Goal: Task Accomplishment & Management: Use online tool/utility

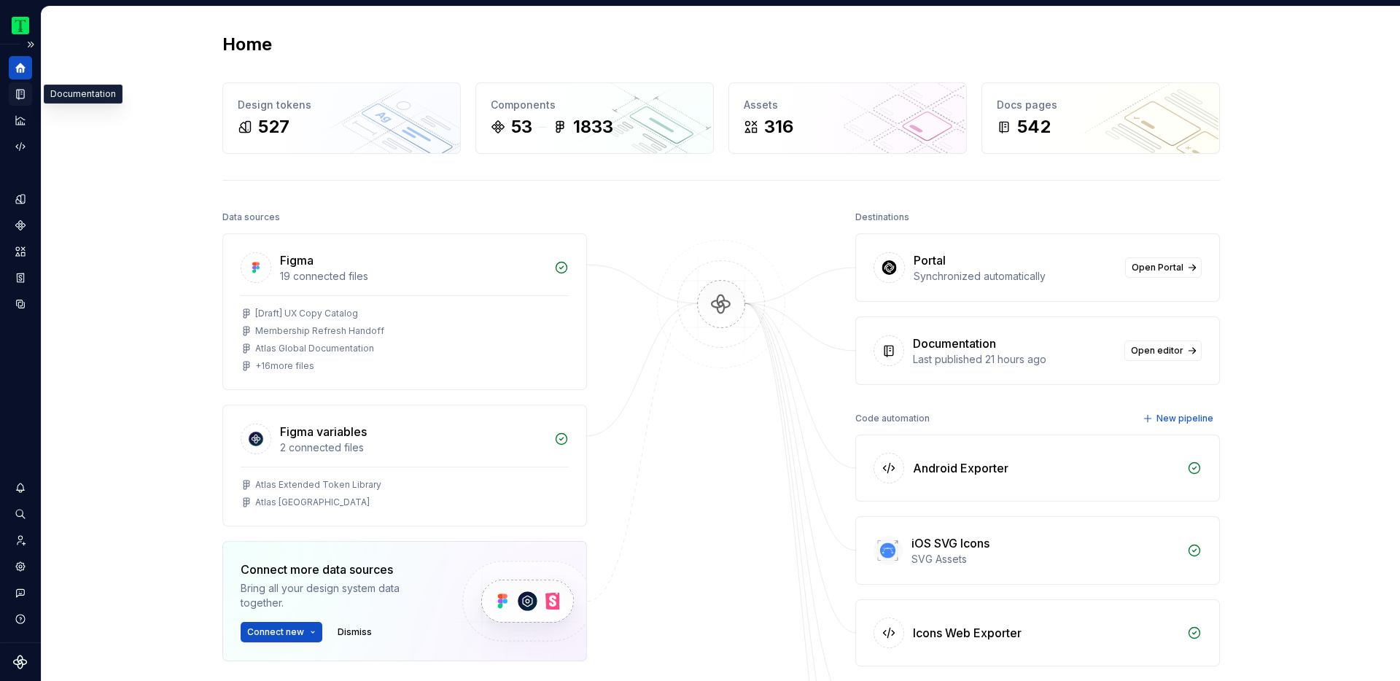
click at [18, 91] on icon "Documentation" at bounding box center [20, 94] width 13 height 13
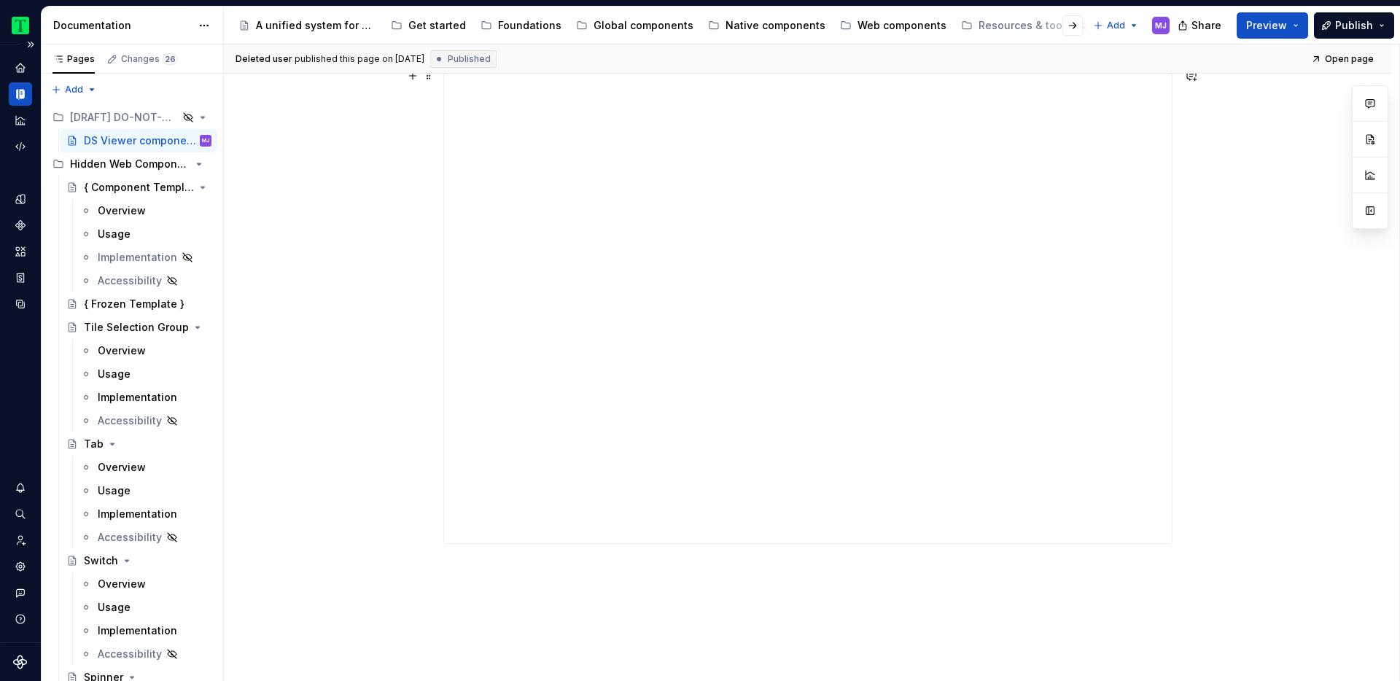
scroll to position [254, 0]
click at [419, 79] on button "button" at bounding box center [413, 73] width 20 height 20
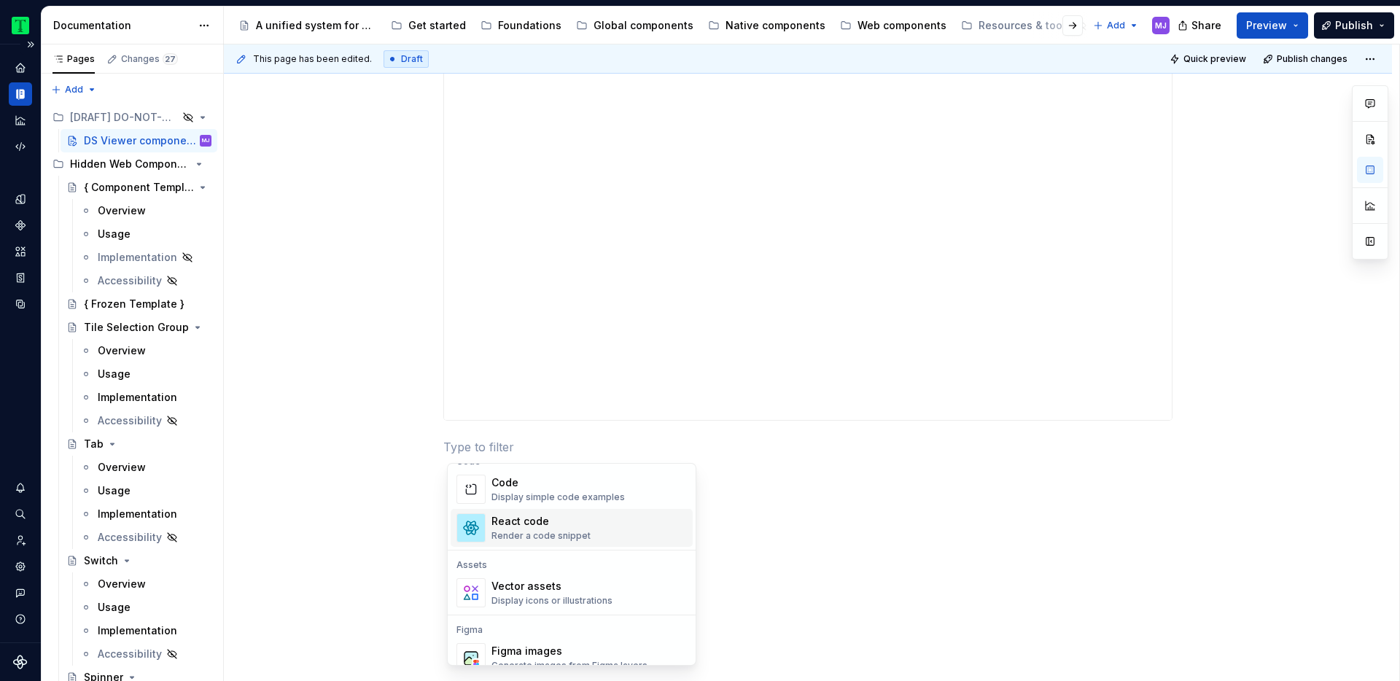
scroll to position [1221, 0]
click at [516, 527] on div "React code Render a code snippet" at bounding box center [541, 525] width 99 height 28
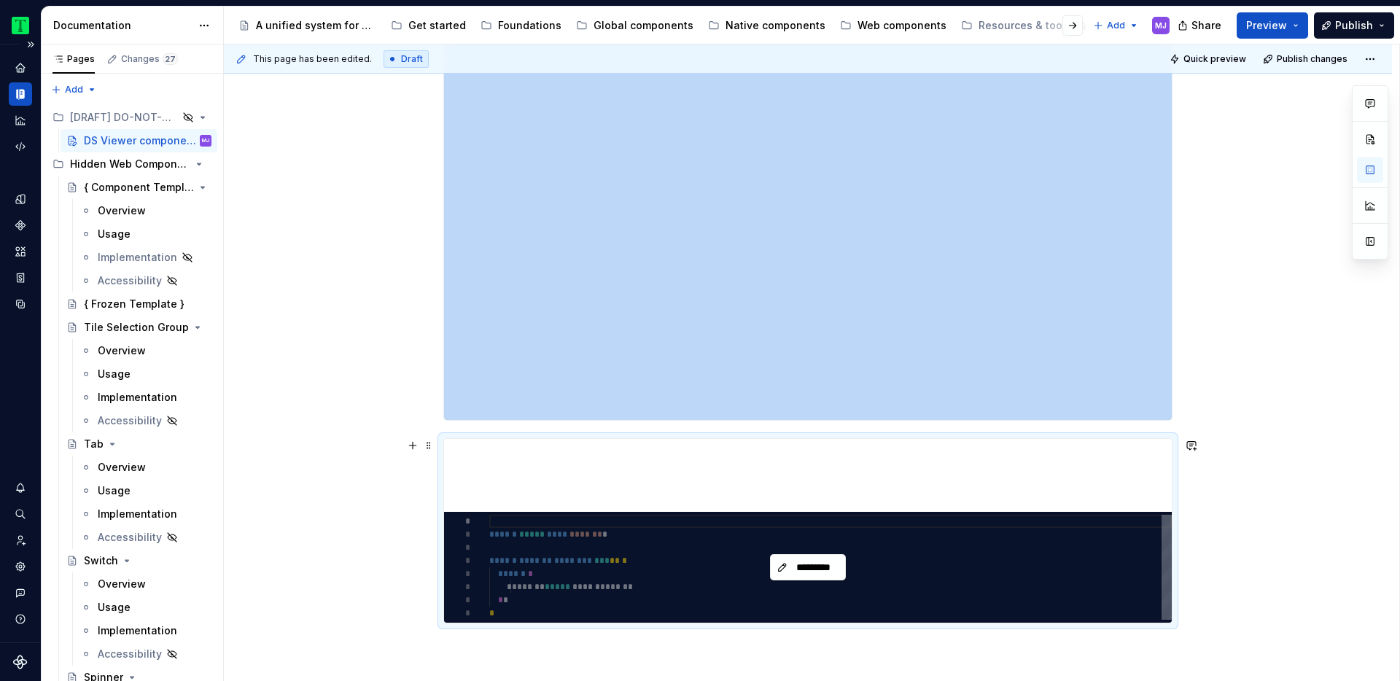
type textarea "*"
click at [801, 569] on span "*********" at bounding box center [813, 567] width 45 height 15
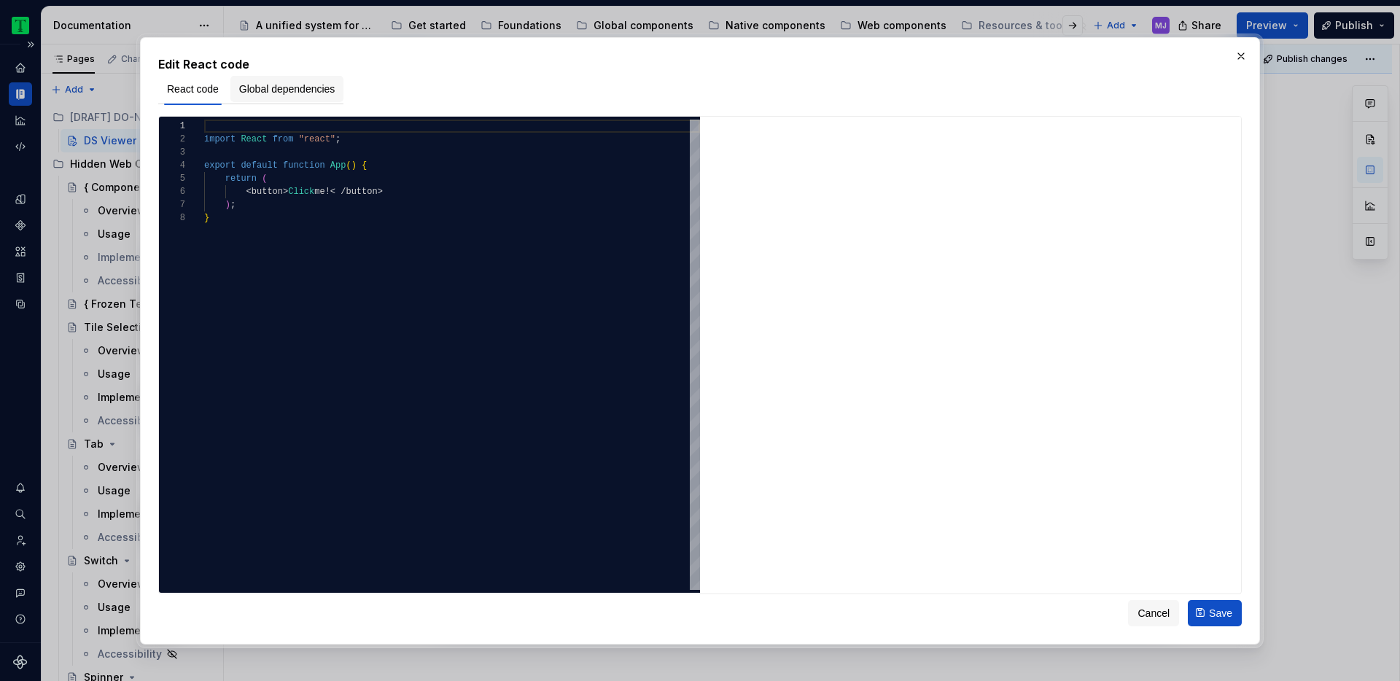
click at [276, 90] on span "Global dependencies" at bounding box center [287, 89] width 96 height 15
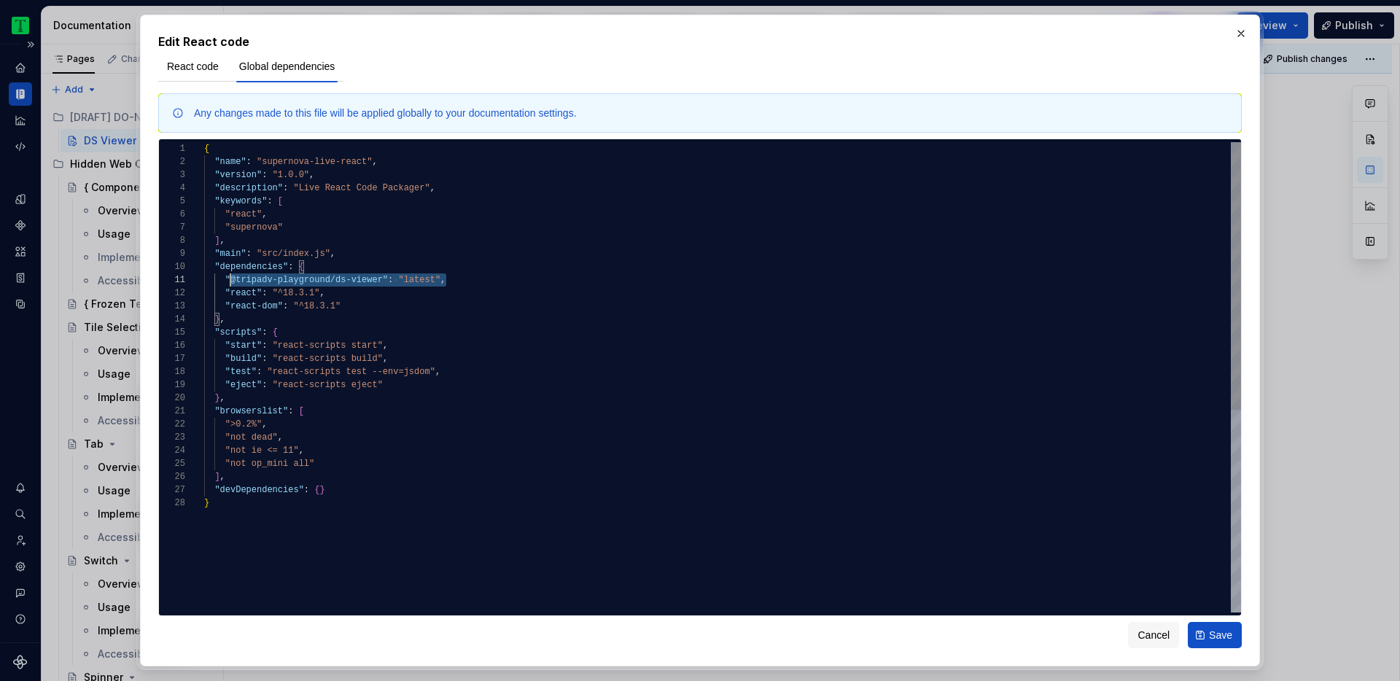
scroll to position [0, 21]
drag, startPoint x: 454, startPoint y: 282, endPoint x: 225, endPoint y: 285, distance: 229.7
click at [513, 279] on div "{ "name" : "supernova-live-react" , "version" : "1.0.0" , "description" : "Live…" at bounding box center [722, 554] width 1037 height 825
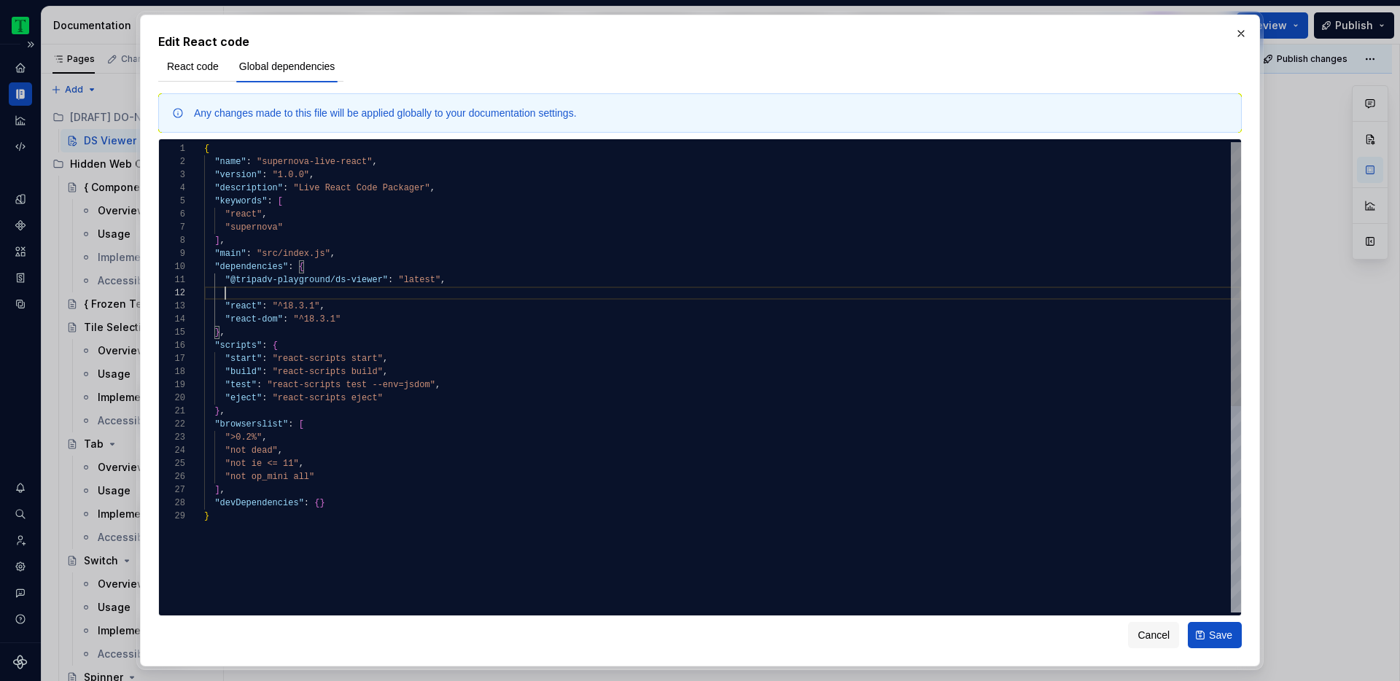
scroll to position [13, 241]
click at [329, 296] on div "{ "name" : "supernova-live-react" , "version" : "1.0.0" , "description" : "Live…" at bounding box center [722, 561] width 1037 height 838
click at [398, 313] on div "{ "name" : "supernova-live-react" , "version" : "1.0.0" , "description" : "Live…" at bounding box center [722, 561] width 1037 height 838
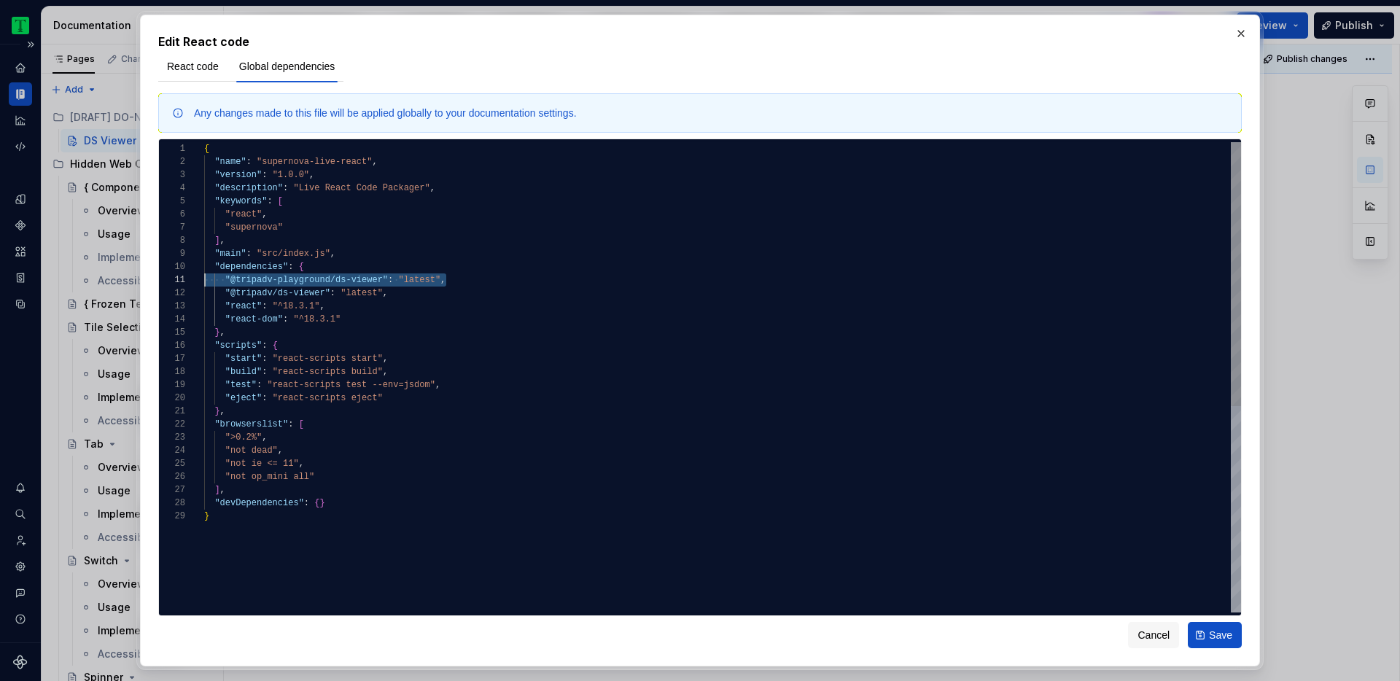
drag, startPoint x: 456, startPoint y: 280, endPoint x: 190, endPoint y: 280, distance: 266.2
click at [204, 280] on div "{ "name" : "supernova-live-react" , "version" : "1.0.0" , "description" : "Live…" at bounding box center [722, 561] width 1037 height 838
type textarea "**********"
click at [1213, 637] on span "Save" at bounding box center [1220, 635] width 23 height 15
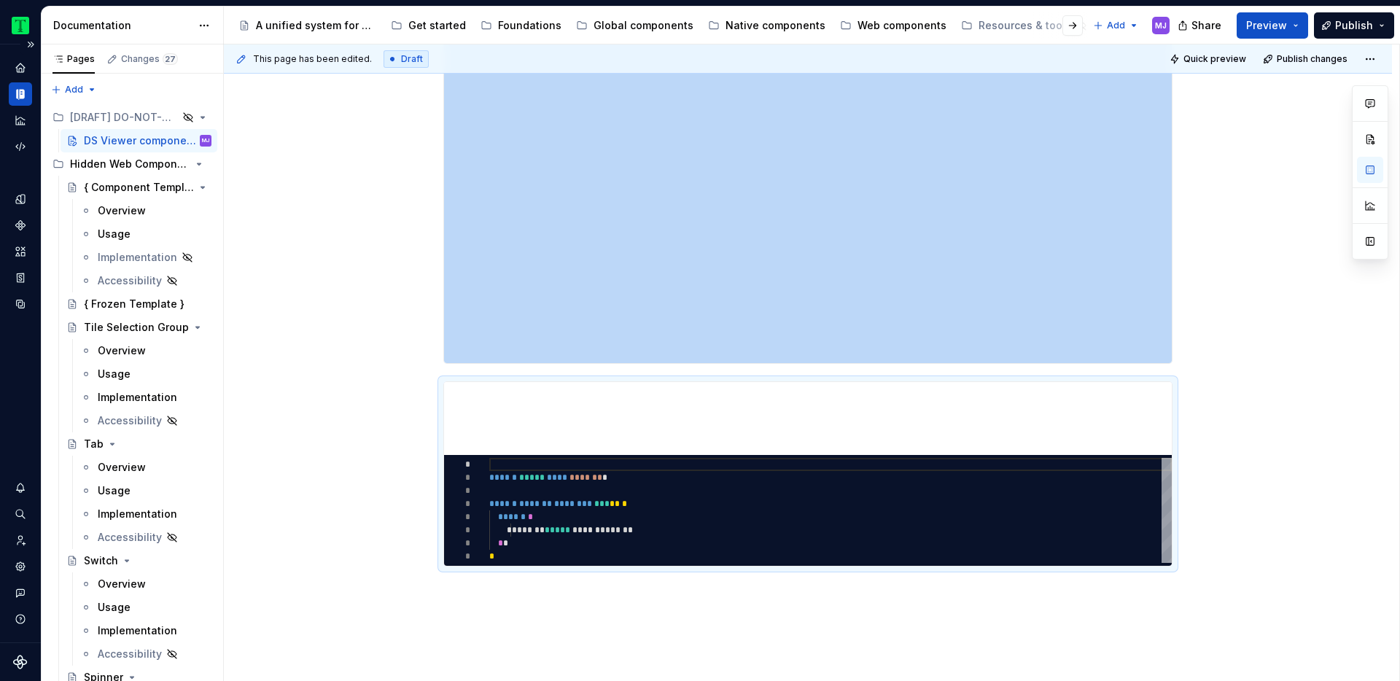
scroll to position [453, 0]
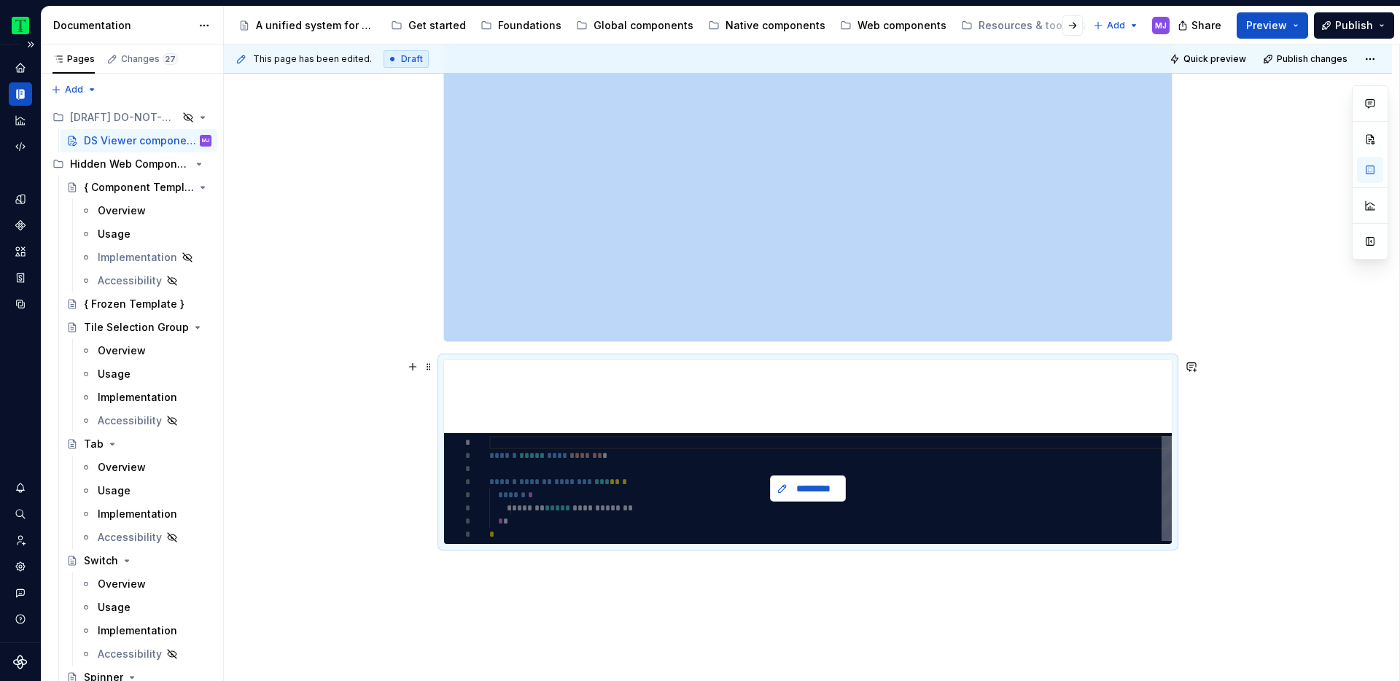
click at [793, 486] on button "*********" at bounding box center [808, 488] width 76 height 26
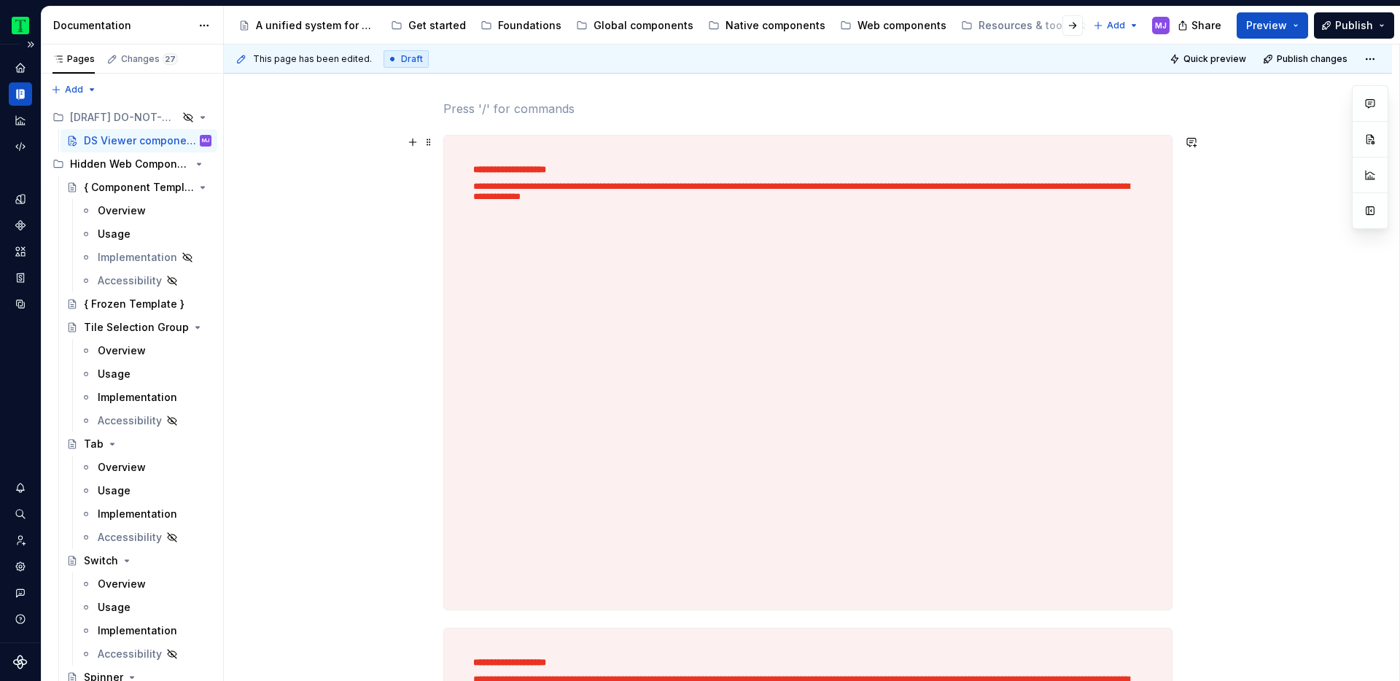
scroll to position [164, 0]
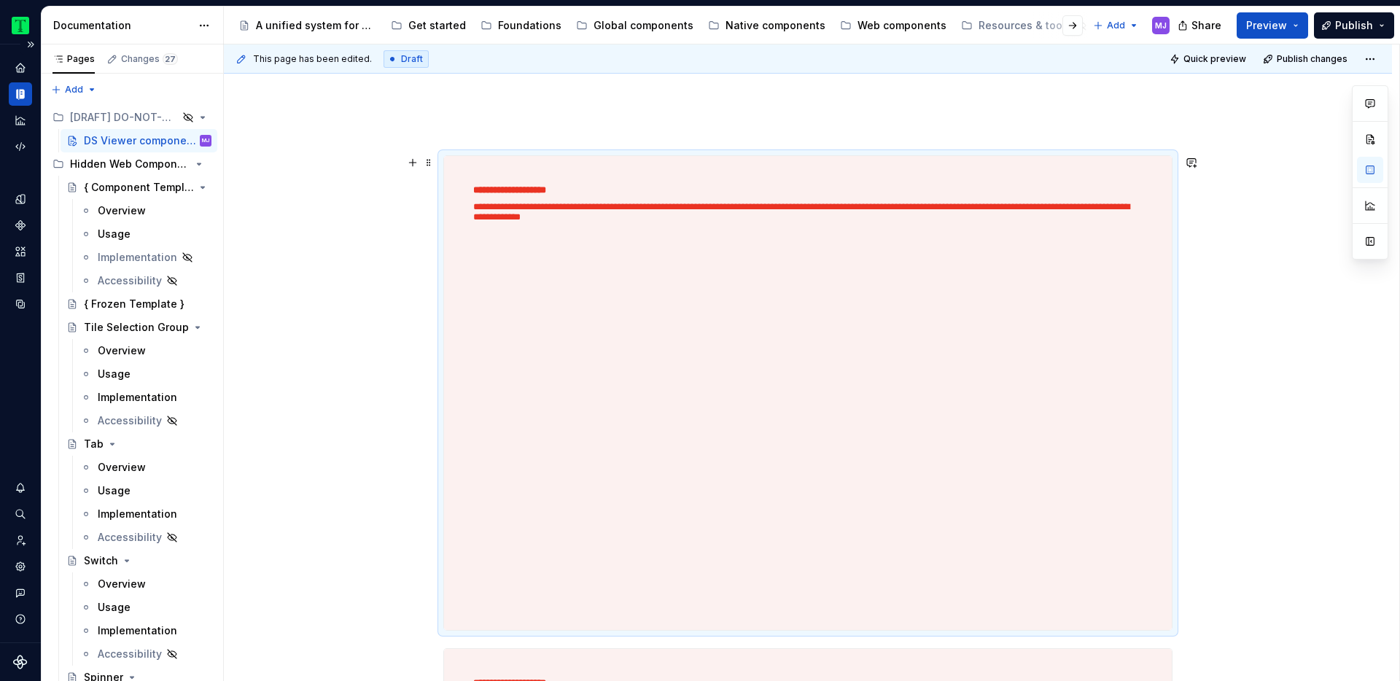
click at [955, 264] on div "**********" at bounding box center [808, 393] width 728 height 474
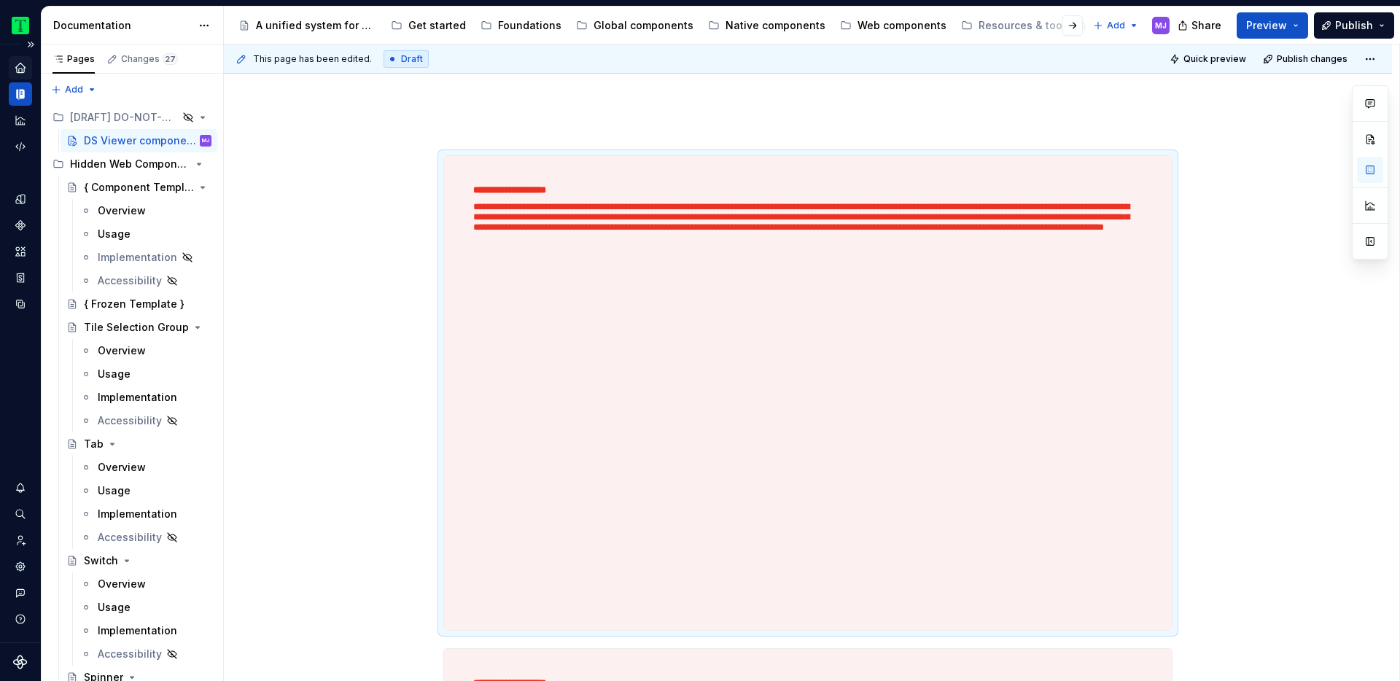
click at [12, 69] on div "Home" at bounding box center [20, 67] width 23 height 23
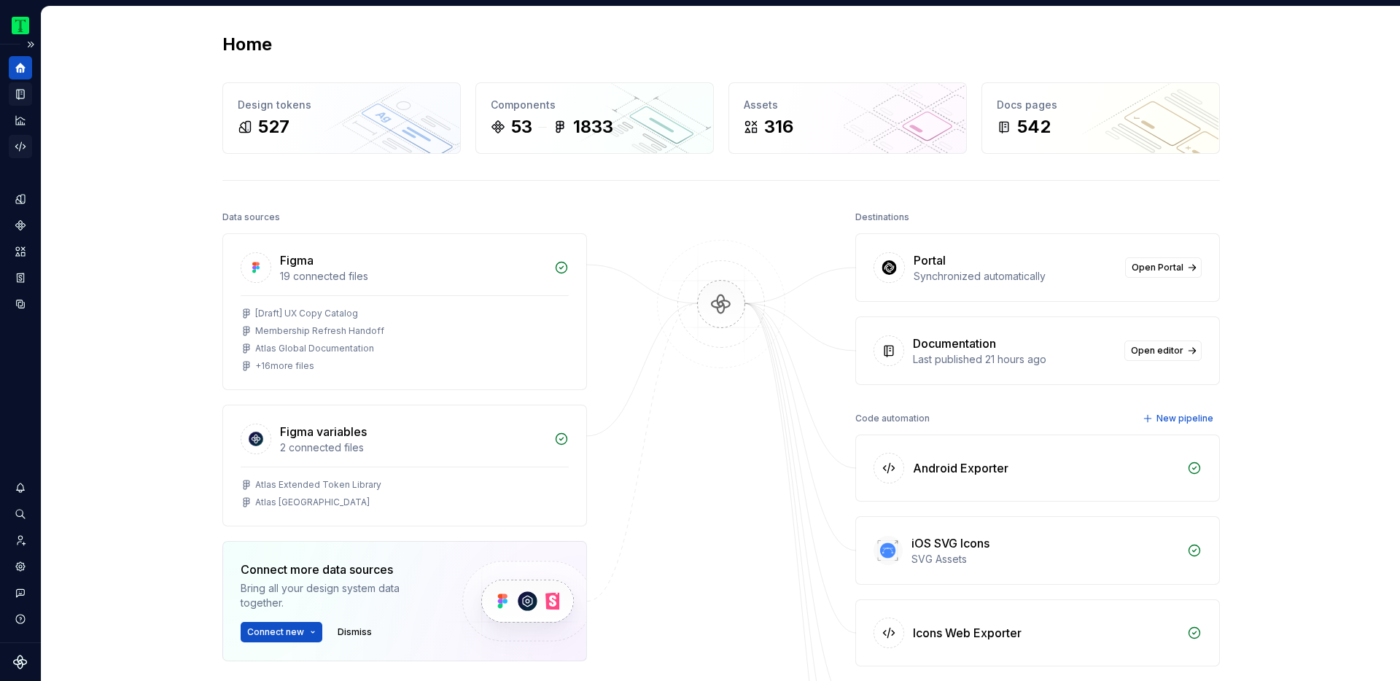
click at [22, 144] on icon "Code automation" at bounding box center [20, 146] width 13 height 13
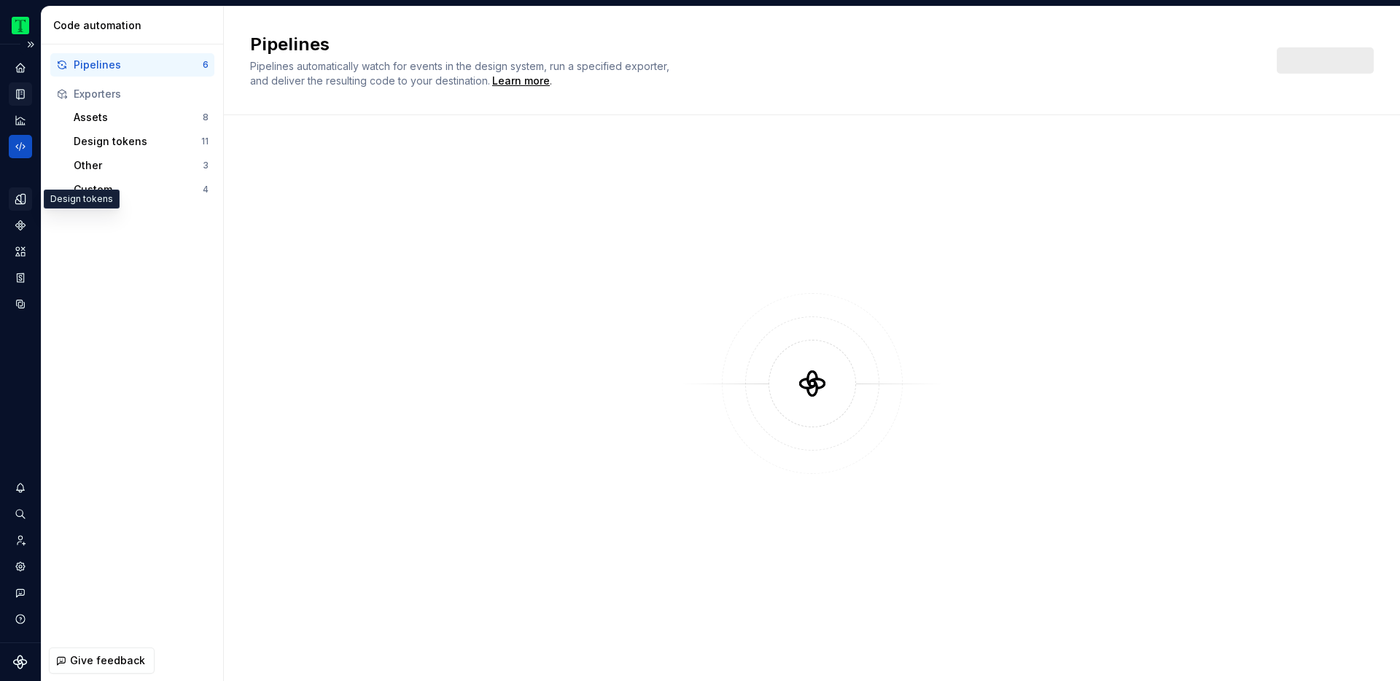
click at [18, 198] on icon "Design tokens" at bounding box center [20, 199] width 13 height 13
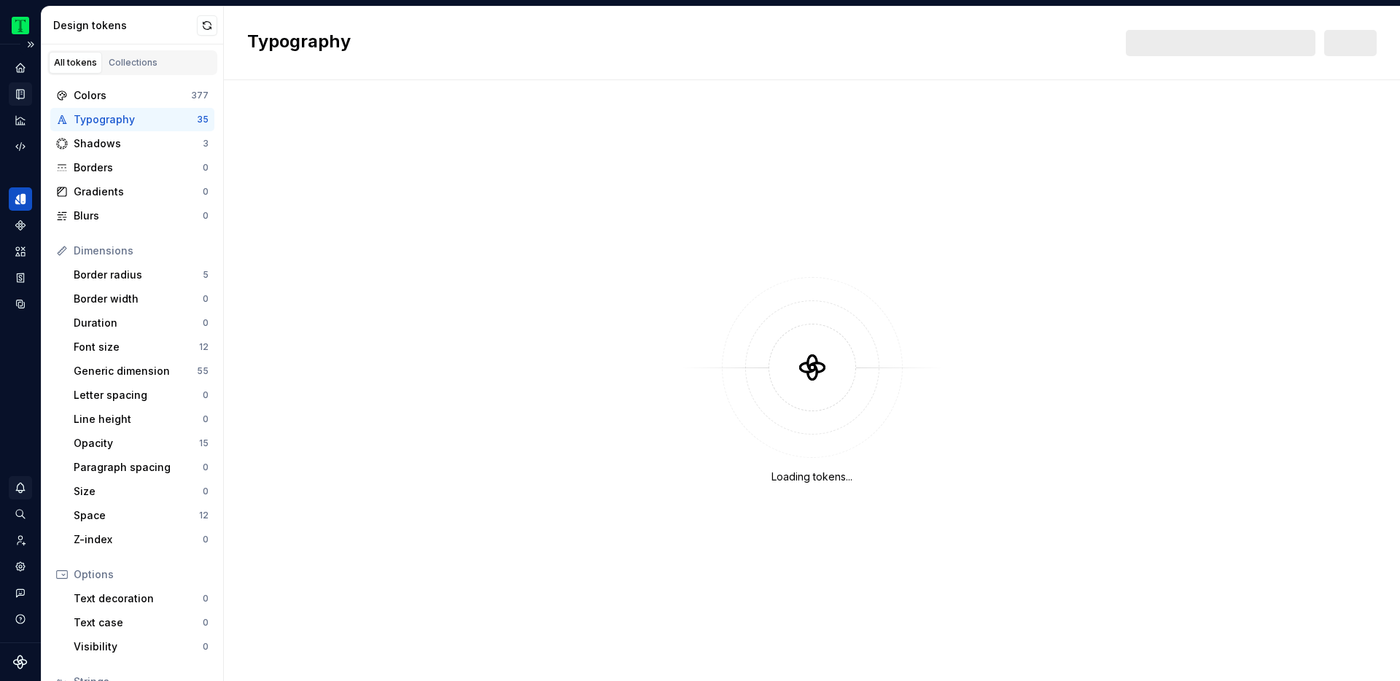
click at [26, 487] on icon "Notifications" at bounding box center [20, 487] width 13 height 13
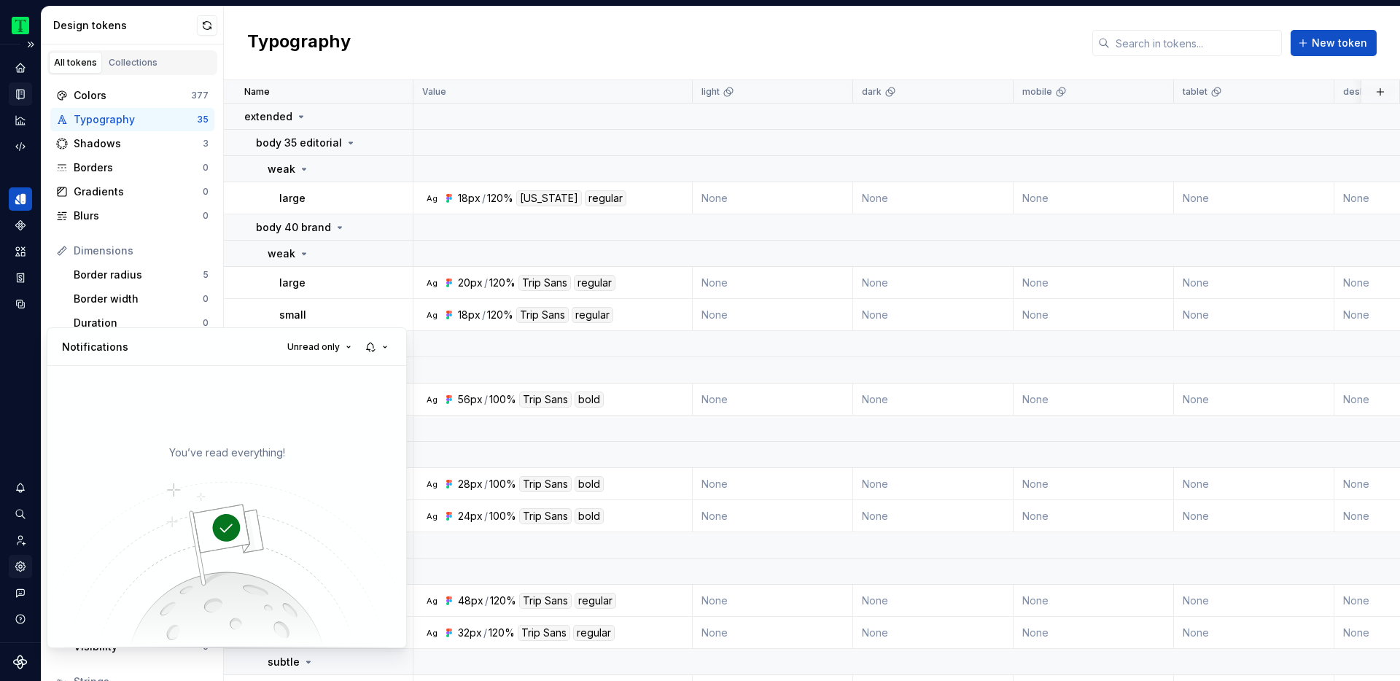
click at [21, 564] on html "Tripadvisor MJ Design system data Design tokens All tokens Collections Colors 3…" at bounding box center [700, 340] width 1400 height 681
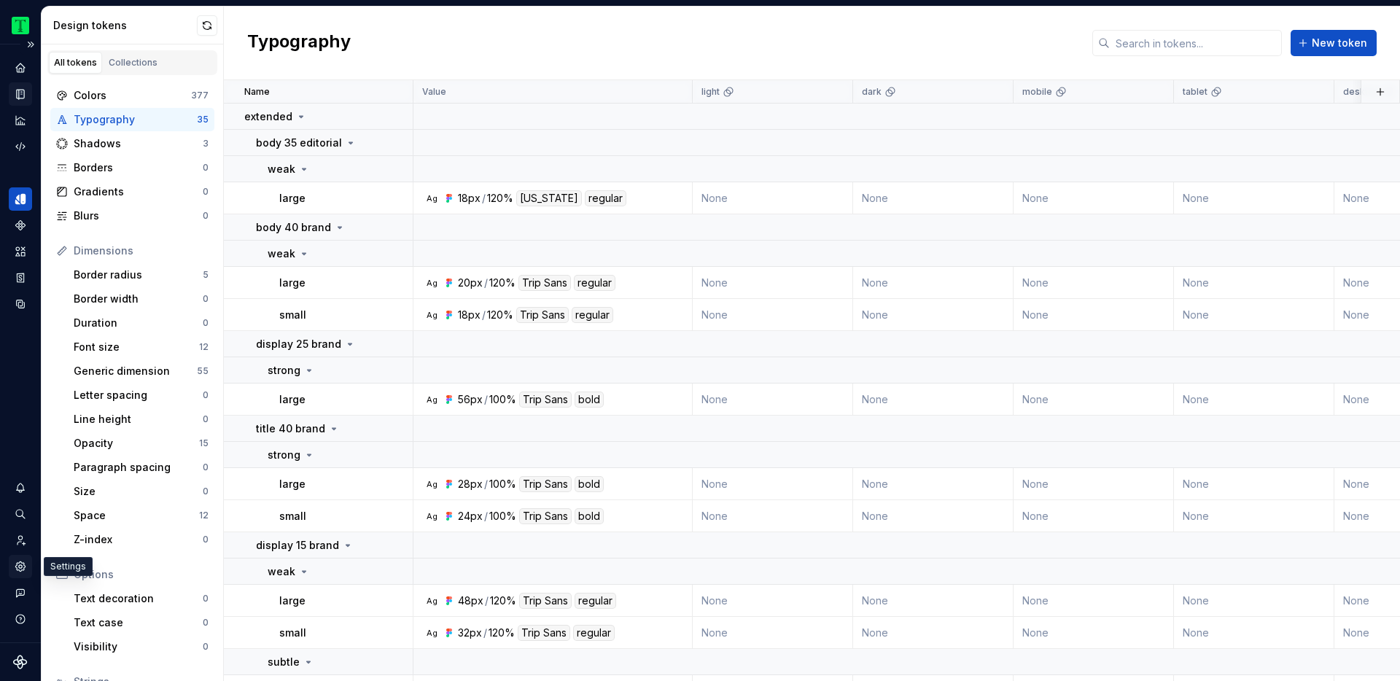
click at [19, 563] on icon "Settings" at bounding box center [19, 566] width 9 height 9
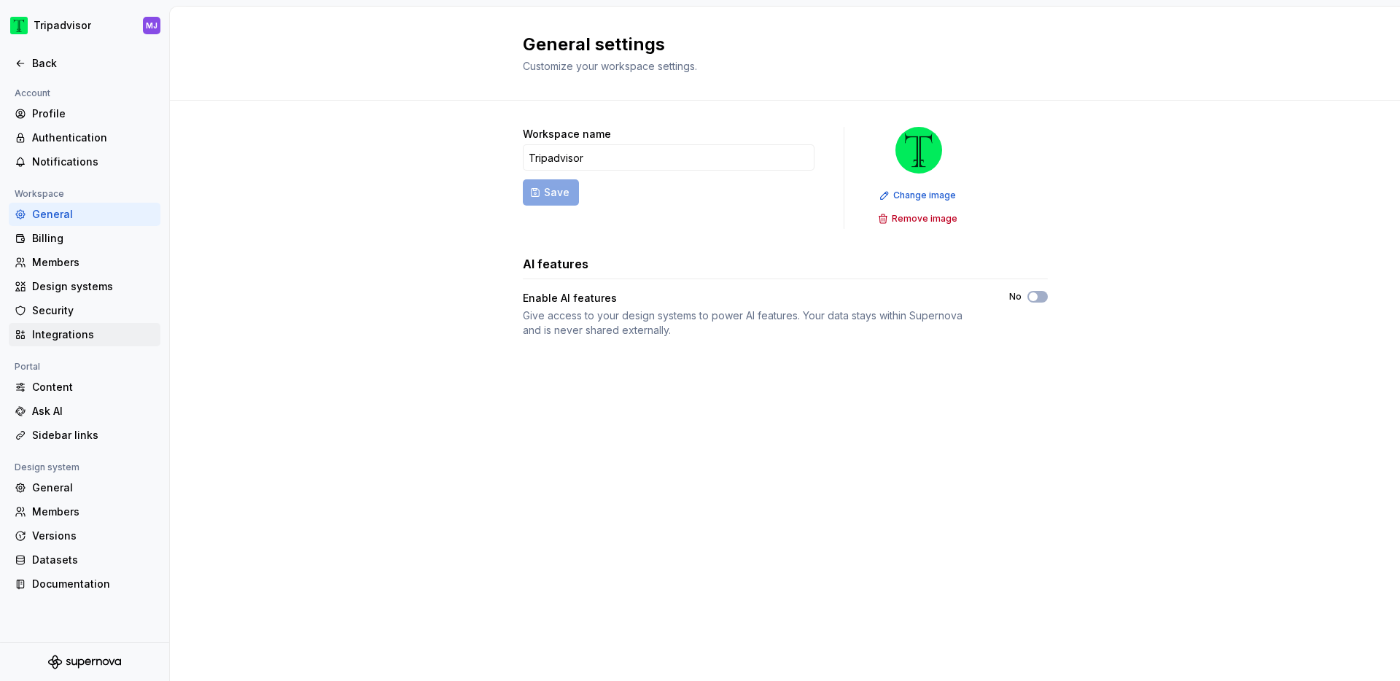
click at [82, 332] on div "Integrations" at bounding box center [93, 334] width 123 height 15
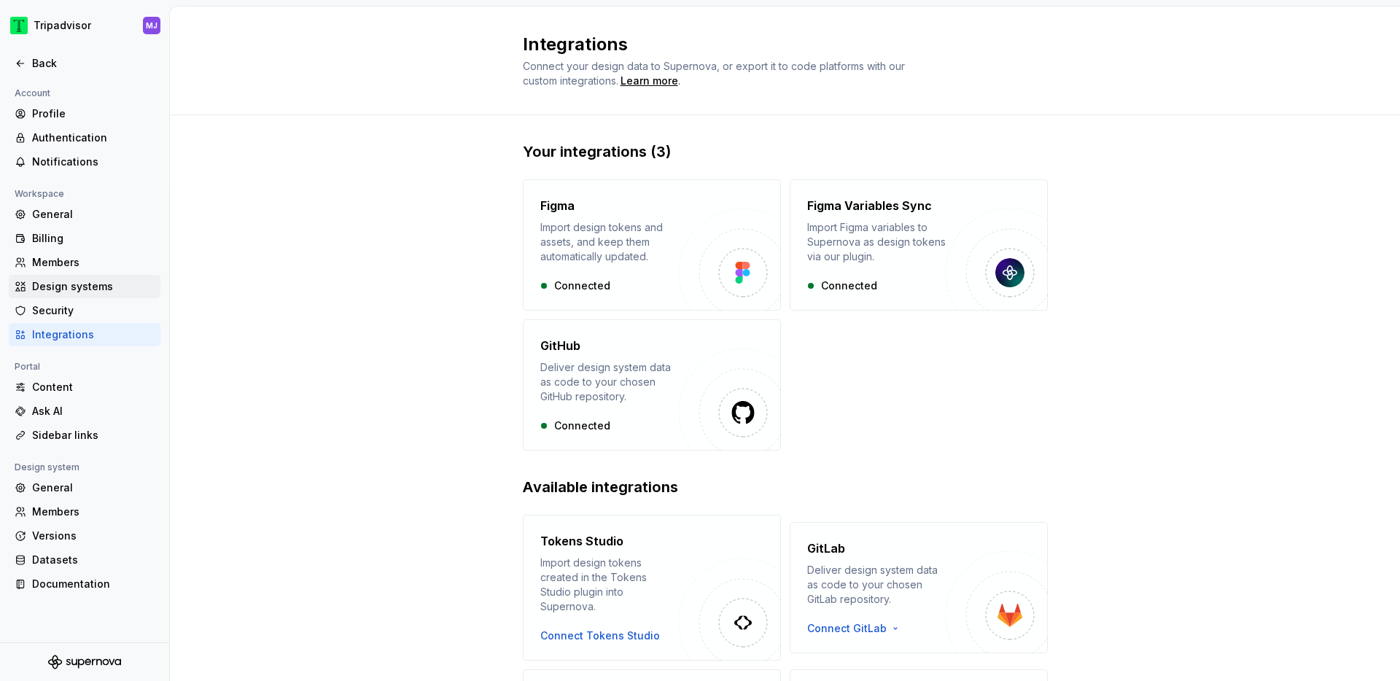
click at [73, 292] on div "Design systems" at bounding box center [93, 286] width 123 height 15
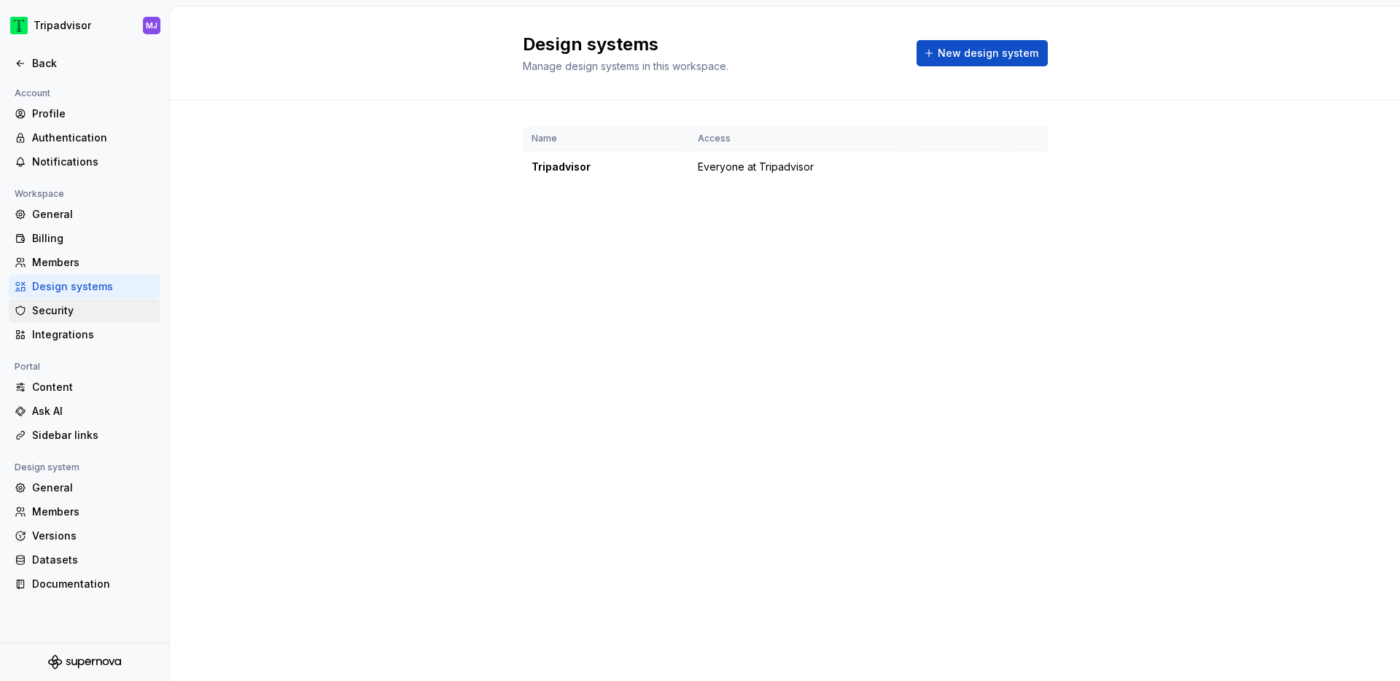
click at [67, 316] on div "Security" at bounding box center [93, 310] width 123 height 15
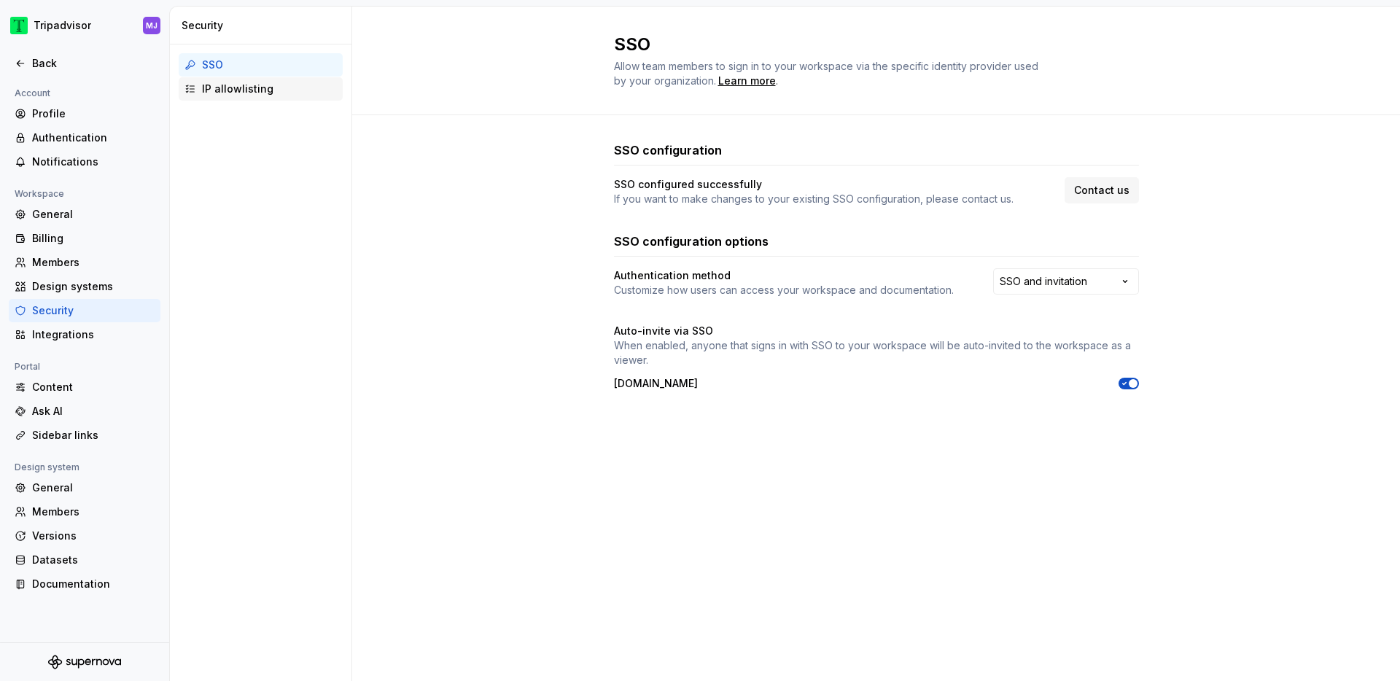
click at [273, 82] on div "IP allowlisting" at bounding box center [269, 89] width 135 height 15
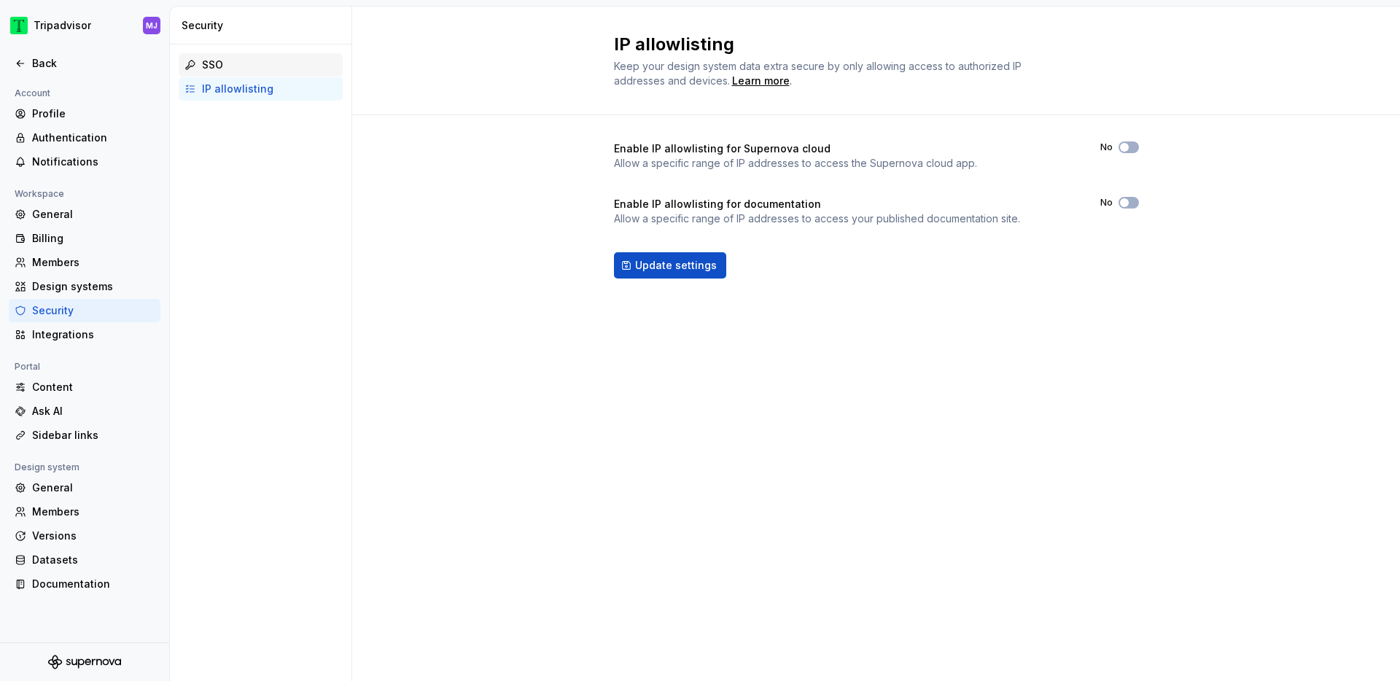
click at [266, 60] on div "SSO" at bounding box center [269, 65] width 135 height 15
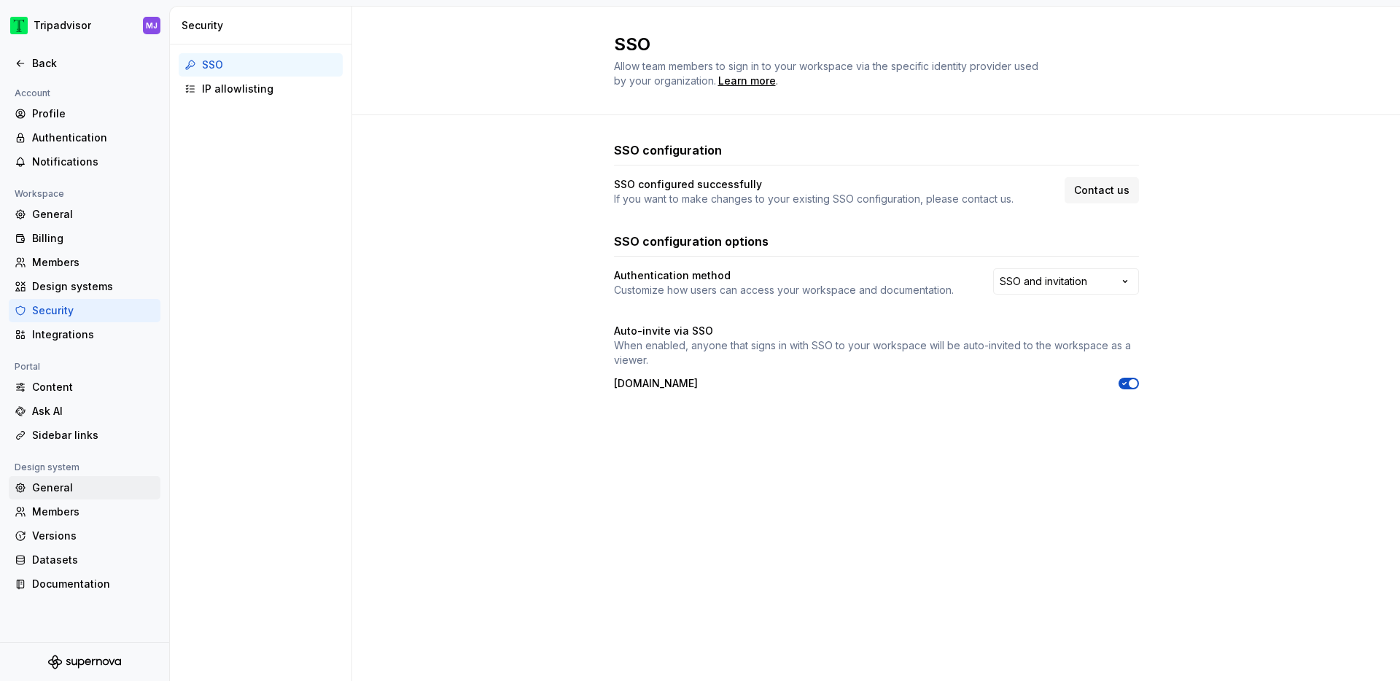
click at [62, 486] on div "General" at bounding box center [93, 488] width 123 height 15
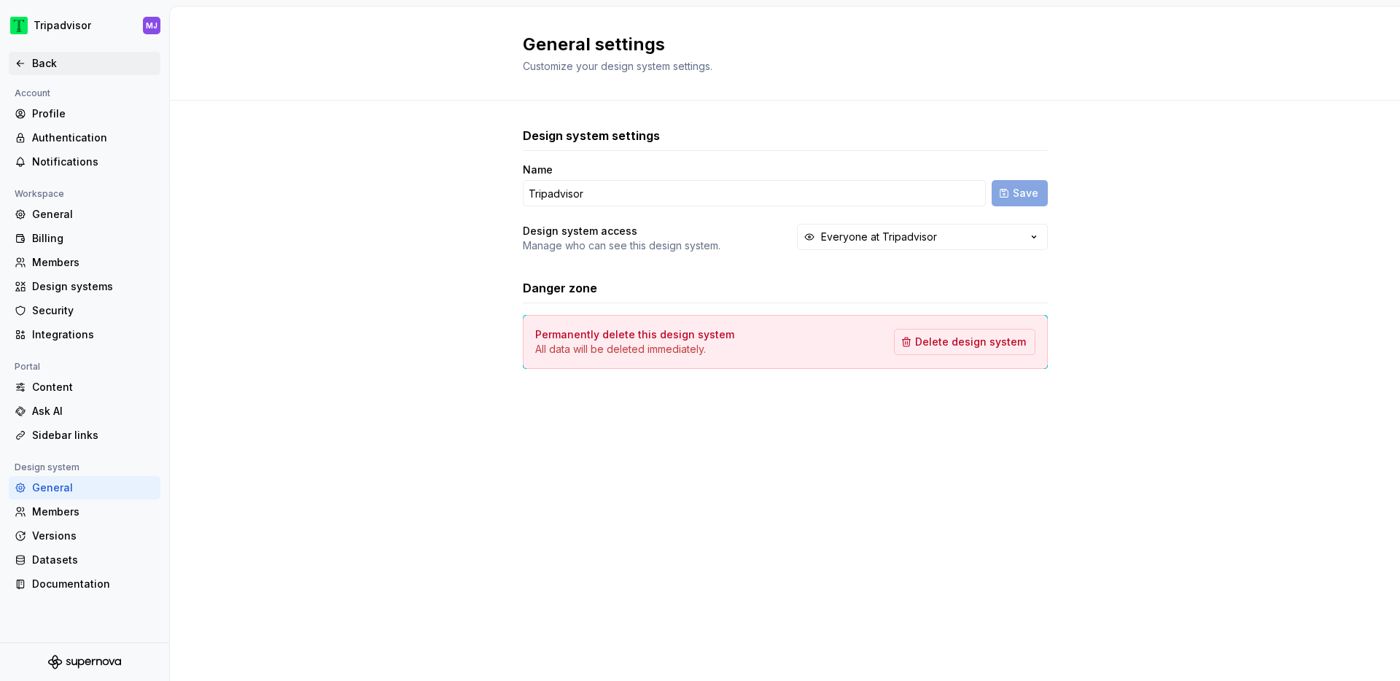
click at [56, 61] on div "Back" at bounding box center [93, 63] width 123 height 15
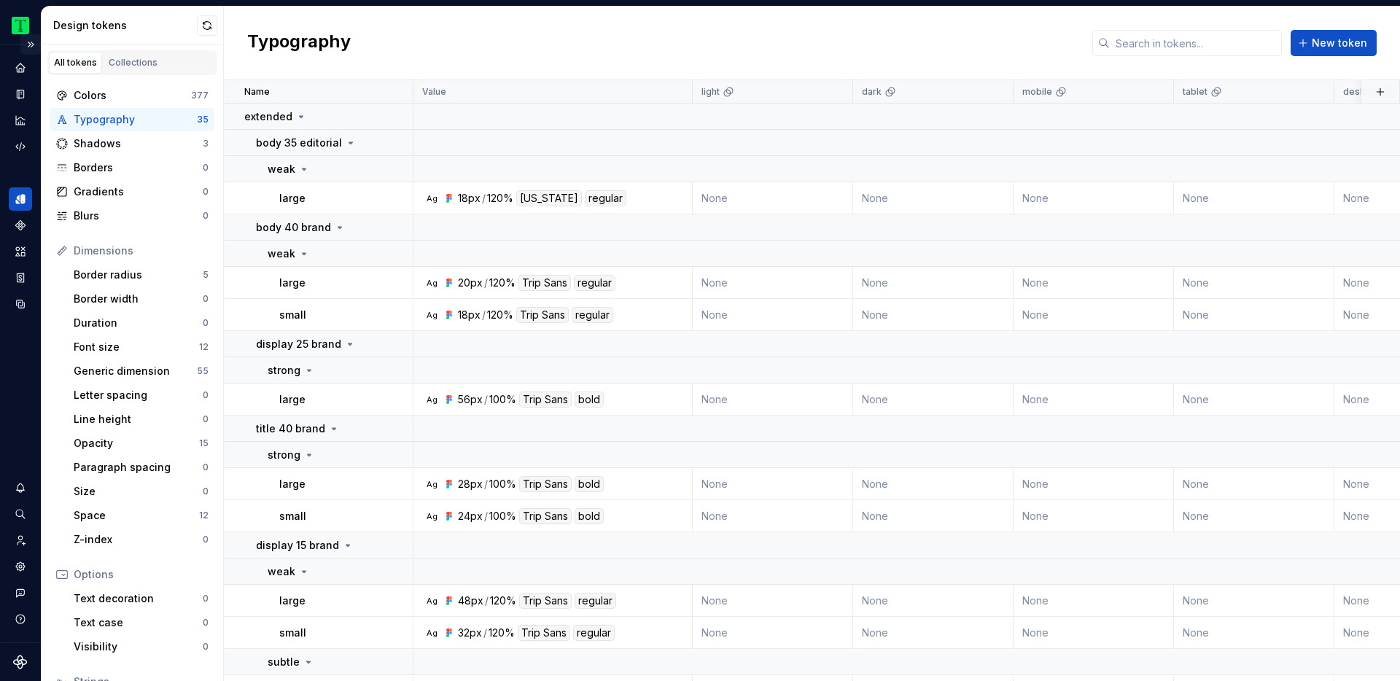
click at [35, 42] on button "Expand sidebar" at bounding box center [30, 44] width 20 height 20
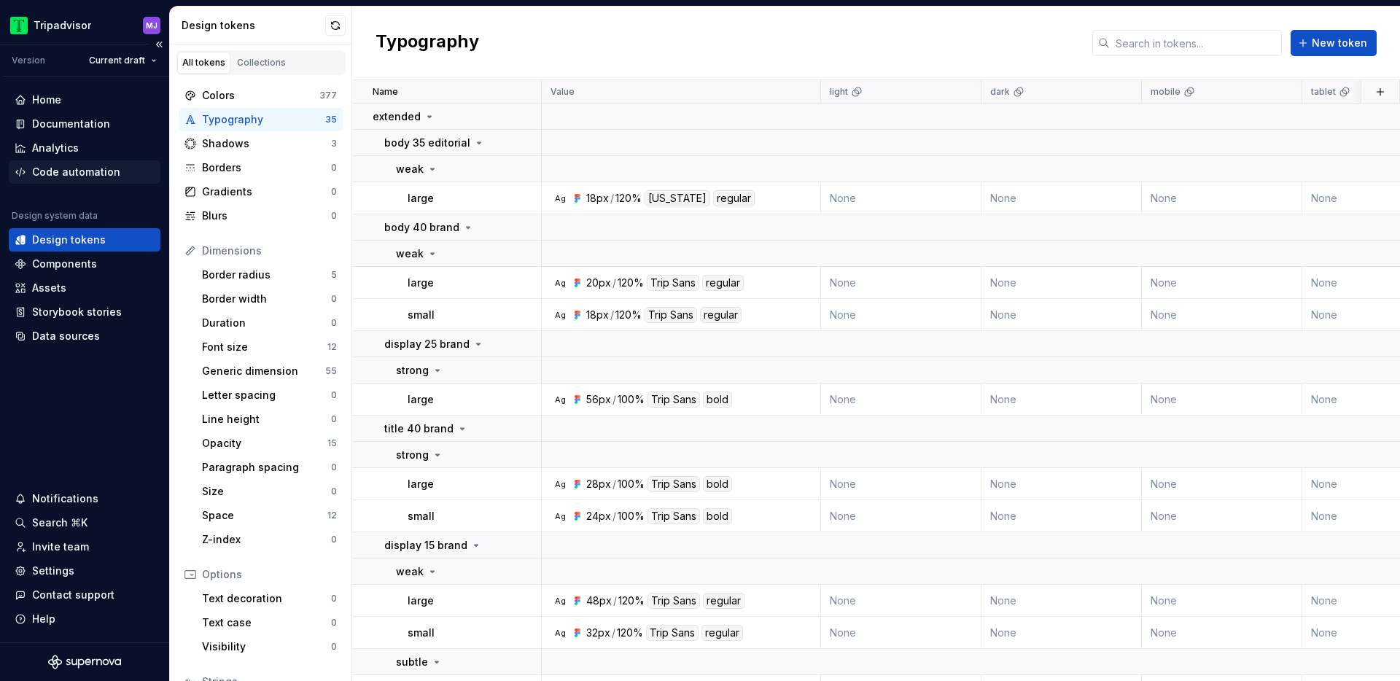
click at [106, 168] on div "Code automation" at bounding box center [76, 172] width 88 height 15
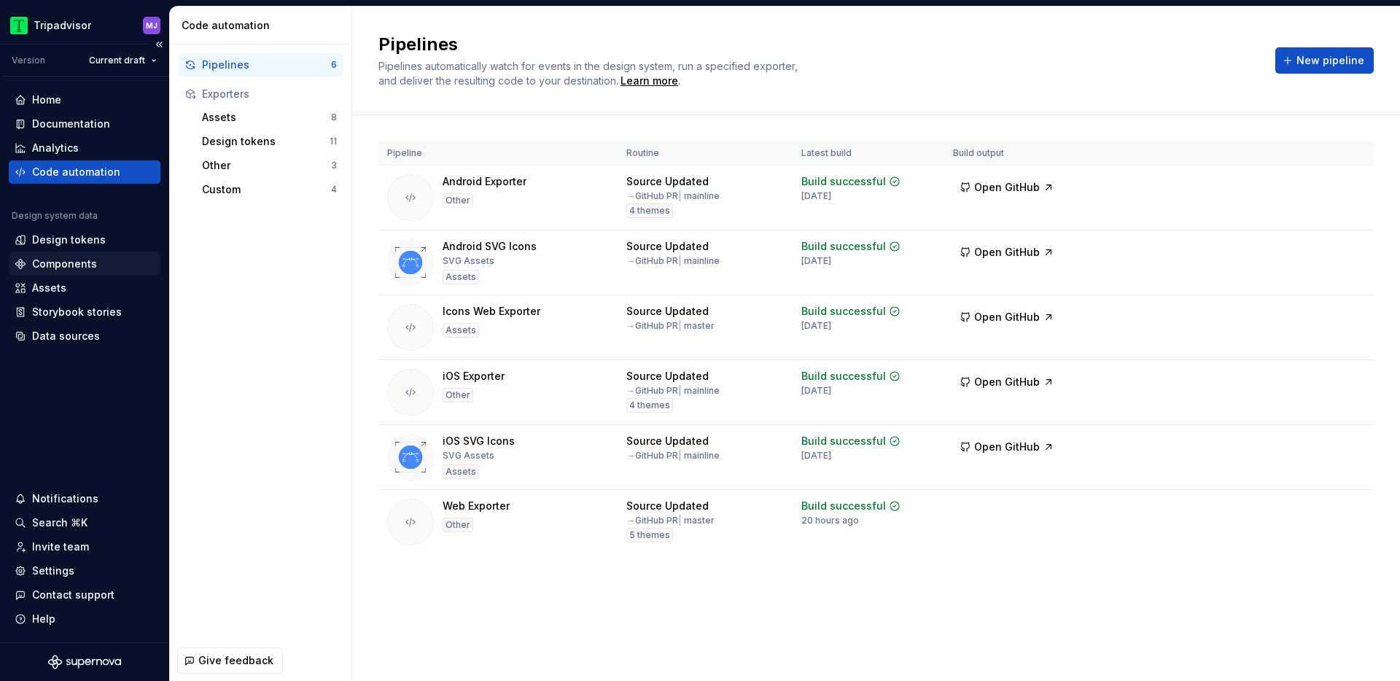
click at [93, 266] on div "Components" at bounding box center [64, 264] width 65 height 15
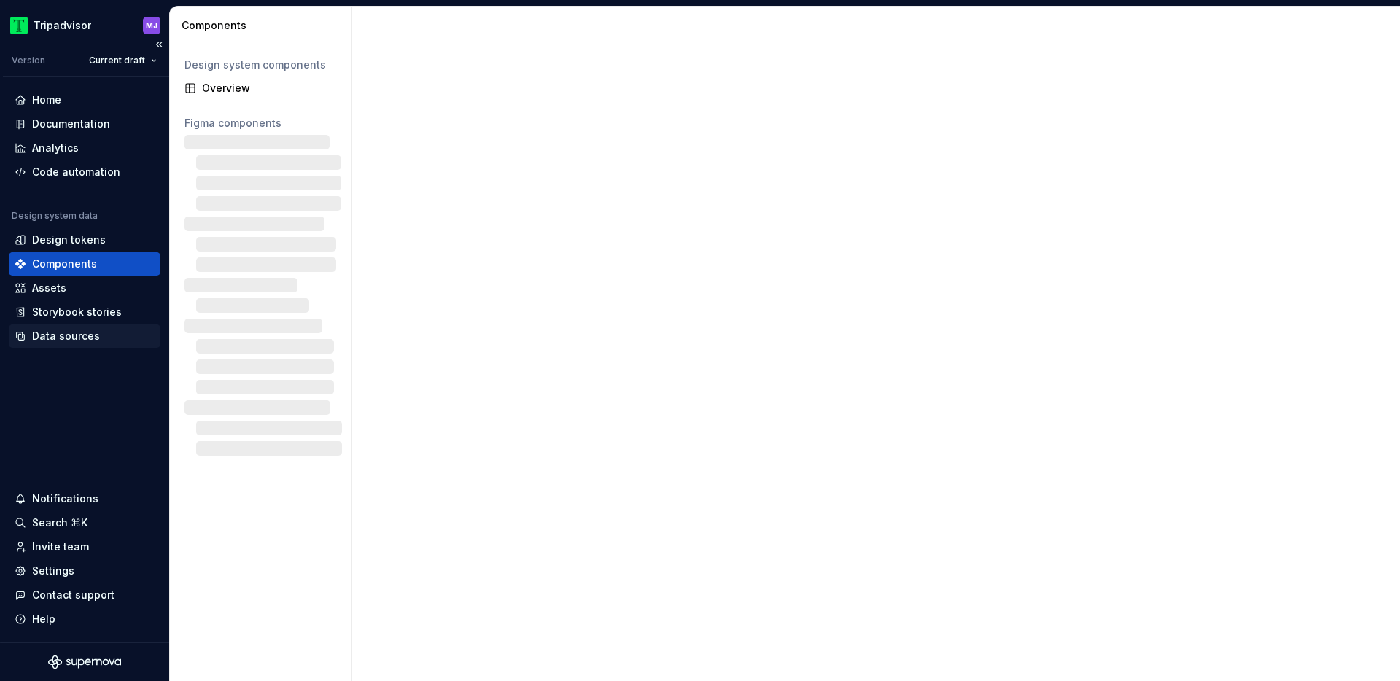
click at [78, 335] on div "Data sources" at bounding box center [66, 336] width 68 height 15
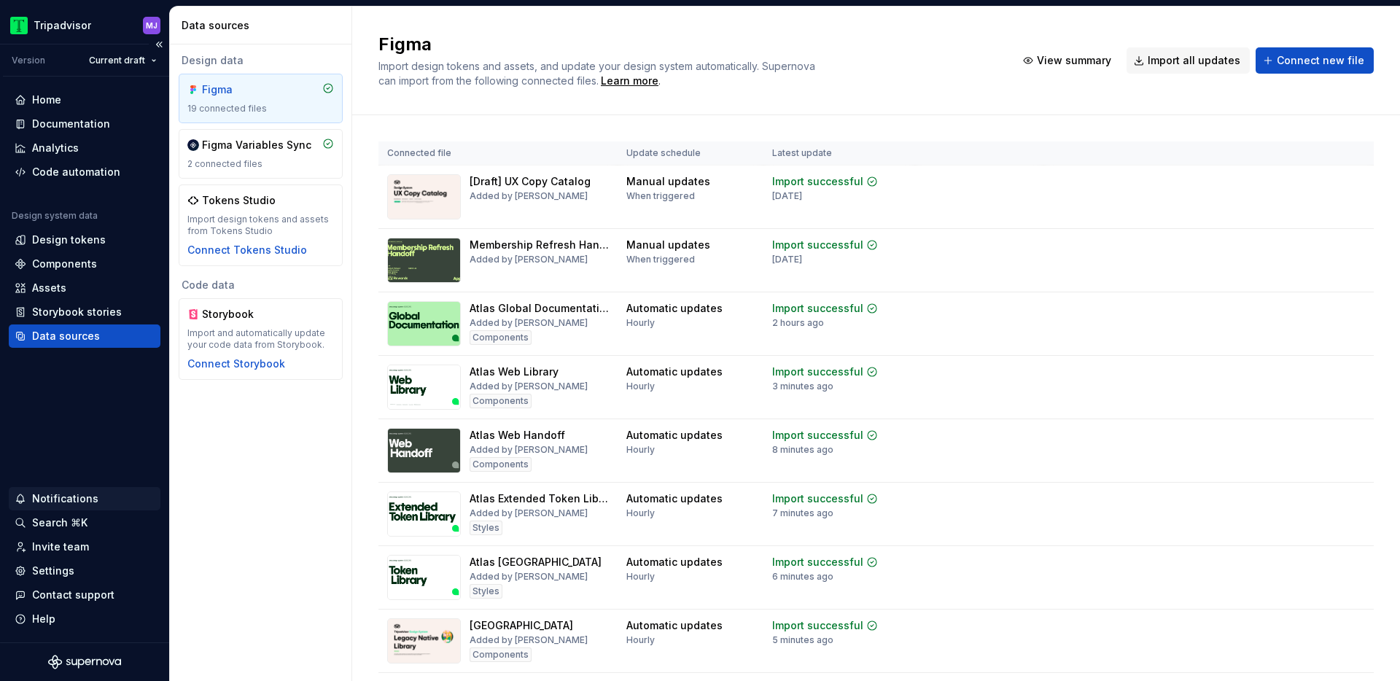
click at [79, 503] on div "Notifications" at bounding box center [65, 499] width 66 height 15
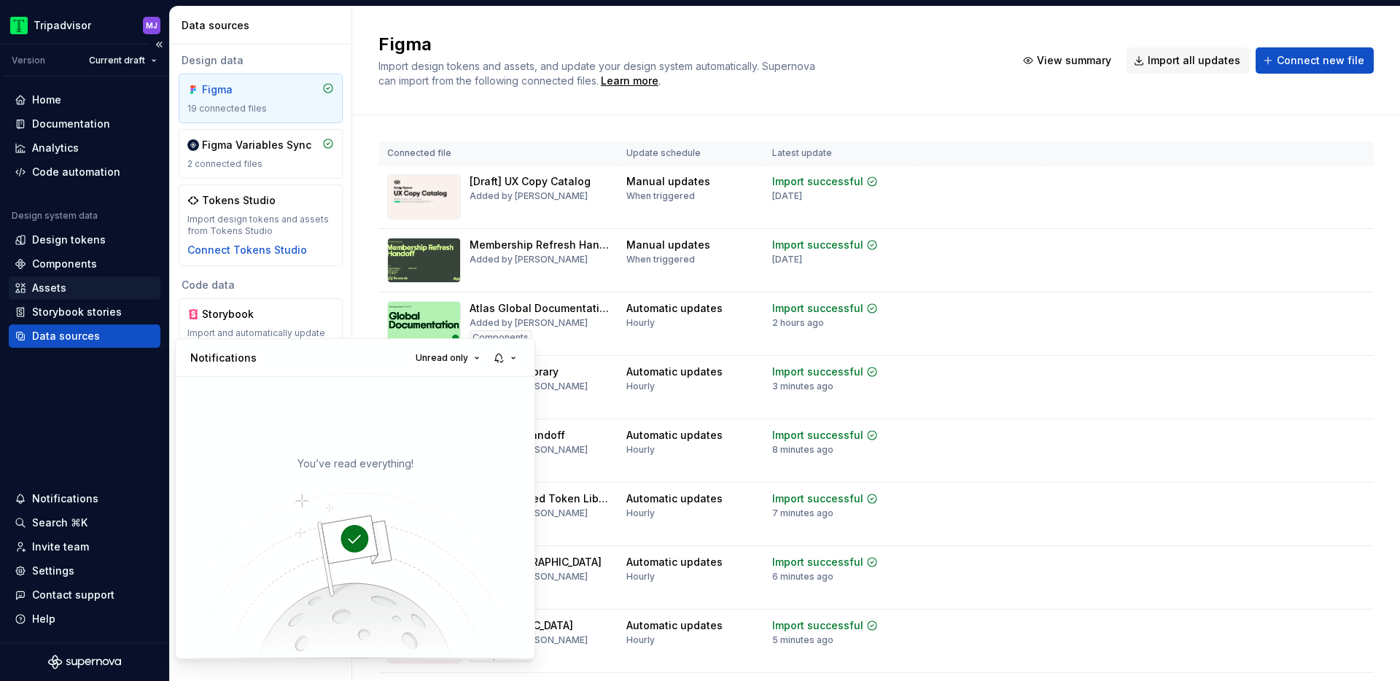
click at [95, 291] on html "Tripadvisor MJ Version Current draft Home Documentation Analytics Code automati…" at bounding box center [700, 340] width 1400 height 681
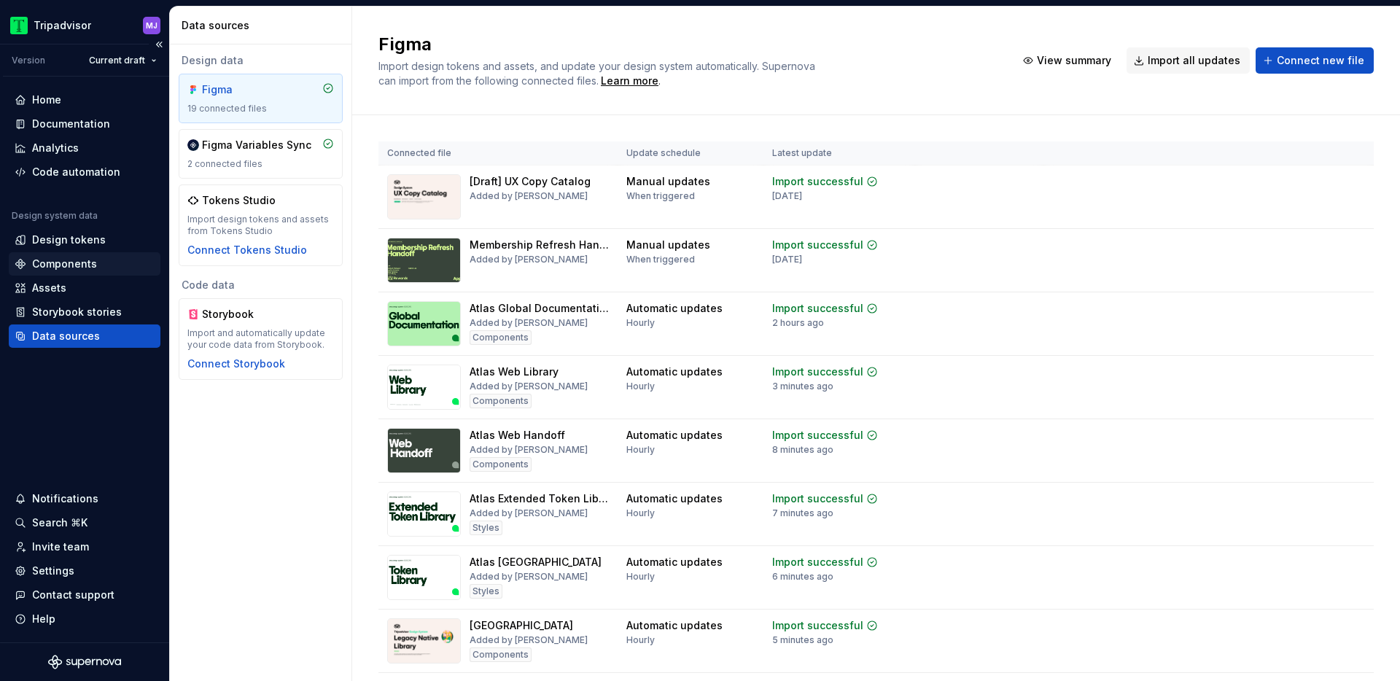
click at [85, 259] on div "Components" at bounding box center [64, 264] width 65 height 15
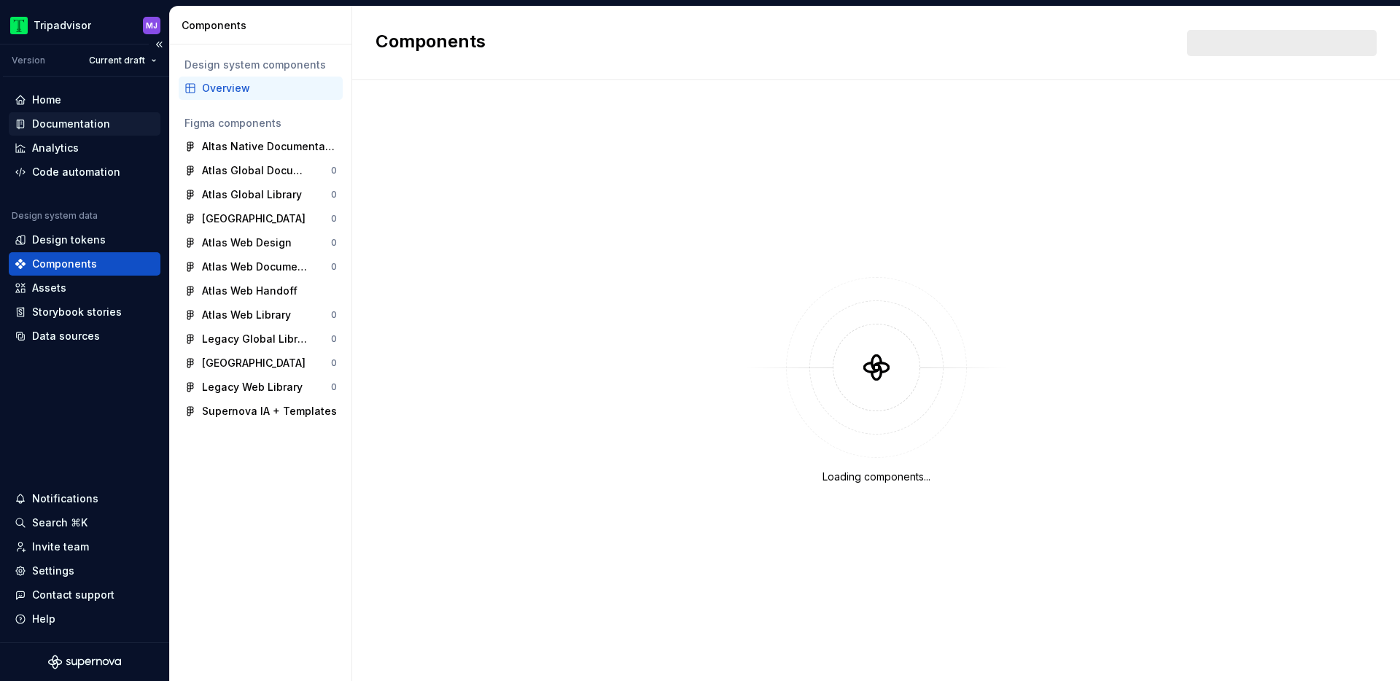
click at [104, 118] on div "Documentation" at bounding box center [71, 124] width 78 height 15
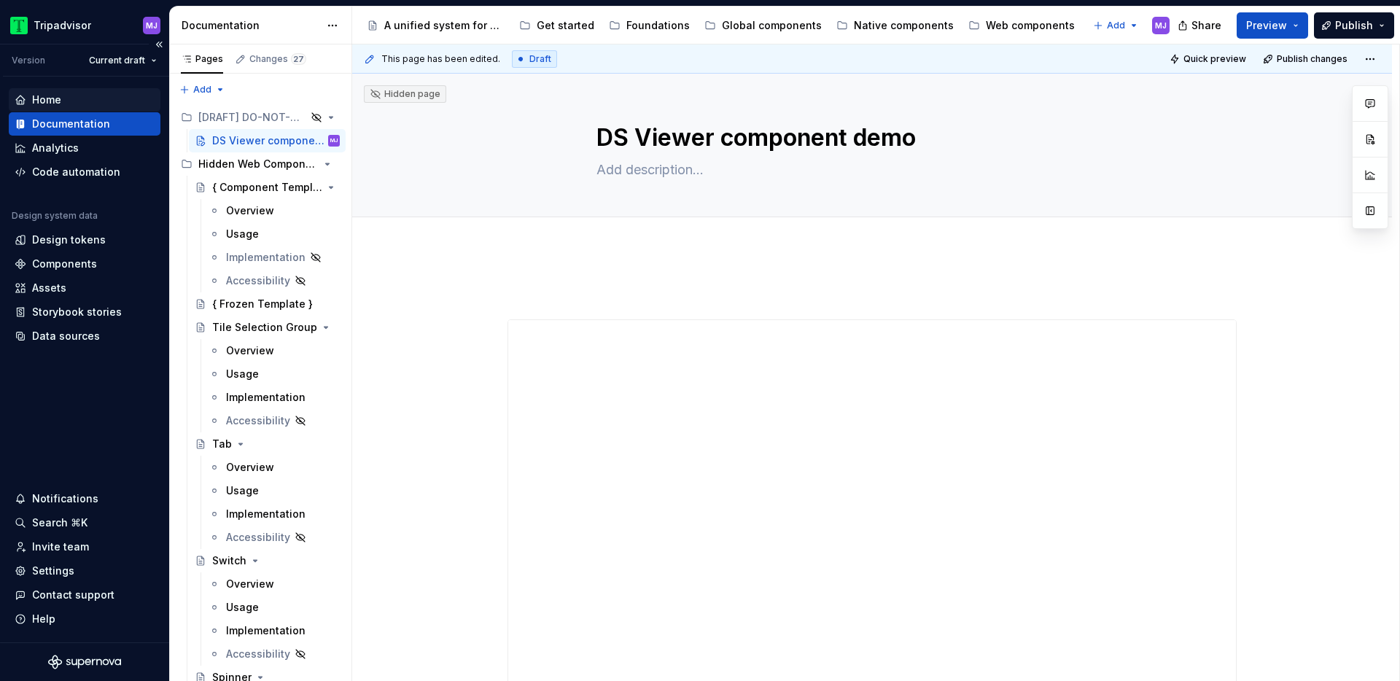
click at [88, 98] on div "Home" at bounding box center [85, 100] width 140 height 15
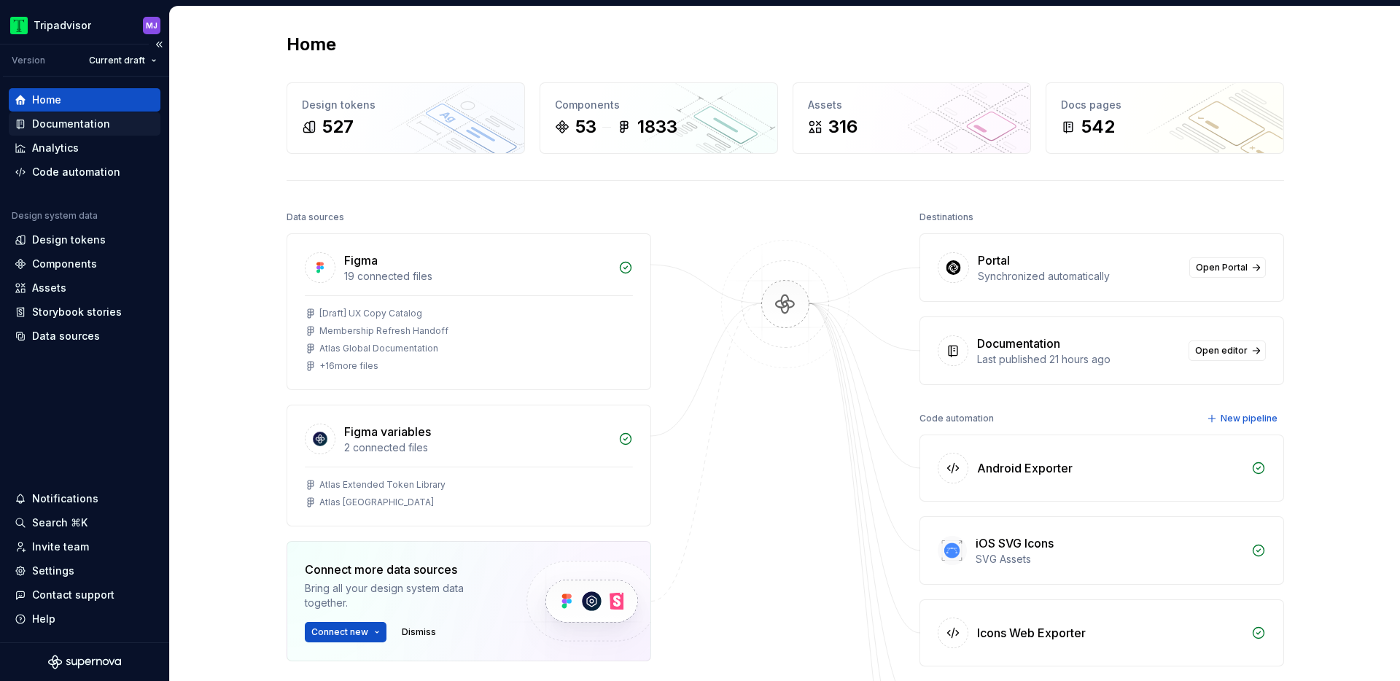
click at [86, 134] on div "Documentation" at bounding box center [85, 123] width 152 height 23
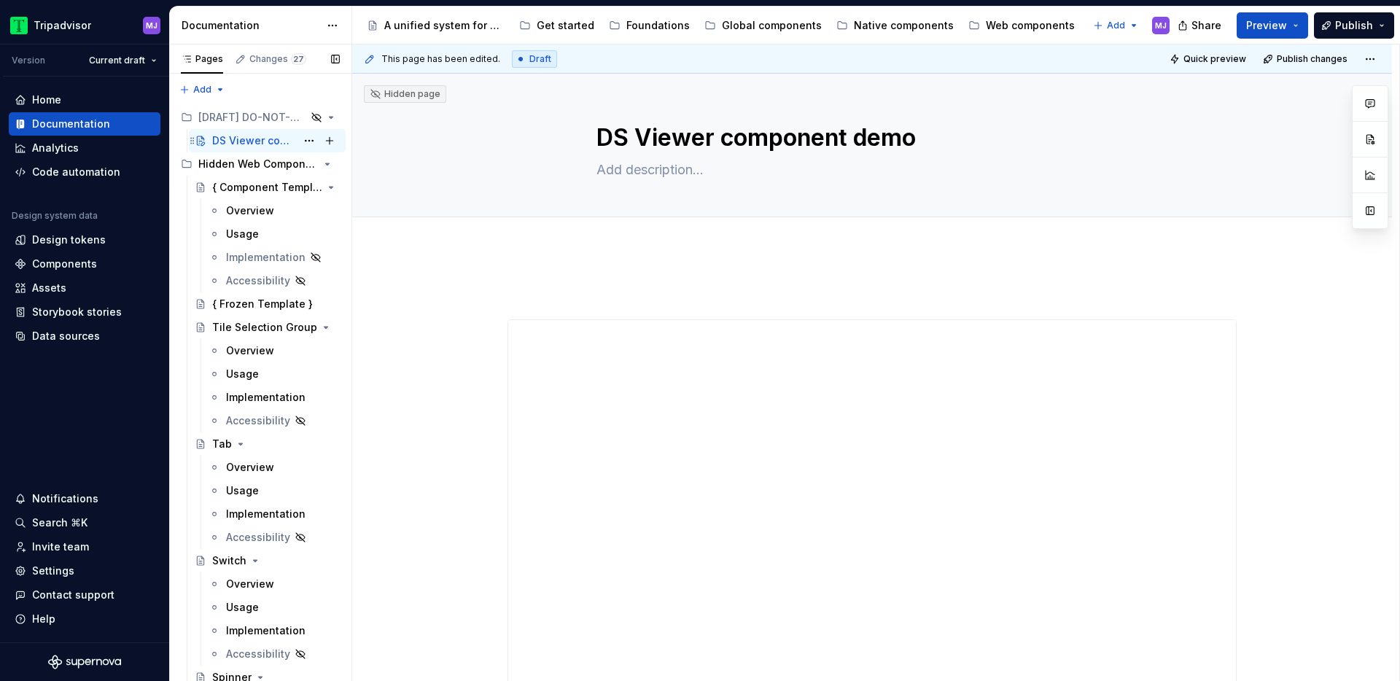
click at [263, 143] on div "DS Viewer component demo" at bounding box center [254, 140] width 84 height 15
click at [76, 562] on div "Settings" at bounding box center [85, 570] width 152 height 23
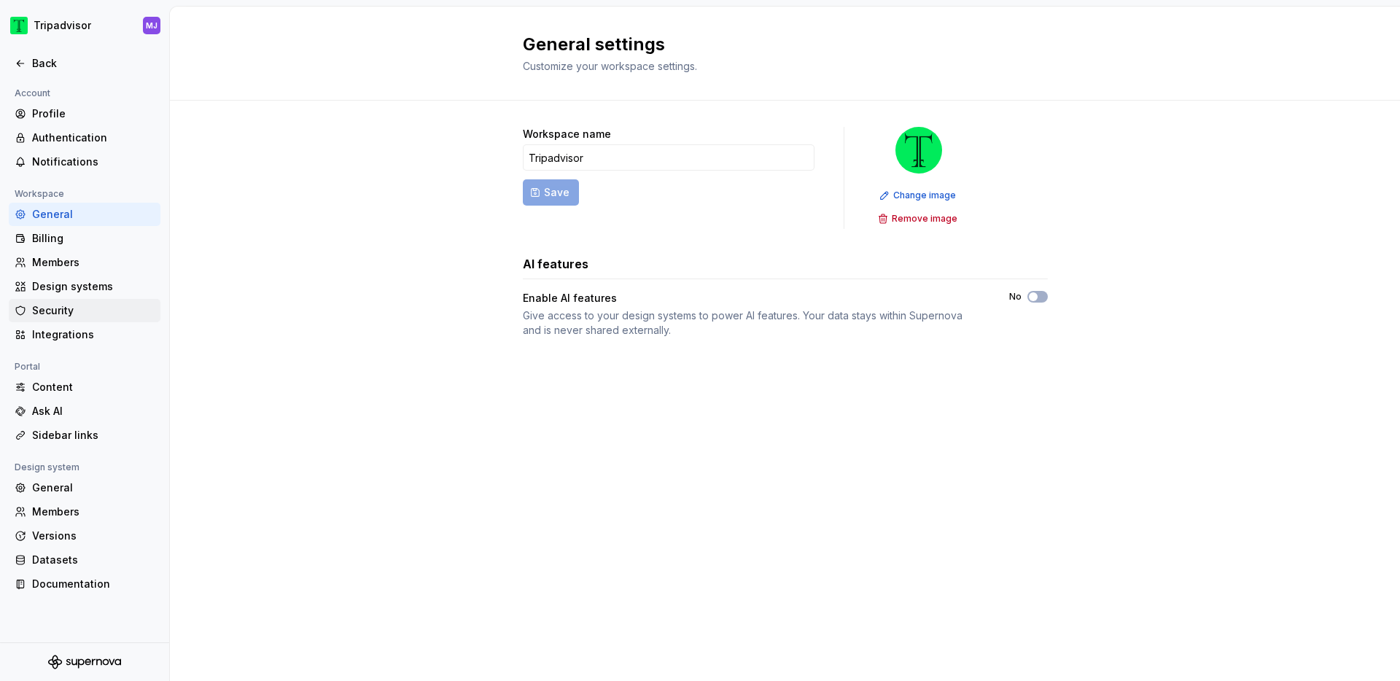
click at [89, 307] on div "Security" at bounding box center [93, 310] width 123 height 15
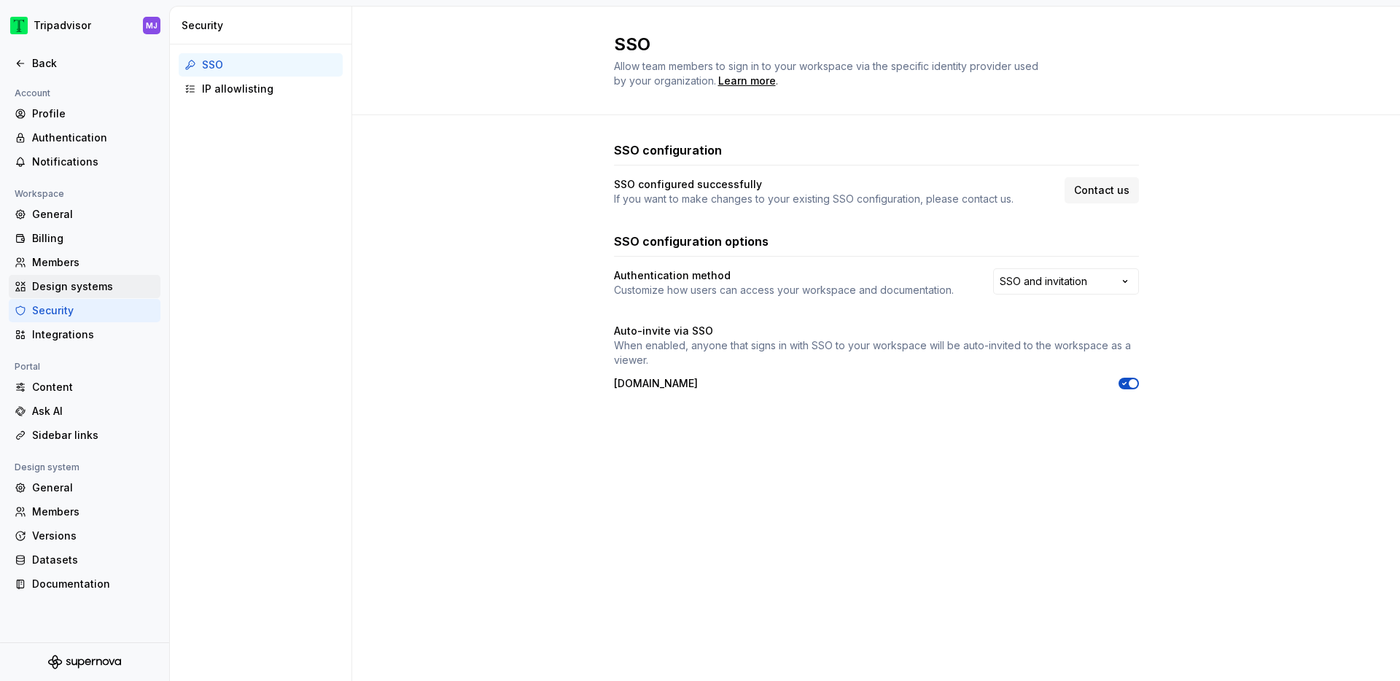
click at [89, 287] on div "Design systems" at bounding box center [93, 286] width 123 height 15
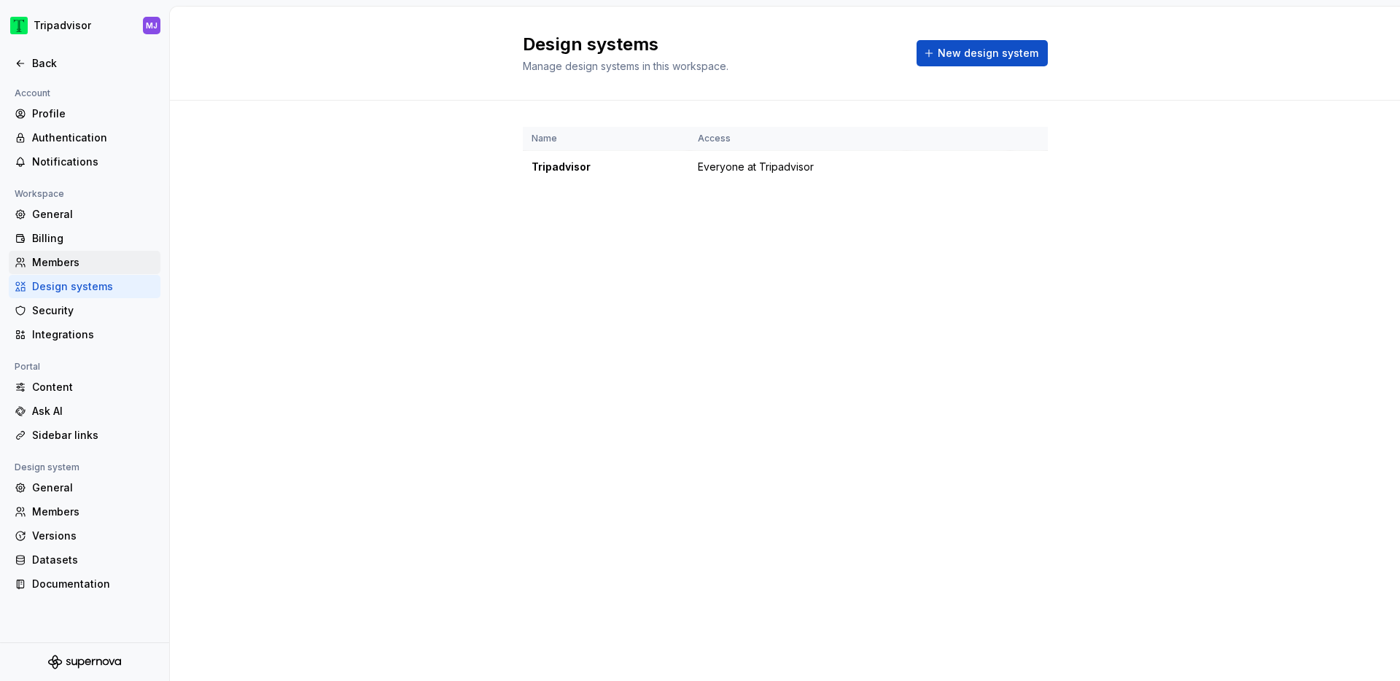
click at [85, 269] on div "Members" at bounding box center [93, 262] width 123 height 15
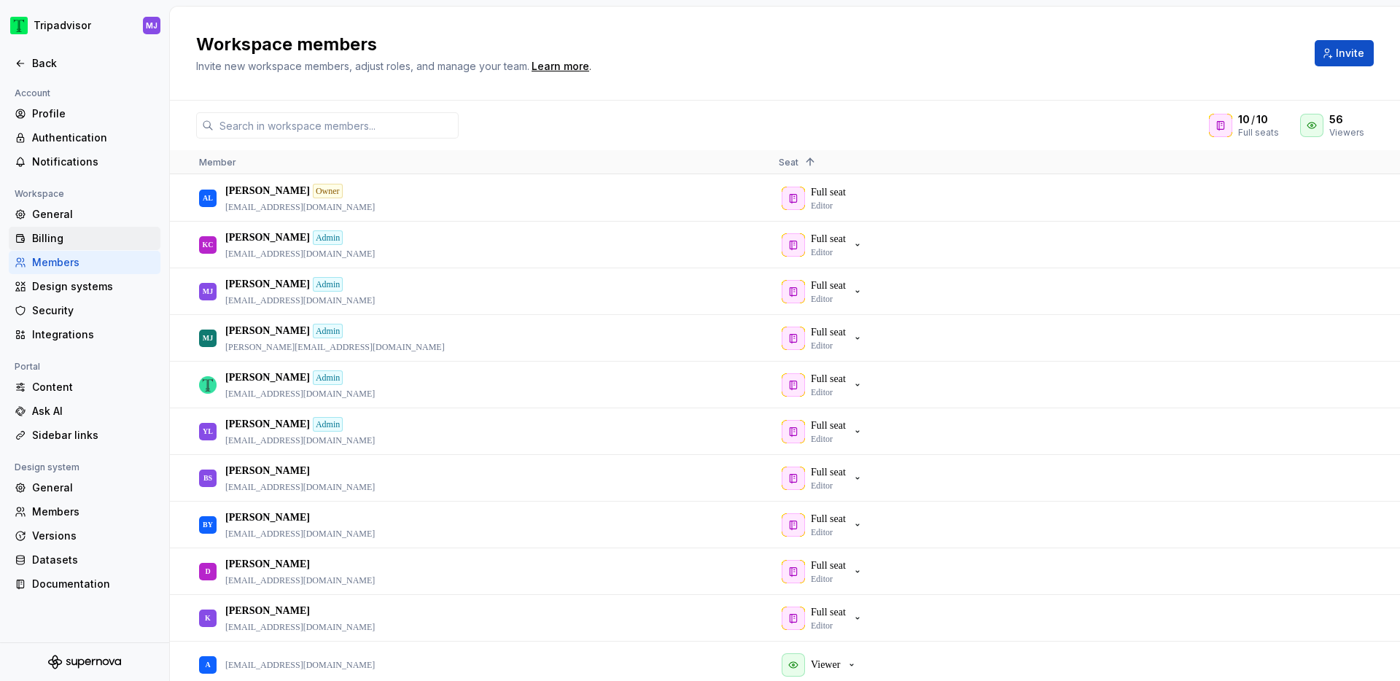
click at [78, 236] on div "Billing" at bounding box center [93, 238] width 123 height 15
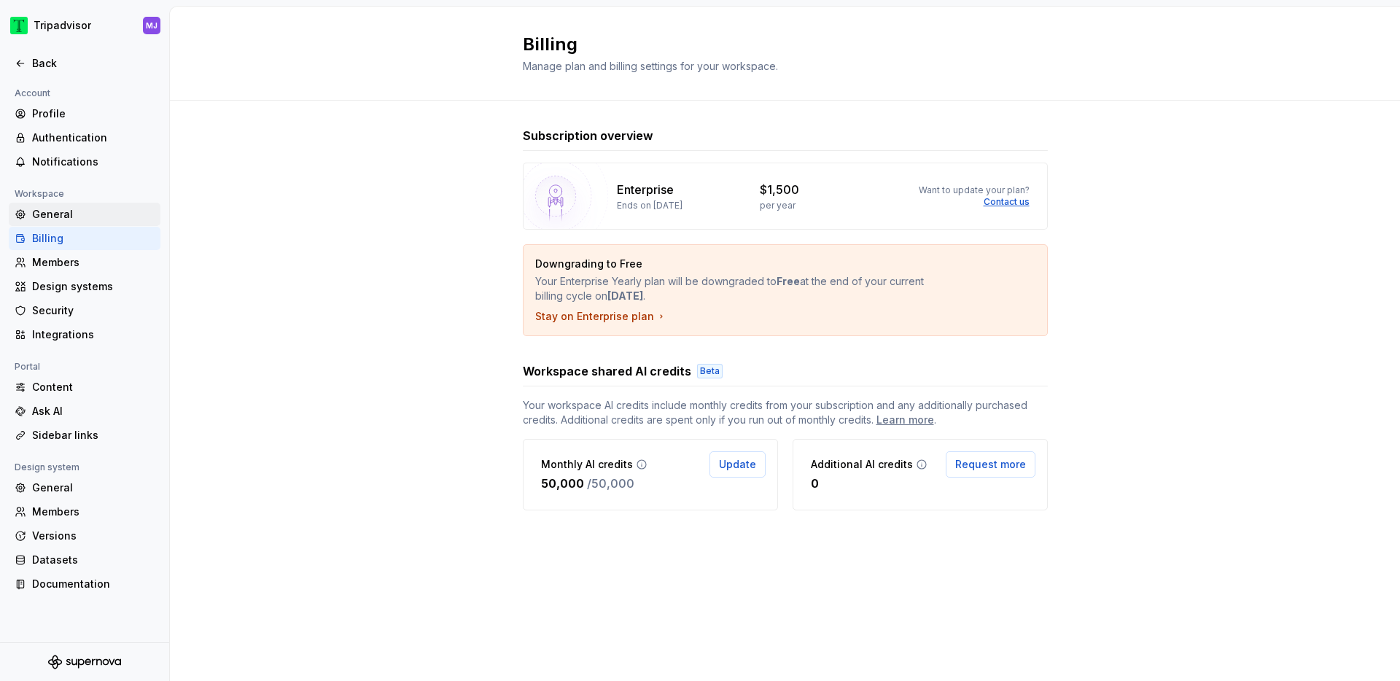
click at [77, 210] on div "General" at bounding box center [93, 214] width 123 height 15
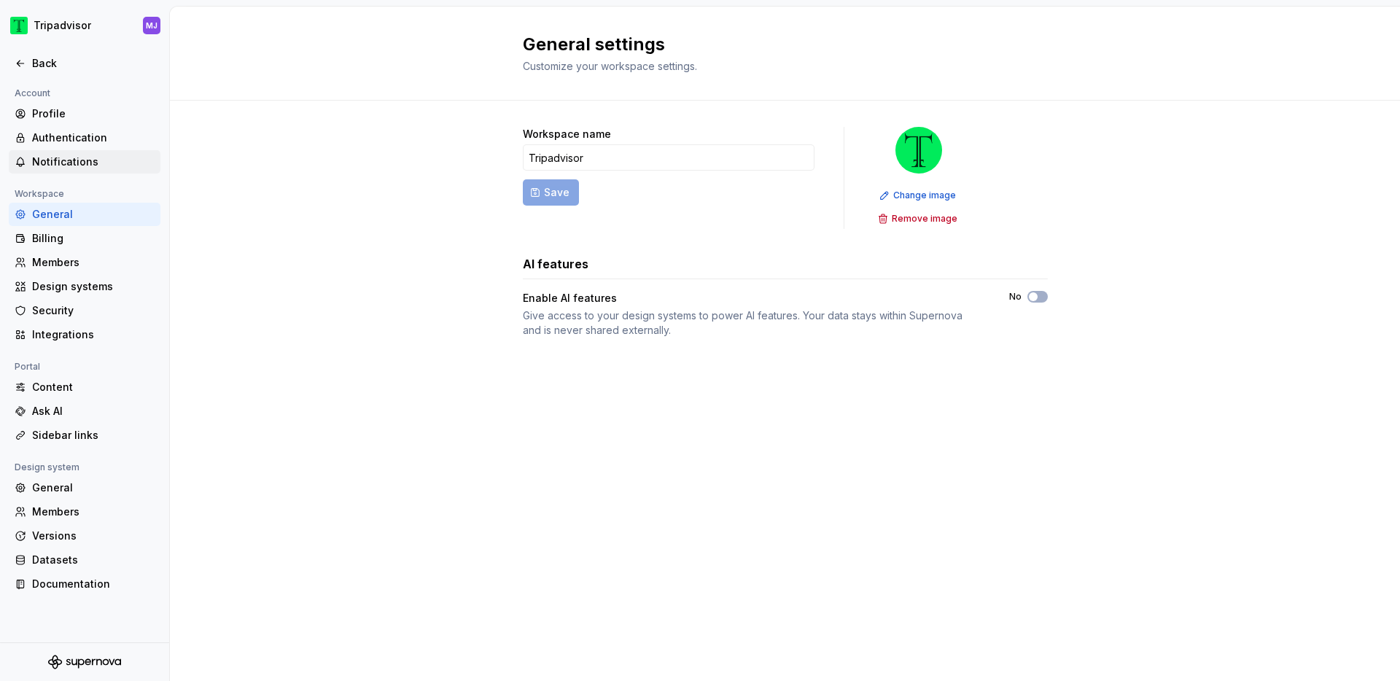
click at [69, 163] on div "Notifications" at bounding box center [93, 162] width 123 height 15
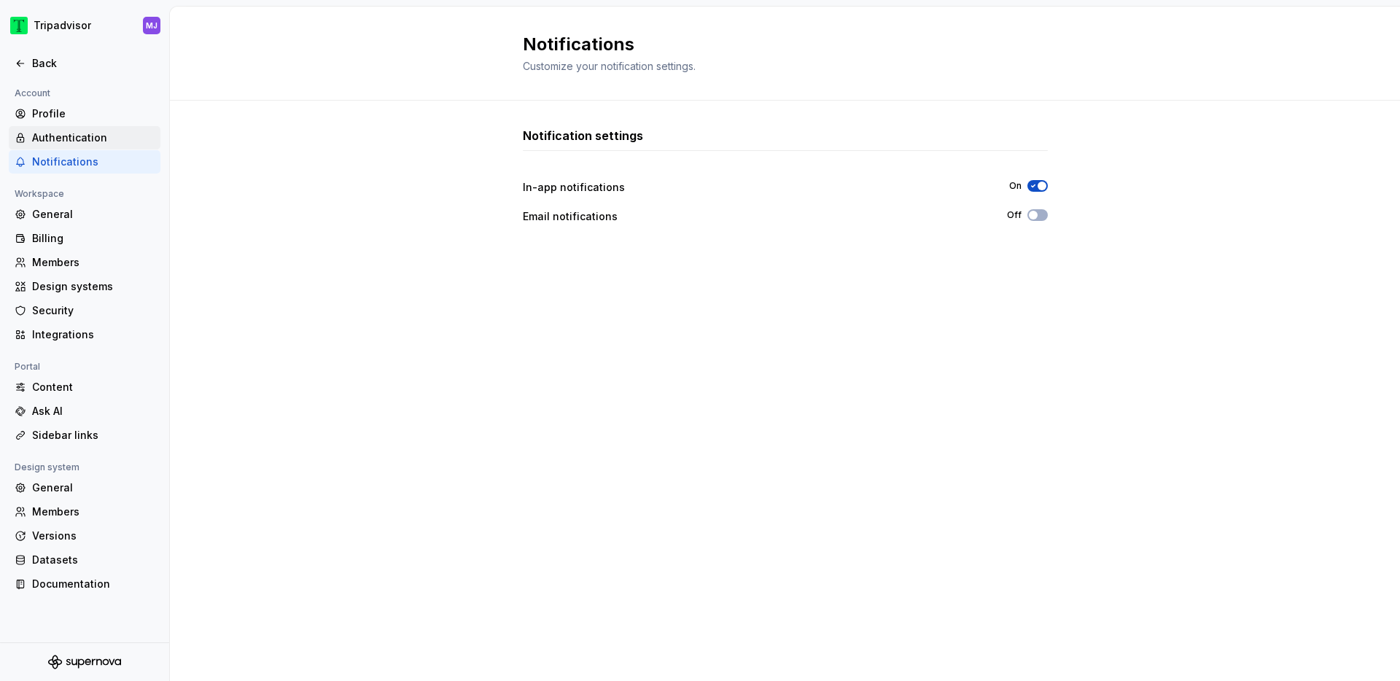
click at [70, 139] on div "Authentication" at bounding box center [93, 138] width 123 height 15
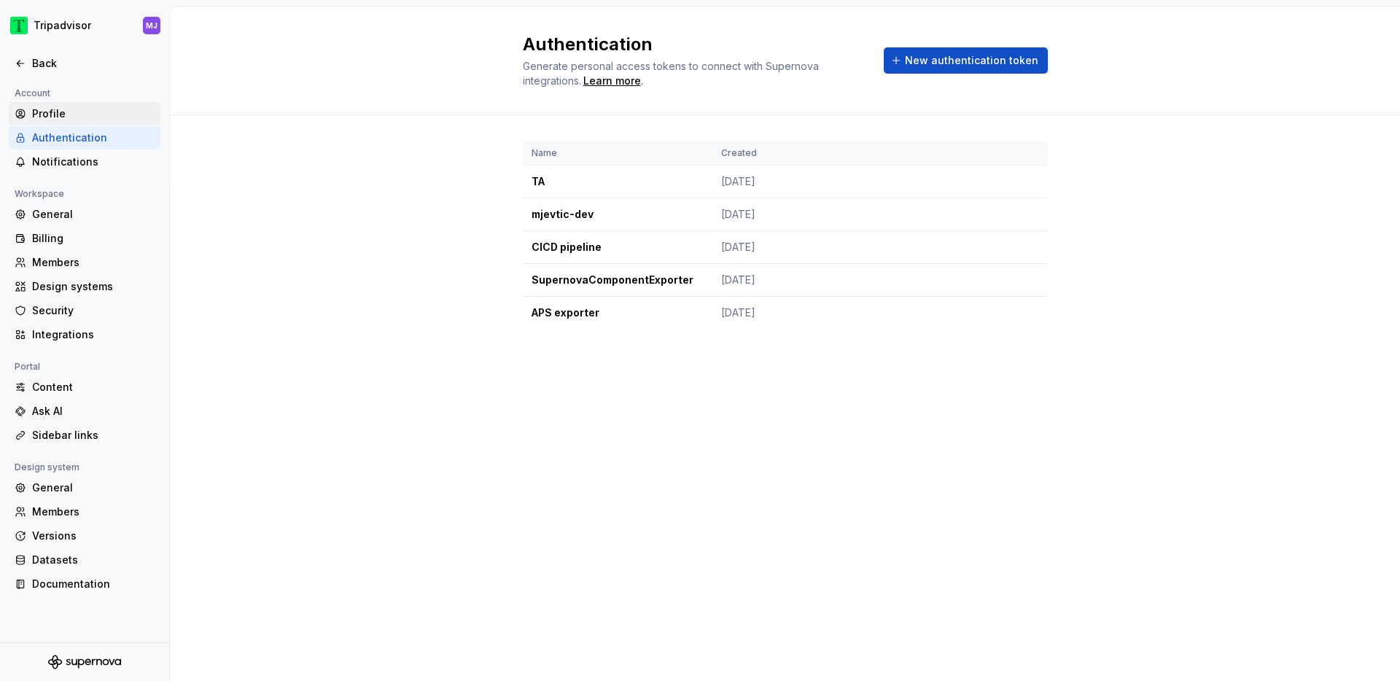
click at [85, 110] on div "Profile" at bounding box center [93, 113] width 123 height 15
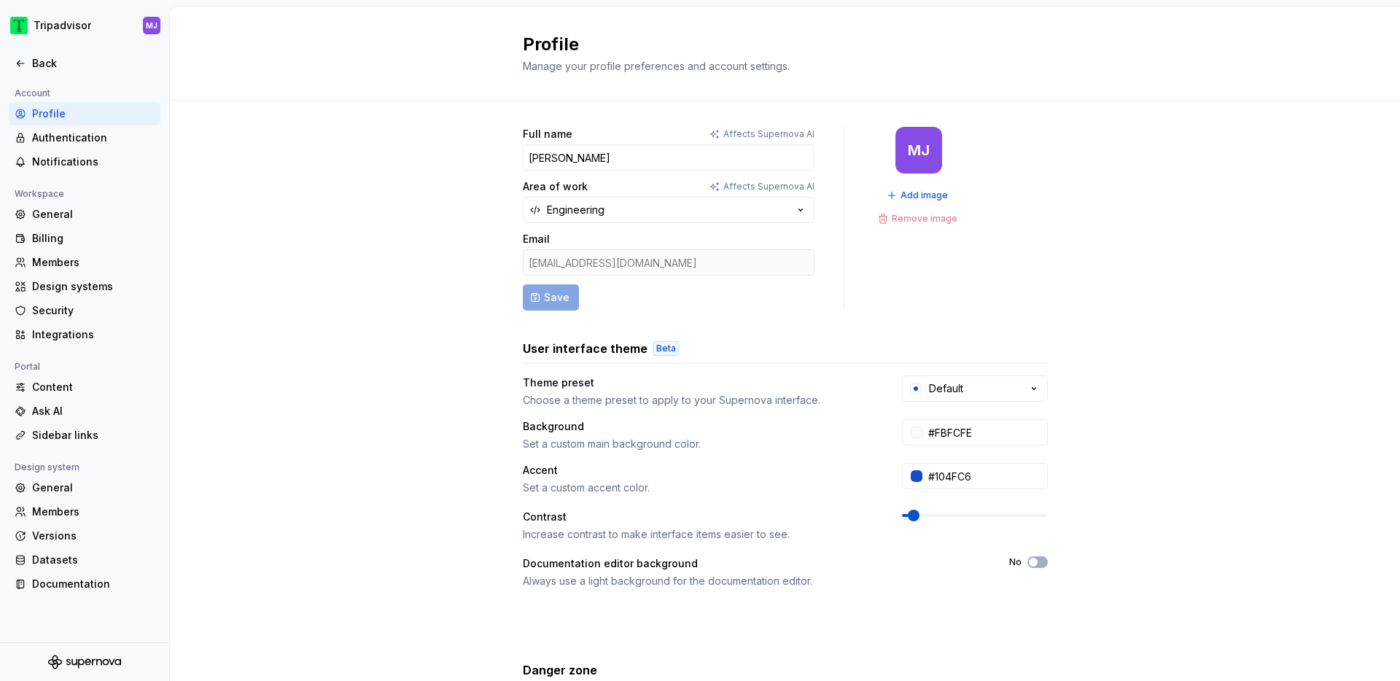
scroll to position [155, 0]
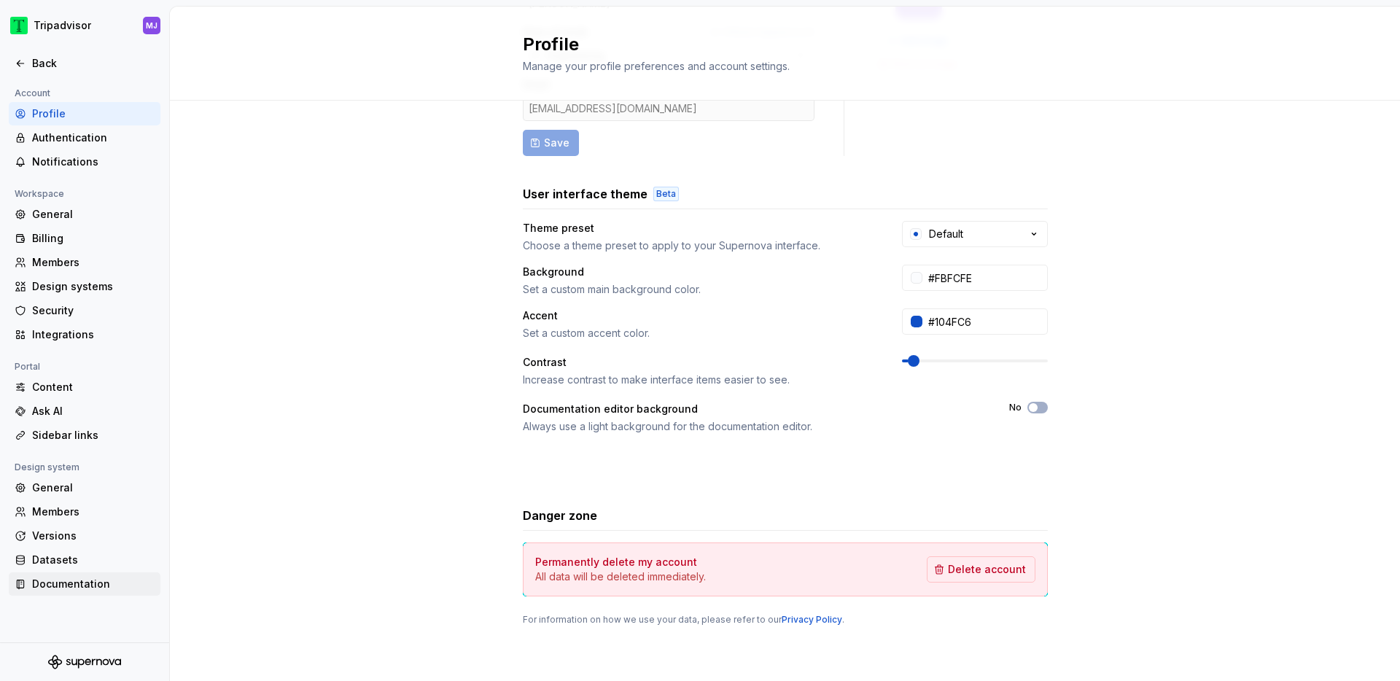
click at [47, 580] on div "Documentation" at bounding box center [93, 584] width 123 height 15
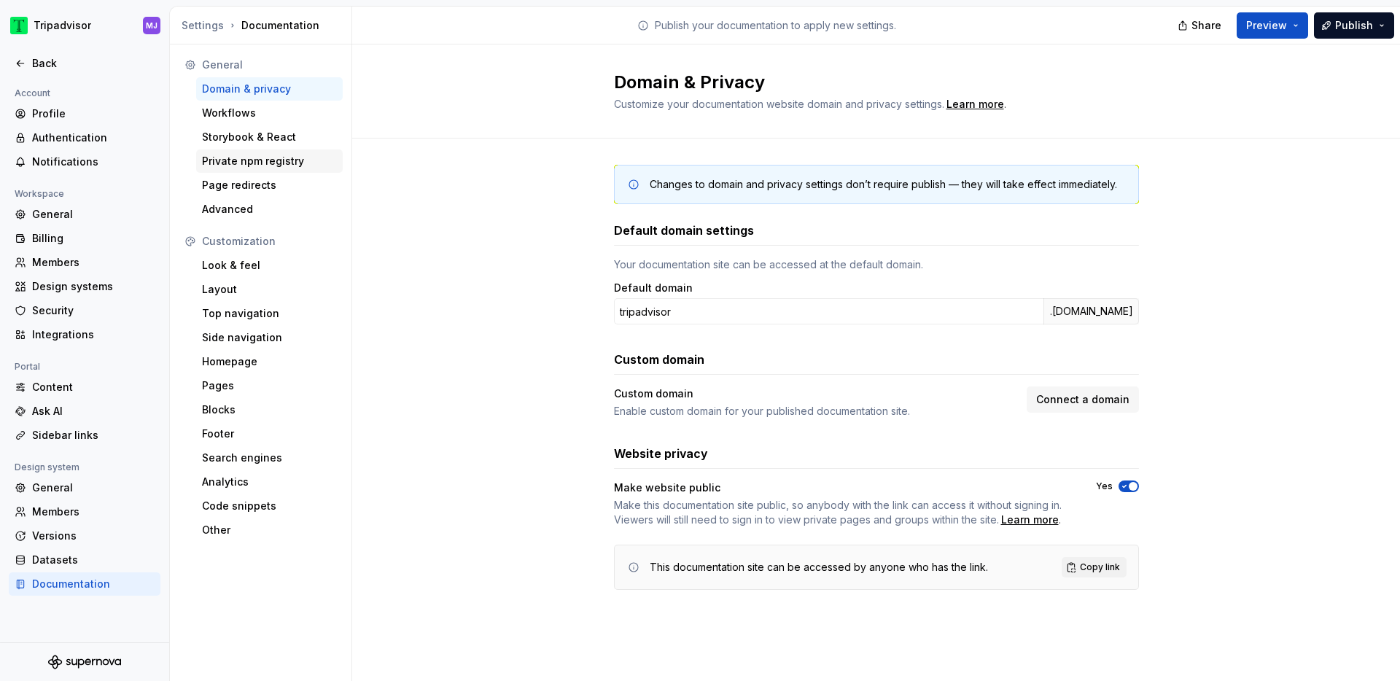
click at [292, 163] on div "Private npm registry" at bounding box center [269, 161] width 135 height 15
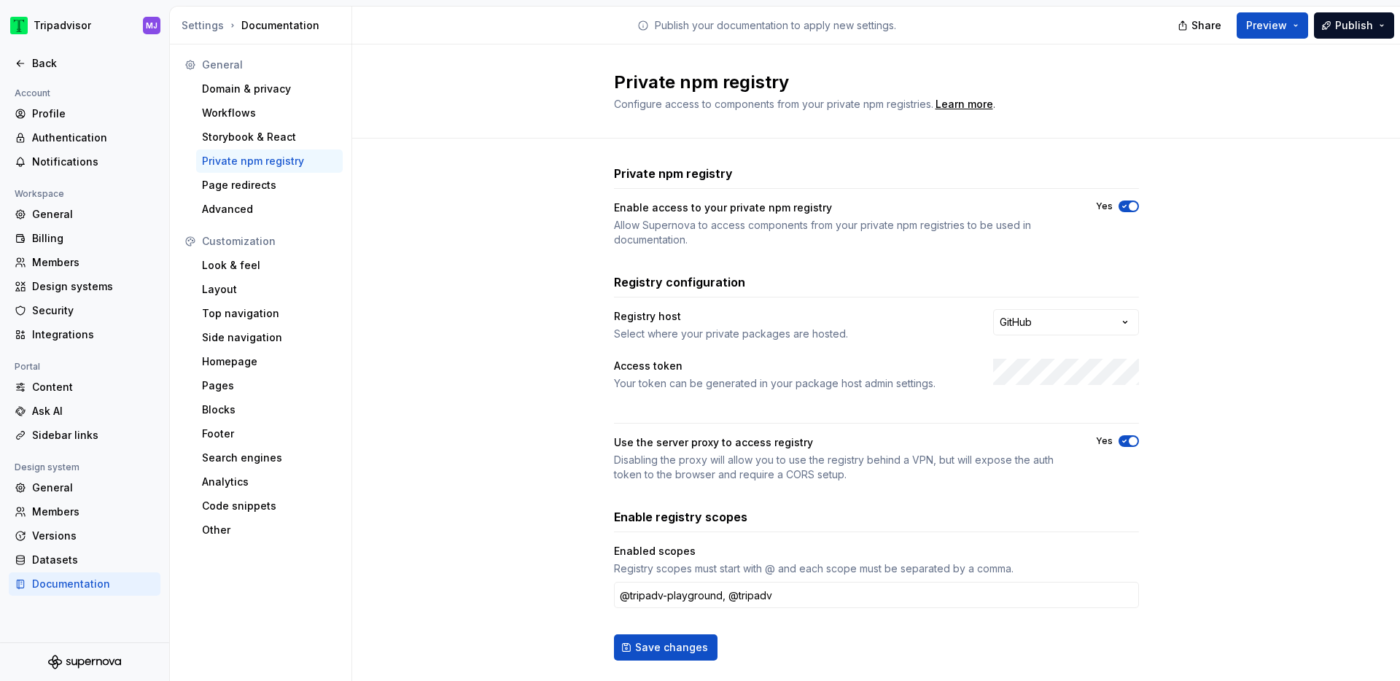
scroll to position [28, 0]
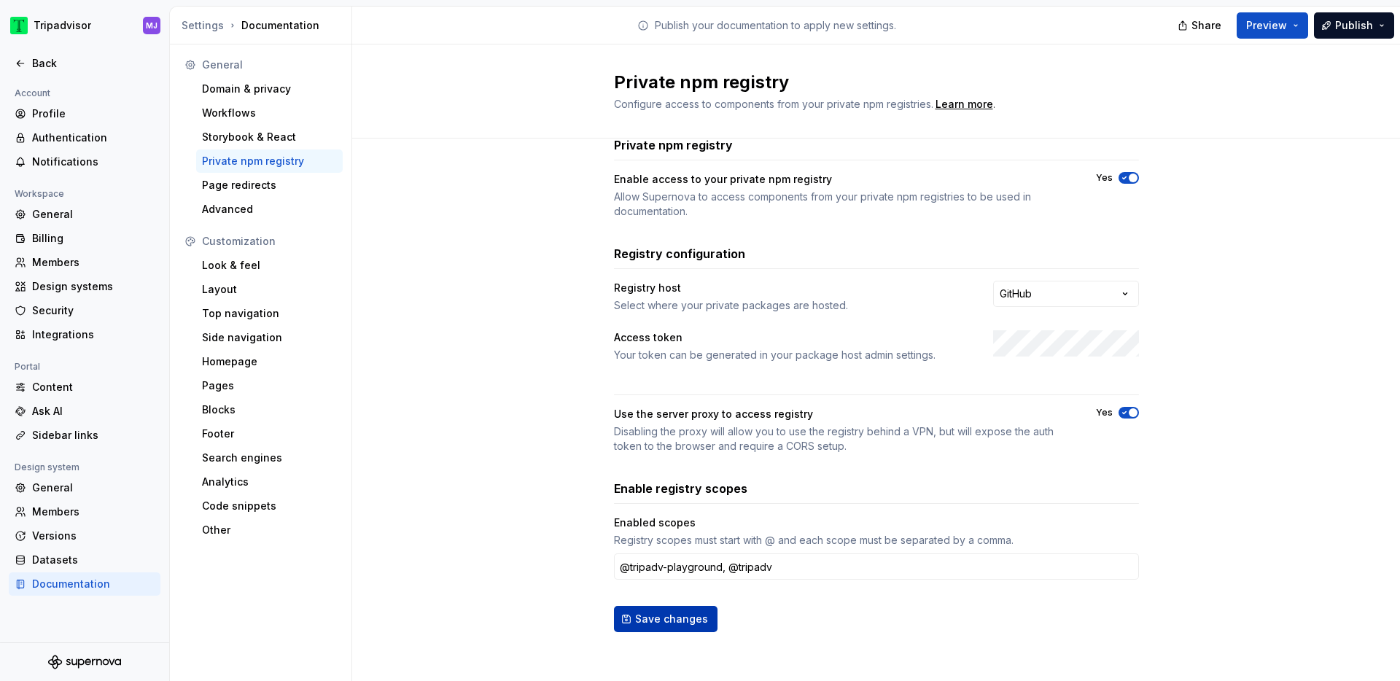
click at [666, 610] on button "Save changes" at bounding box center [666, 619] width 104 height 26
click at [64, 56] on div "Back" at bounding box center [93, 63] width 123 height 15
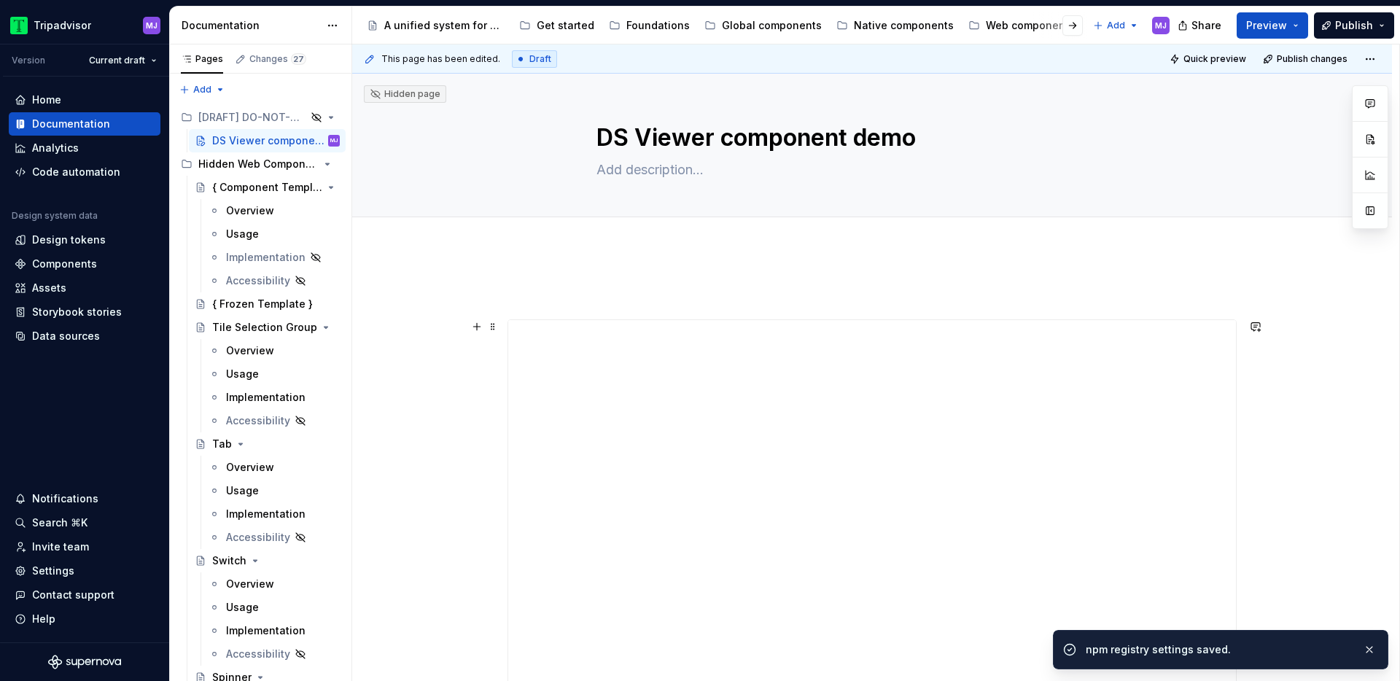
click at [902, 432] on div at bounding box center [872, 557] width 728 height 474
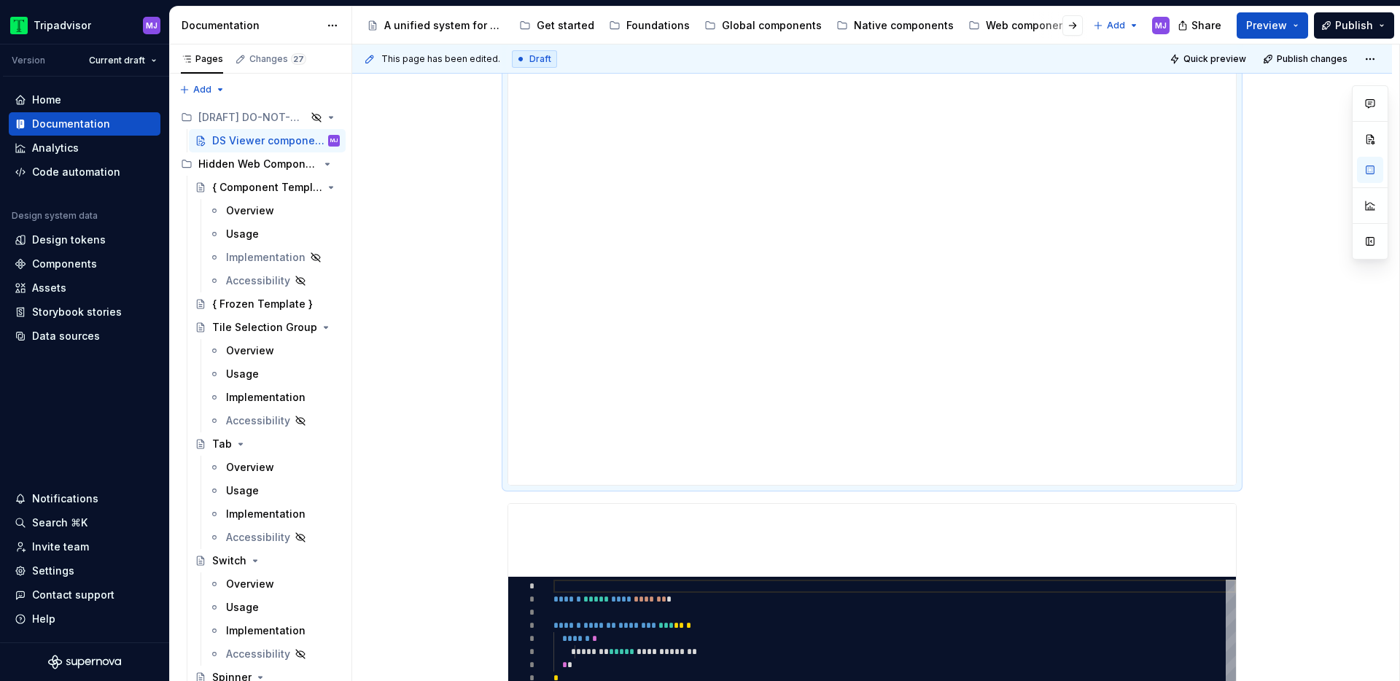
scroll to position [314, 0]
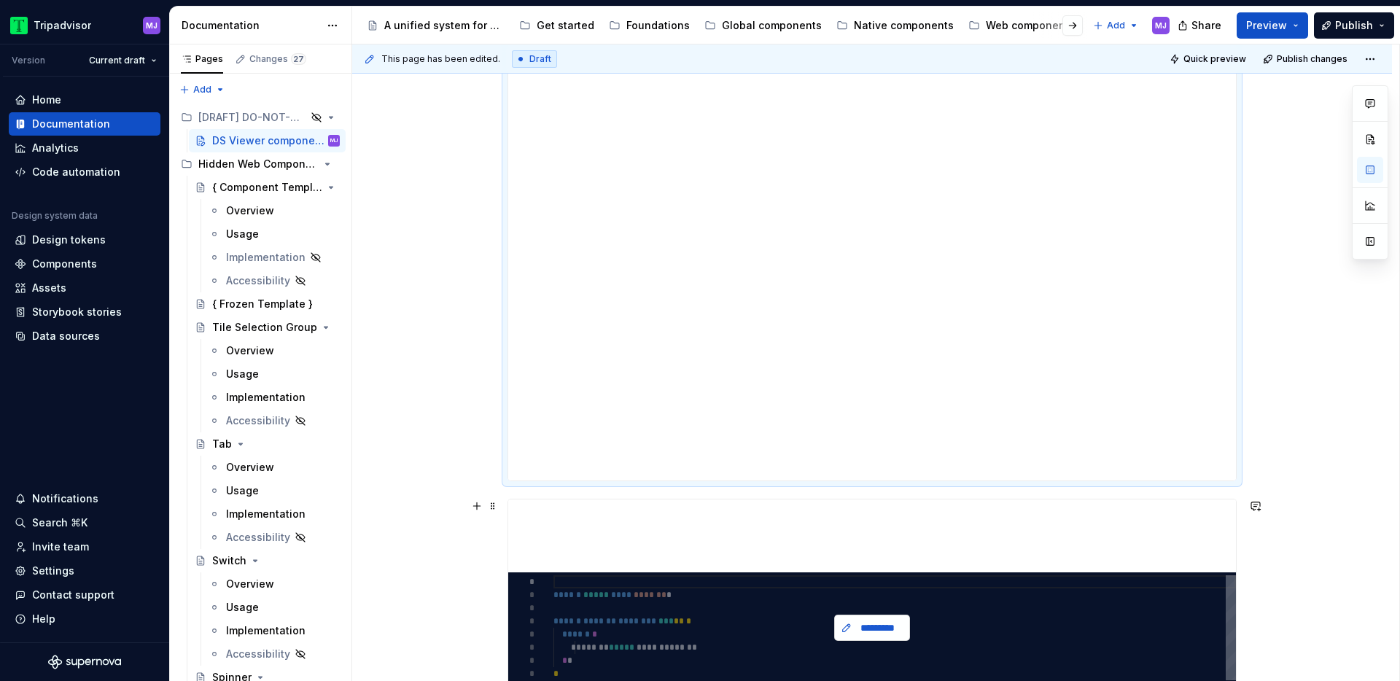
click at [879, 618] on button "*********" at bounding box center [872, 628] width 76 height 26
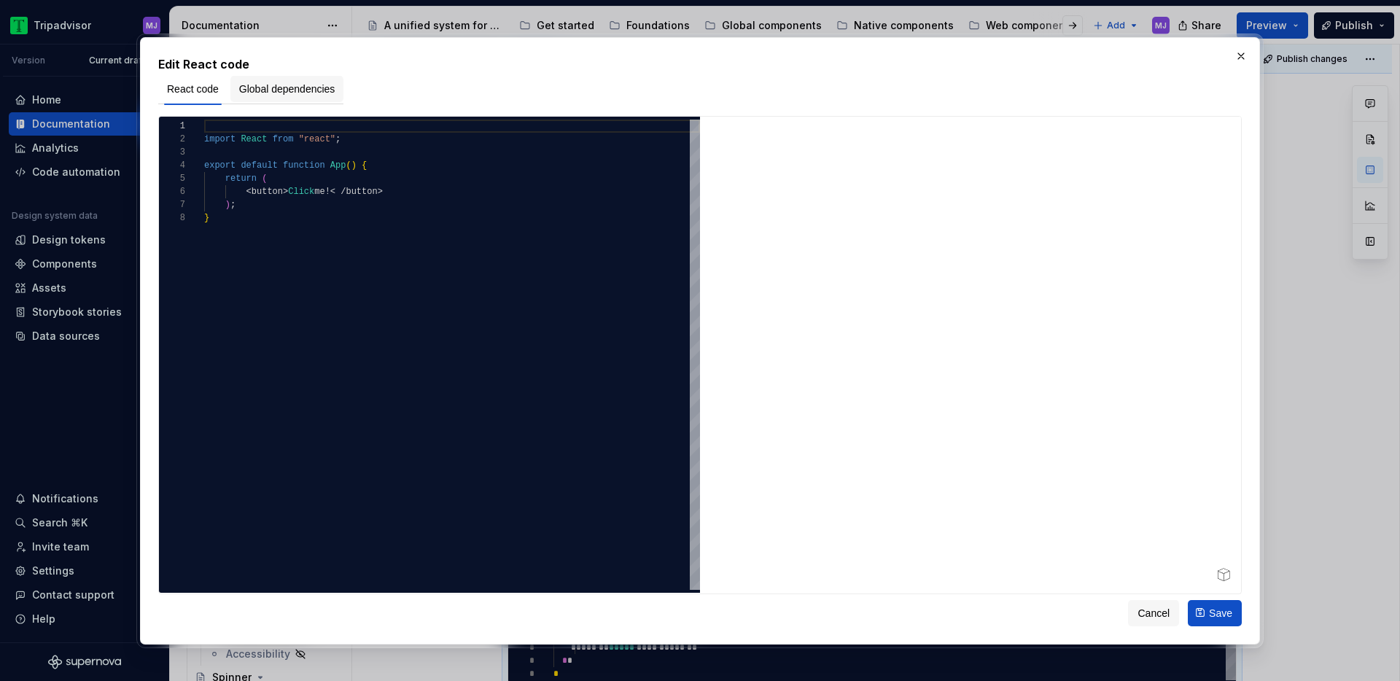
click at [330, 88] on span "Global dependencies" at bounding box center [287, 89] width 96 height 15
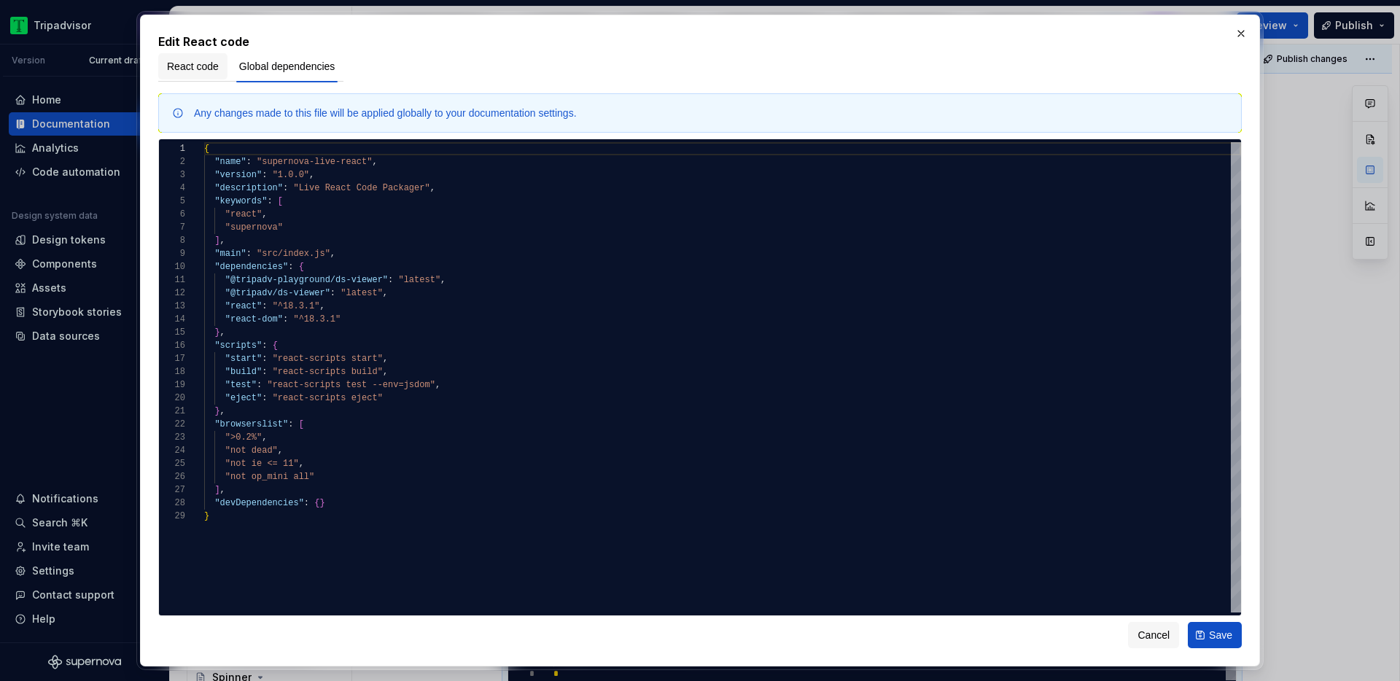
click at [189, 66] on span "React code" at bounding box center [193, 66] width 52 height 15
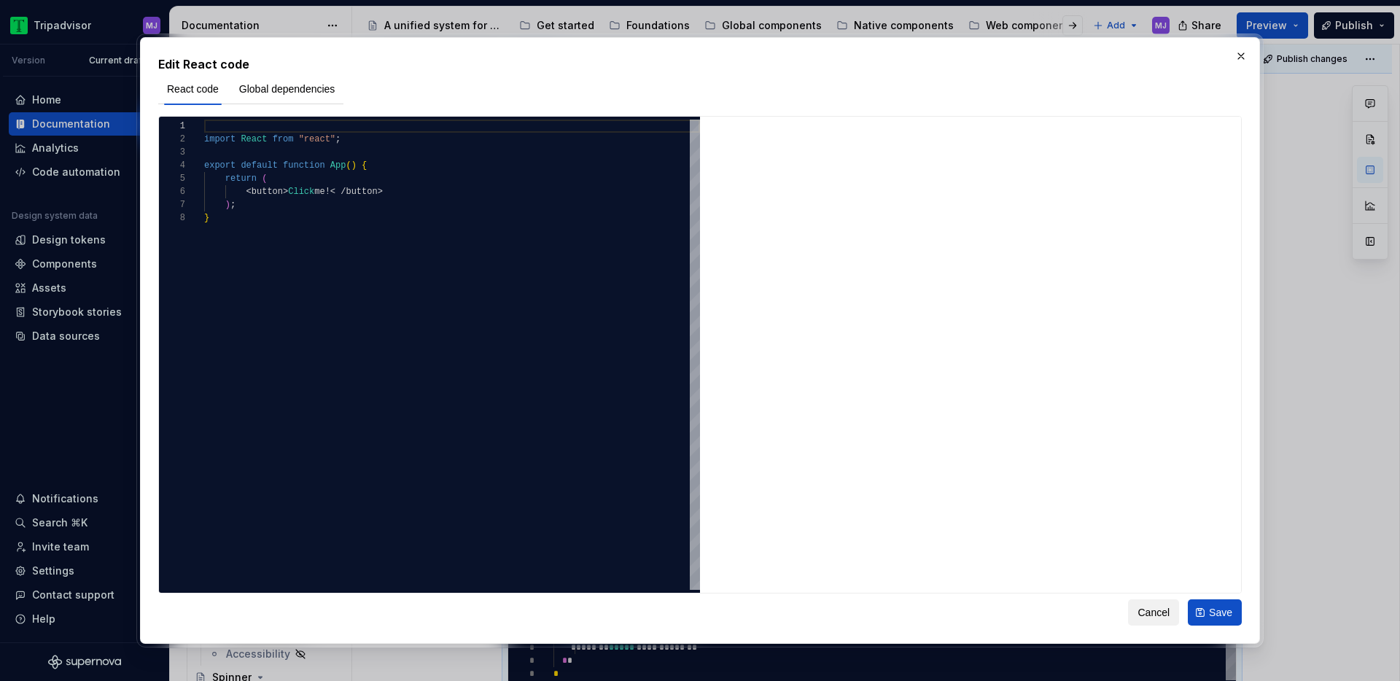
click at [1146, 616] on span "Cancel" at bounding box center [1154, 612] width 32 height 15
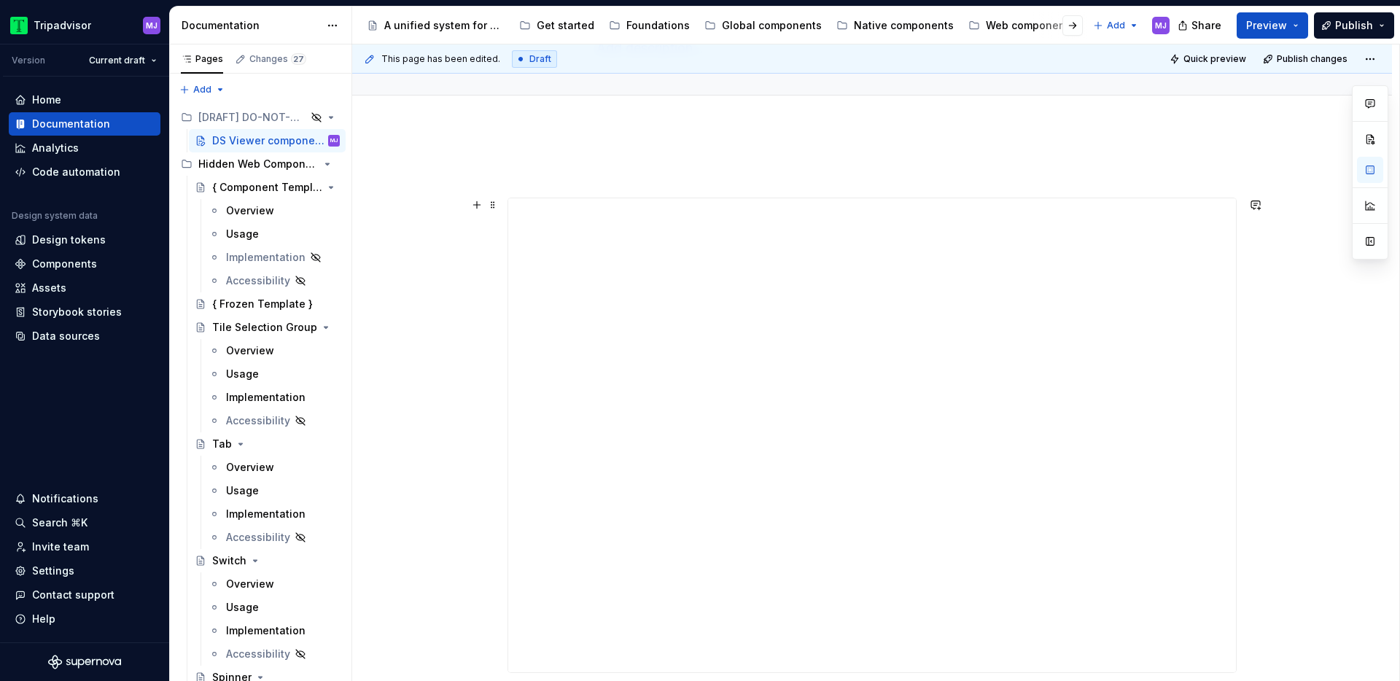
scroll to position [116, 0]
click at [1257, 209] on button "button" at bounding box center [1256, 211] width 20 height 20
click at [1160, 179] on p at bounding box center [872, 177] width 729 height 18
click at [495, 207] on span at bounding box center [493, 211] width 12 height 20
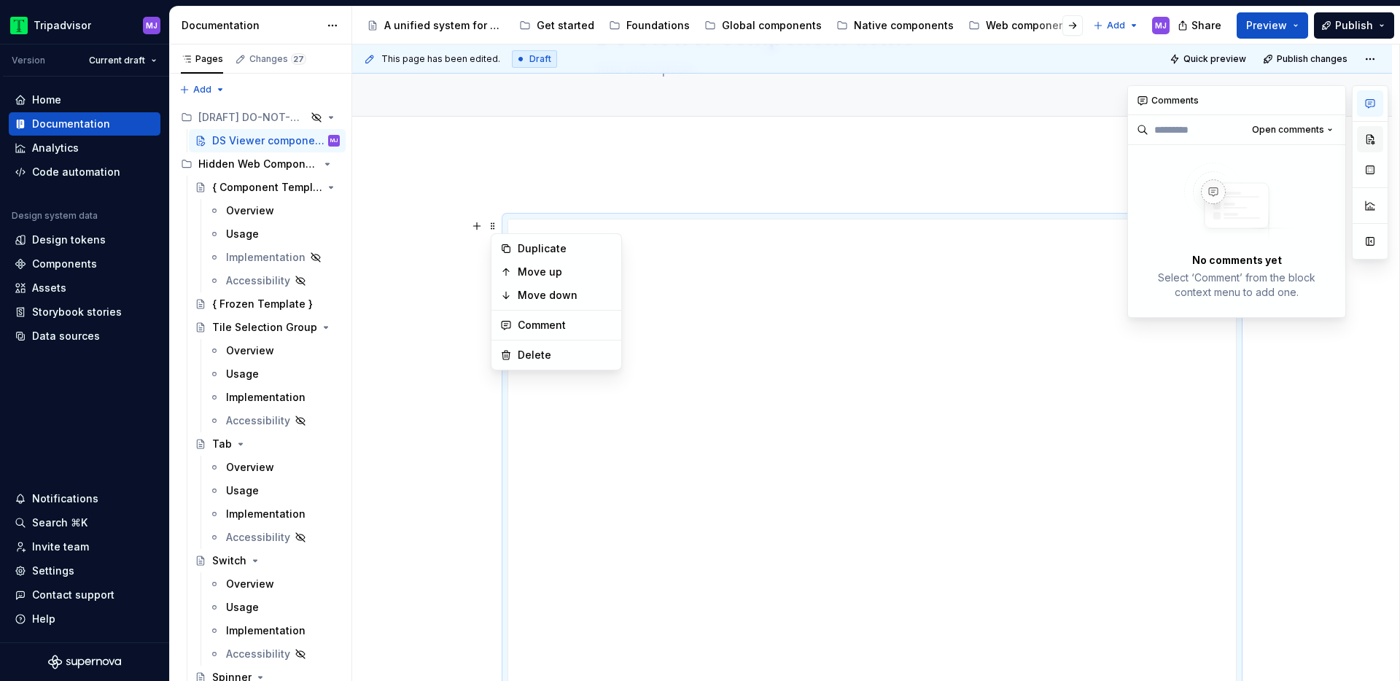
type textarea "*"
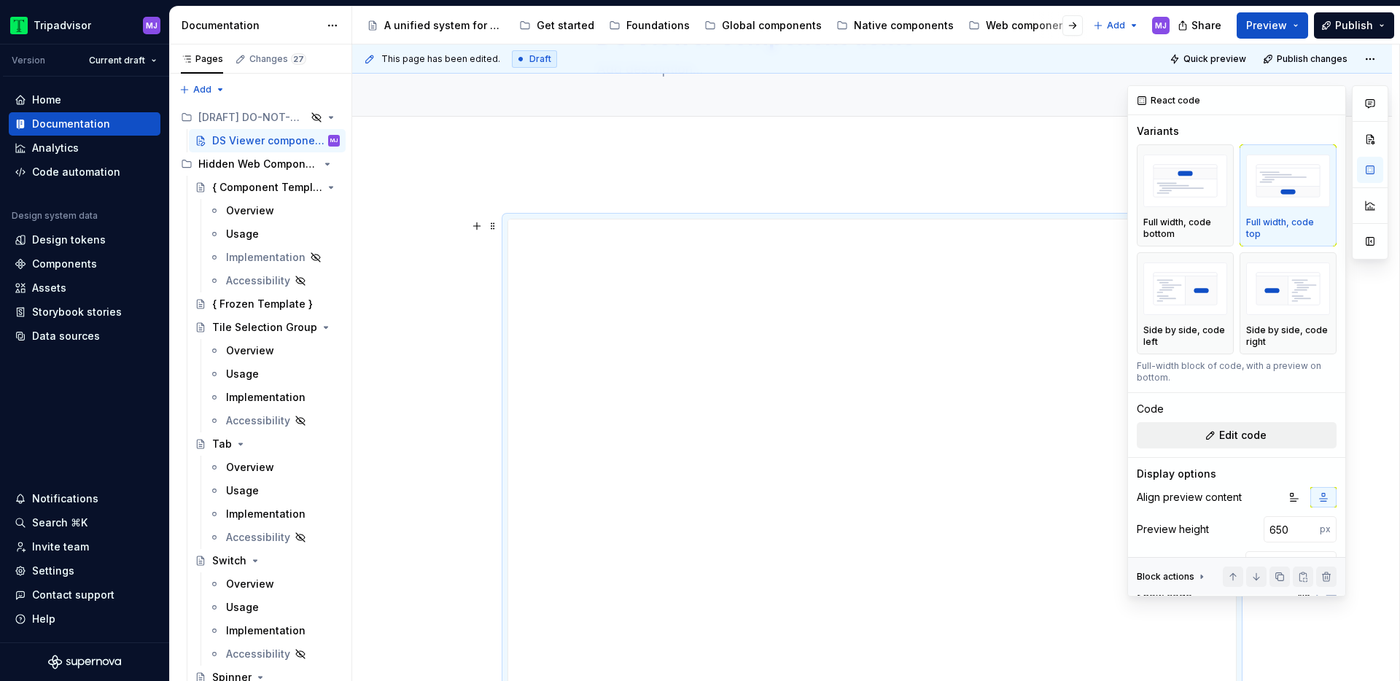
click at [1198, 433] on button "Edit code" at bounding box center [1237, 435] width 200 height 26
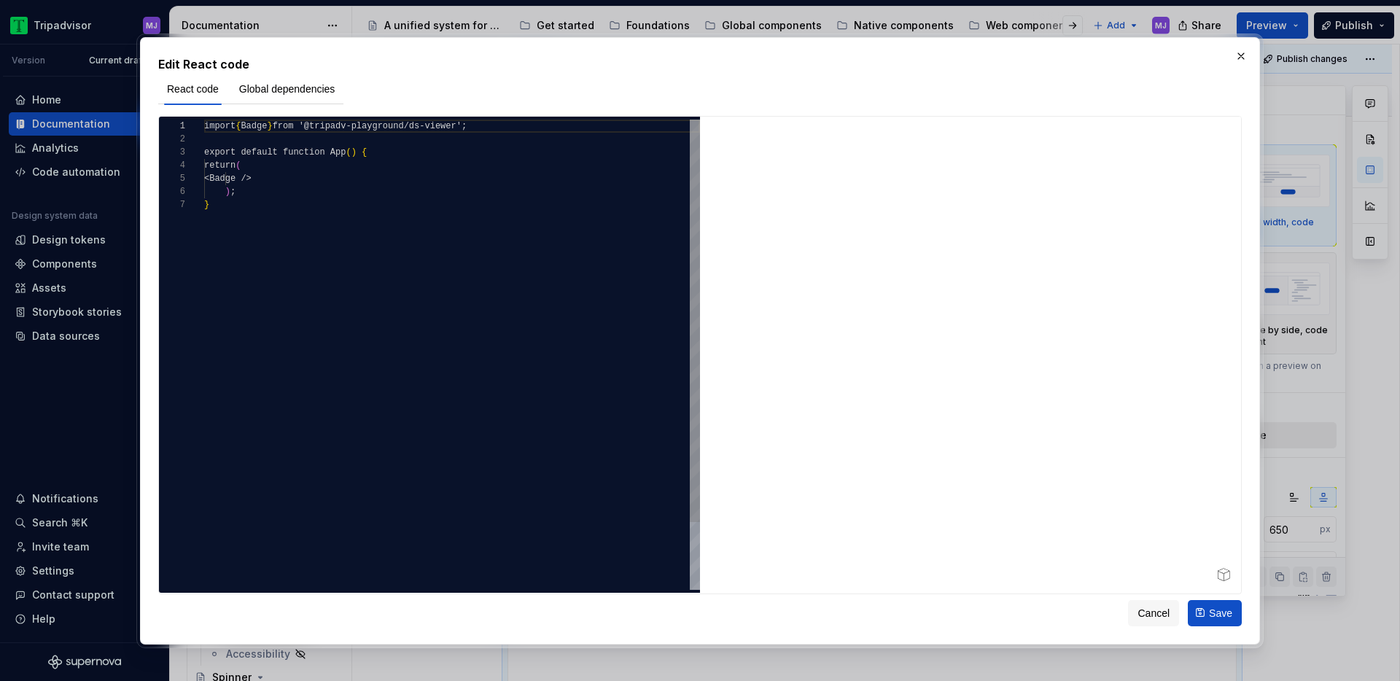
scroll to position [113, 0]
type textarea "**********"
click at [341, 207] on div "import { Badge } from '@tripadv-playground/ds-viewer' ; export default function…" at bounding box center [452, 394] width 496 height 549
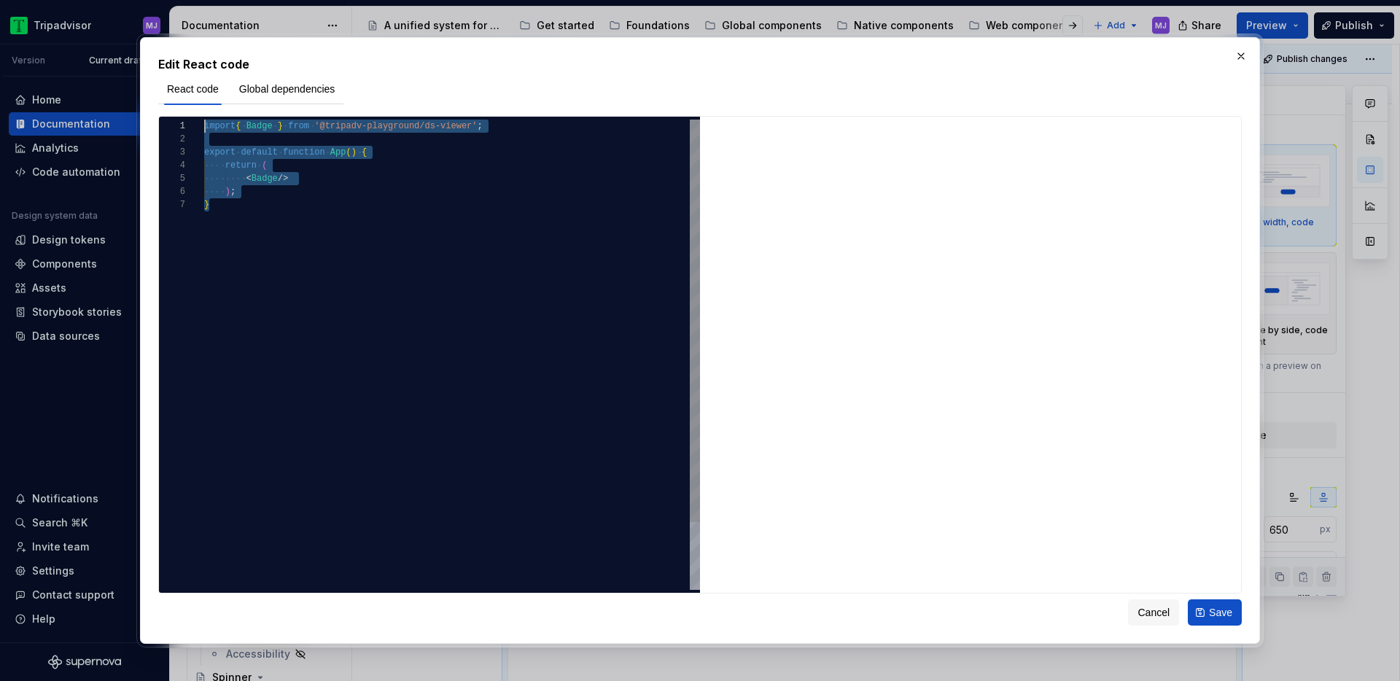
drag, startPoint x: 230, startPoint y: 208, endPoint x: 184, endPoint y: 103, distance: 114.6
click at [204, 120] on div "import { Badge } from '@tripadv-playground/ds-viewer' ; export default function…" at bounding box center [452, 394] width 496 height 549
click at [1243, 58] on button "button" at bounding box center [1241, 56] width 20 height 20
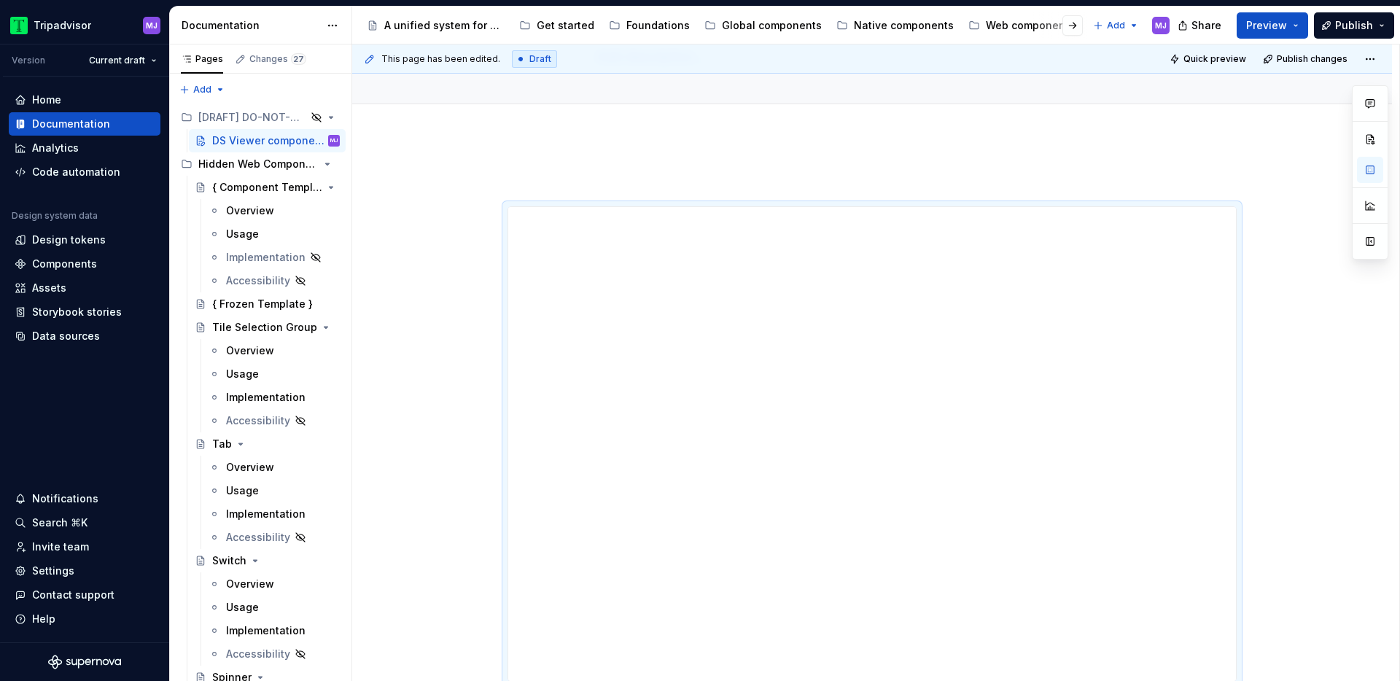
type textarea "*"
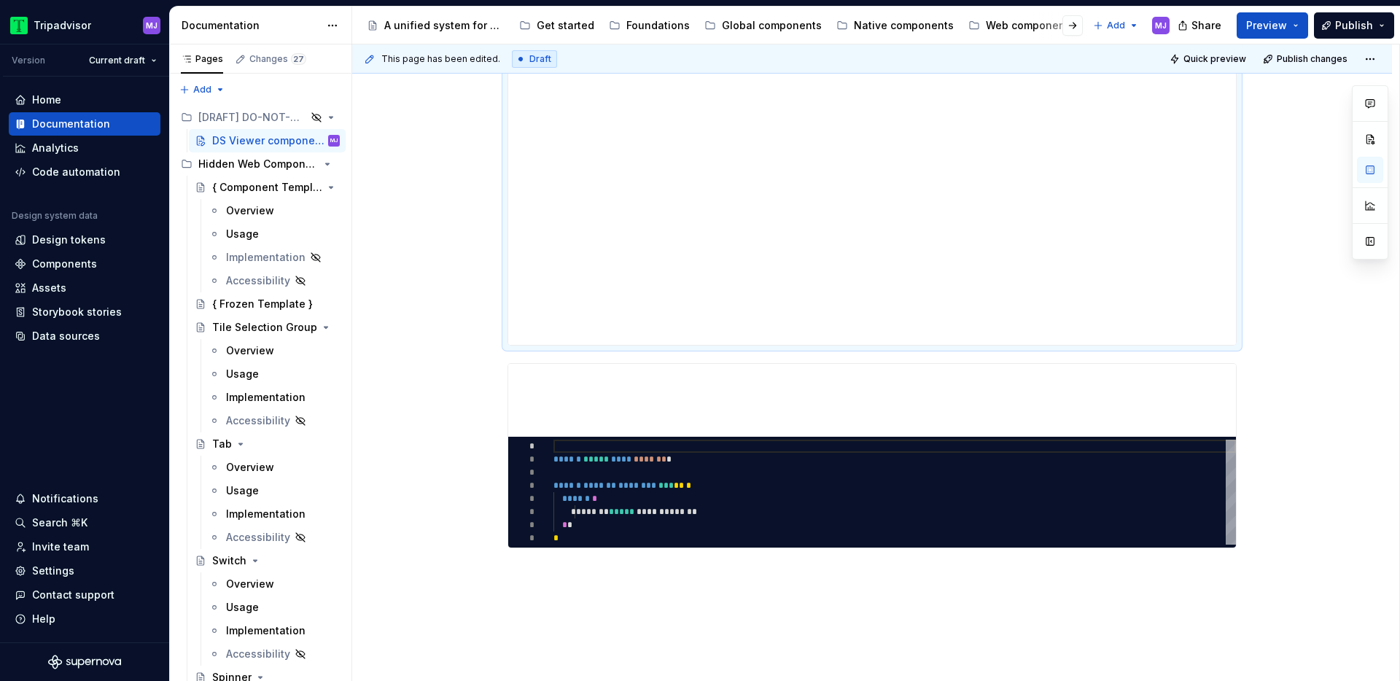
scroll to position [455, 0]
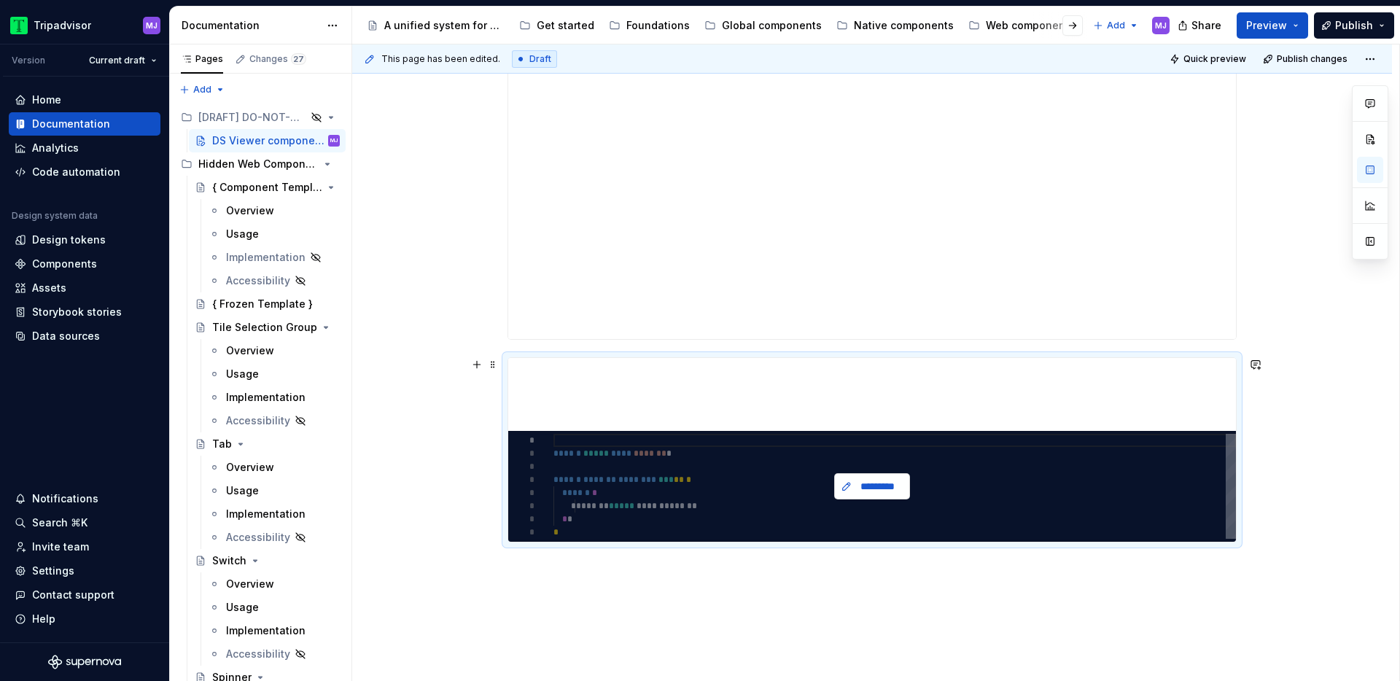
click at [860, 479] on span "*********" at bounding box center [877, 486] width 45 height 15
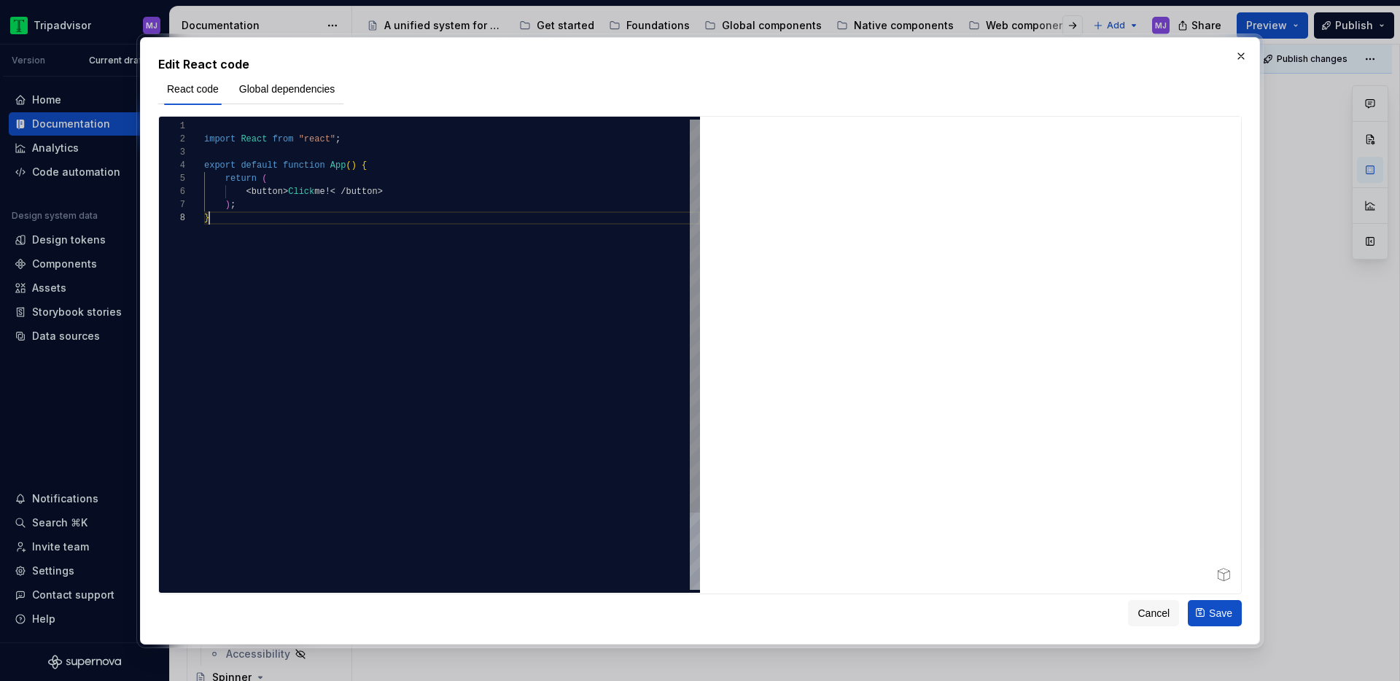
scroll to position [13, 0]
click at [170, 116] on div "**********" at bounding box center [700, 355] width 1084 height 478
click at [420, 128] on div "import { Badge } from '@tripadv-playground/ds-viewer' ; export default function…" at bounding box center [452, 394] width 496 height 549
type textarea "**********"
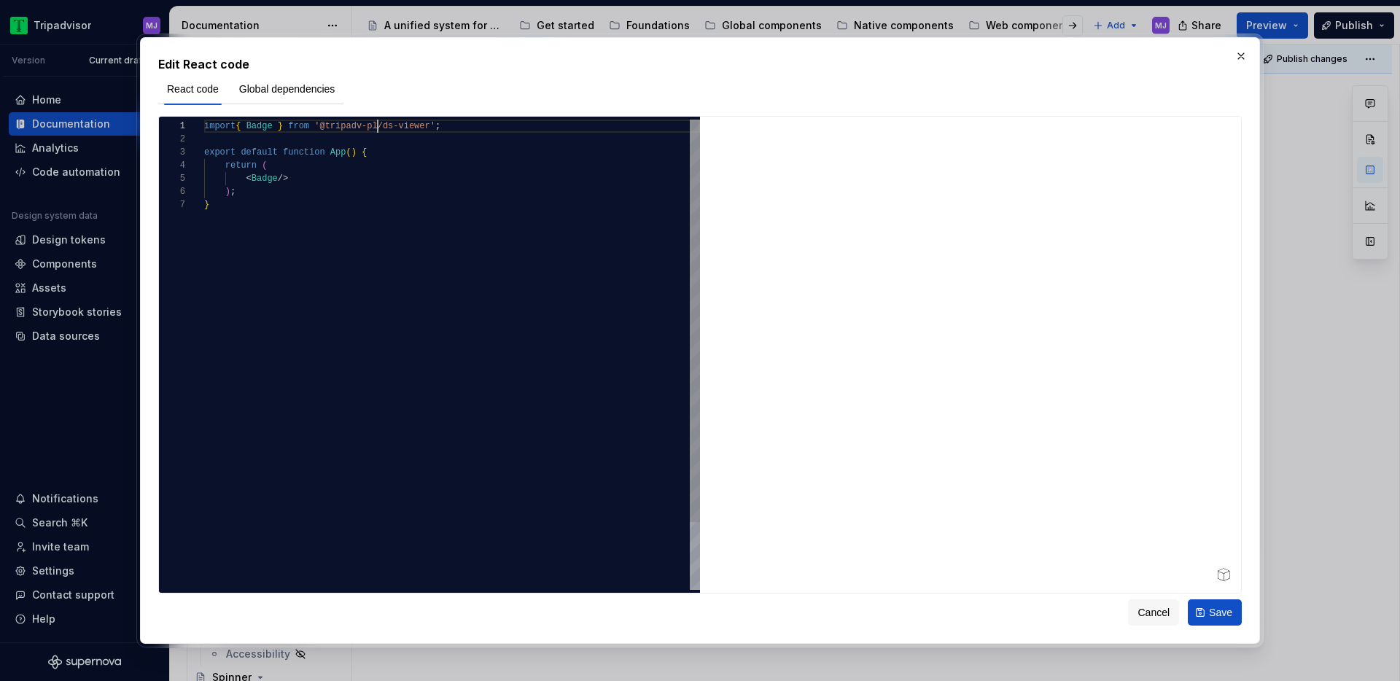
type textarea "*"
type textarea "**********"
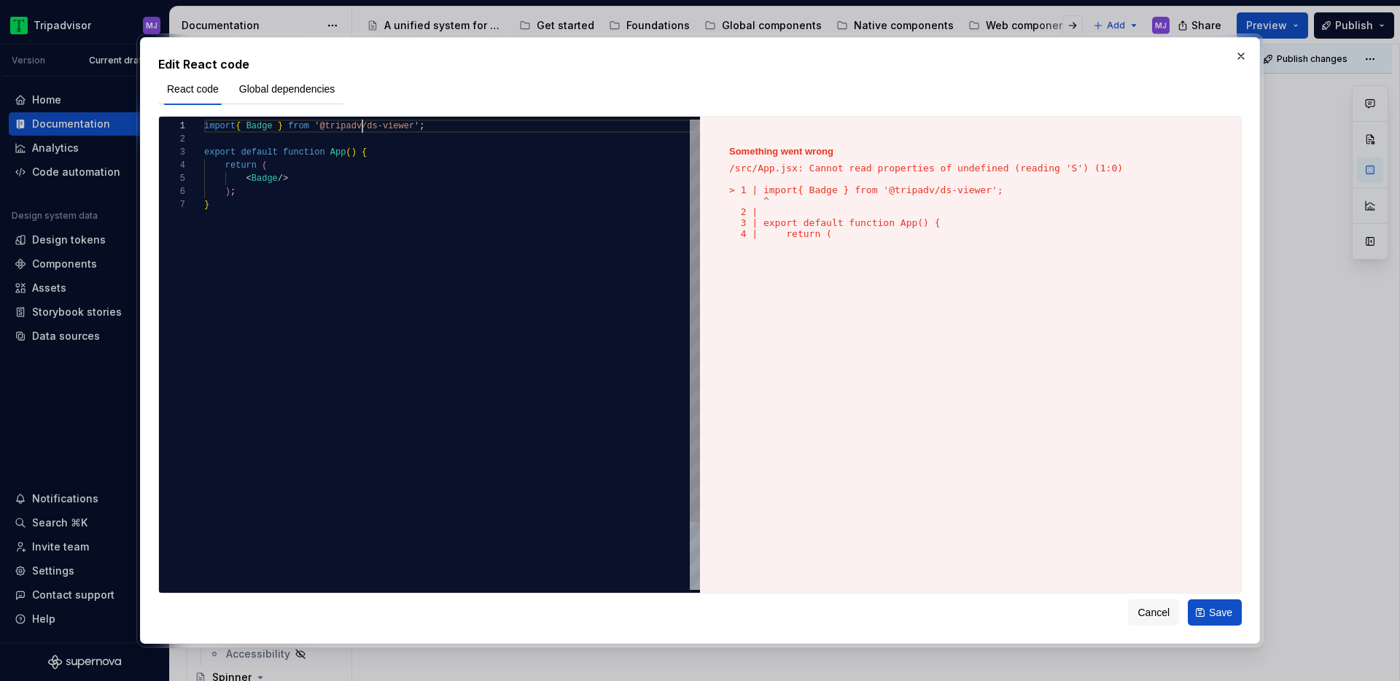
click at [430, 208] on div "import { Badge } from '@tripadv/ds-viewer' ; export default function App ( ) { …" at bounding box center [452, 394] width 496 height 549
click at [279, 89] on span "Global dependencies" at bounding box center [287, 89] width 96 height 15
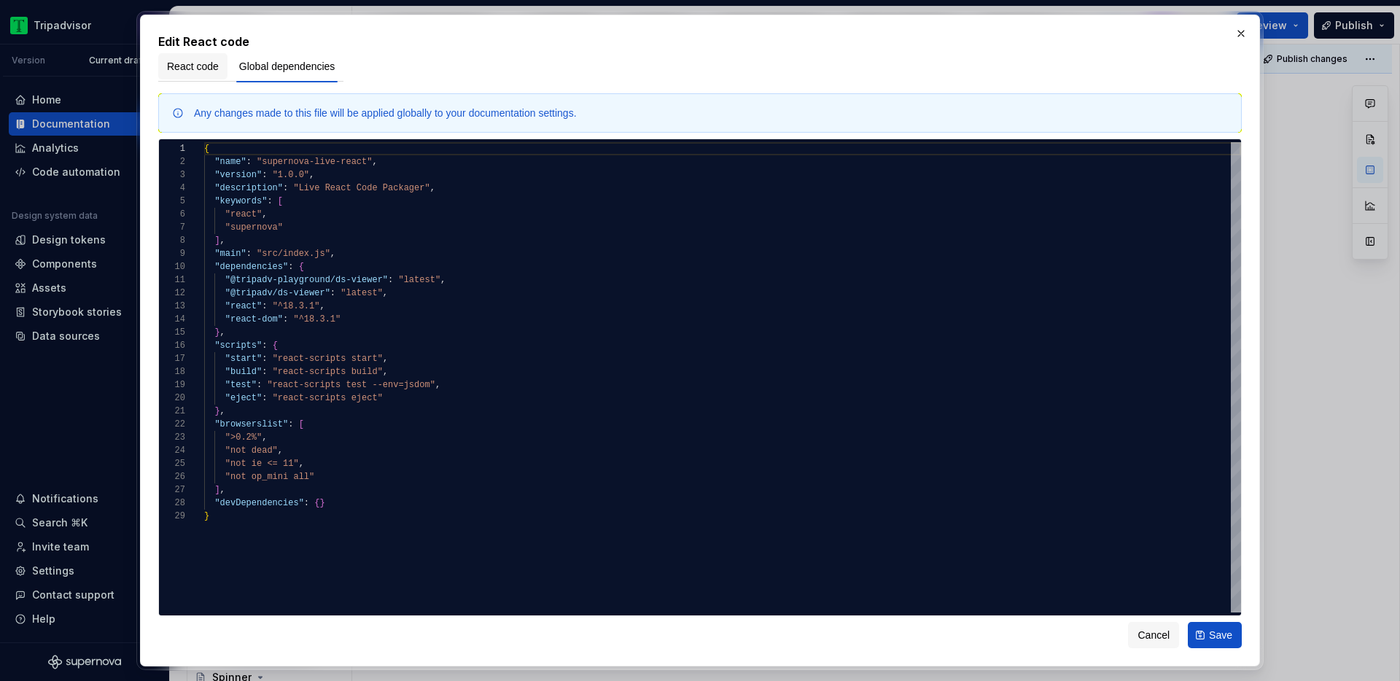
click at [201, 71] on span "React code" at bounding box center [193, 66] width 52 height 15
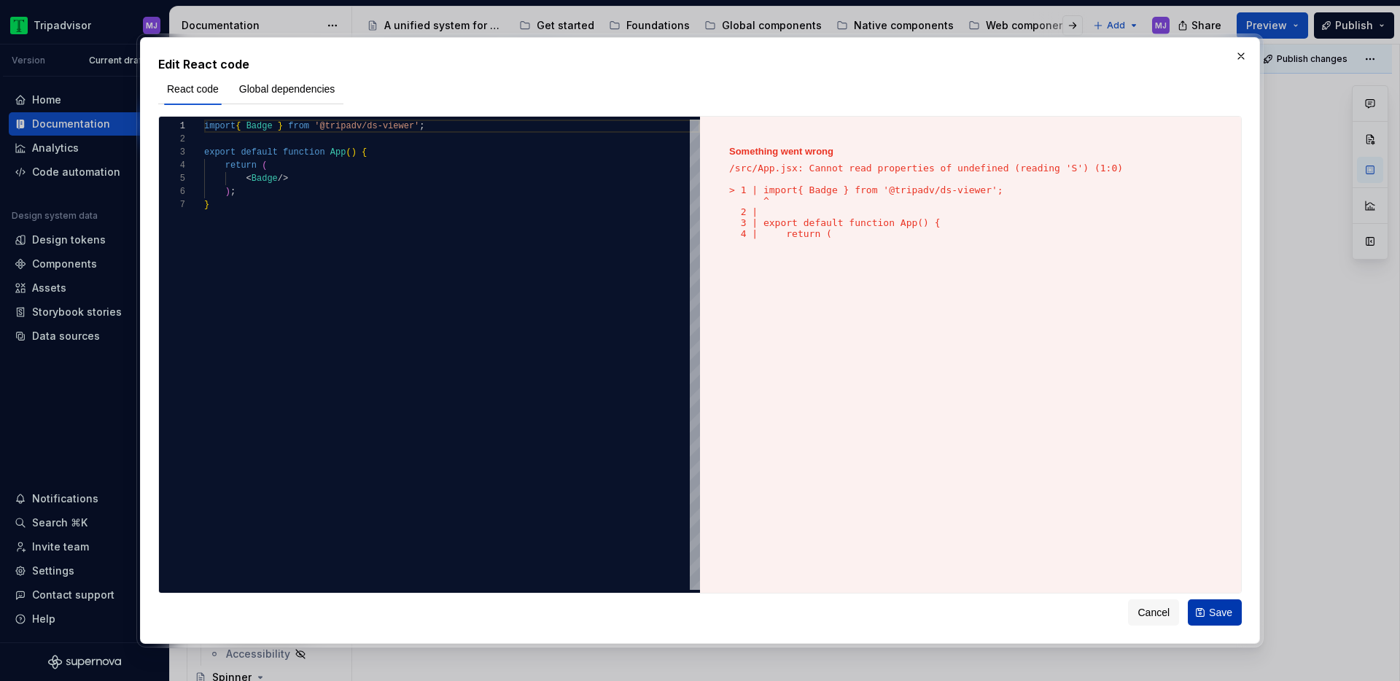
click at [1204, 613] on button "Save" at bounding box center [1215, 612] width 54 height 26
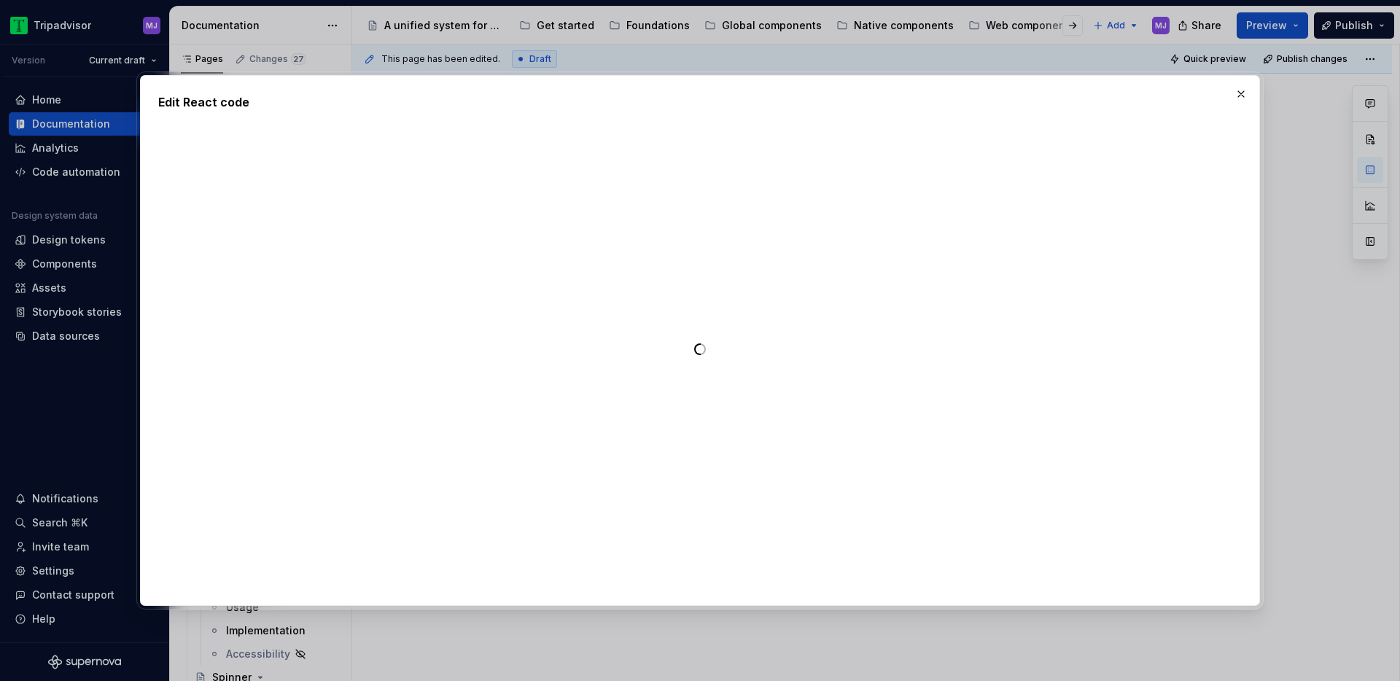
type textarea "*"
type textarea "**********"
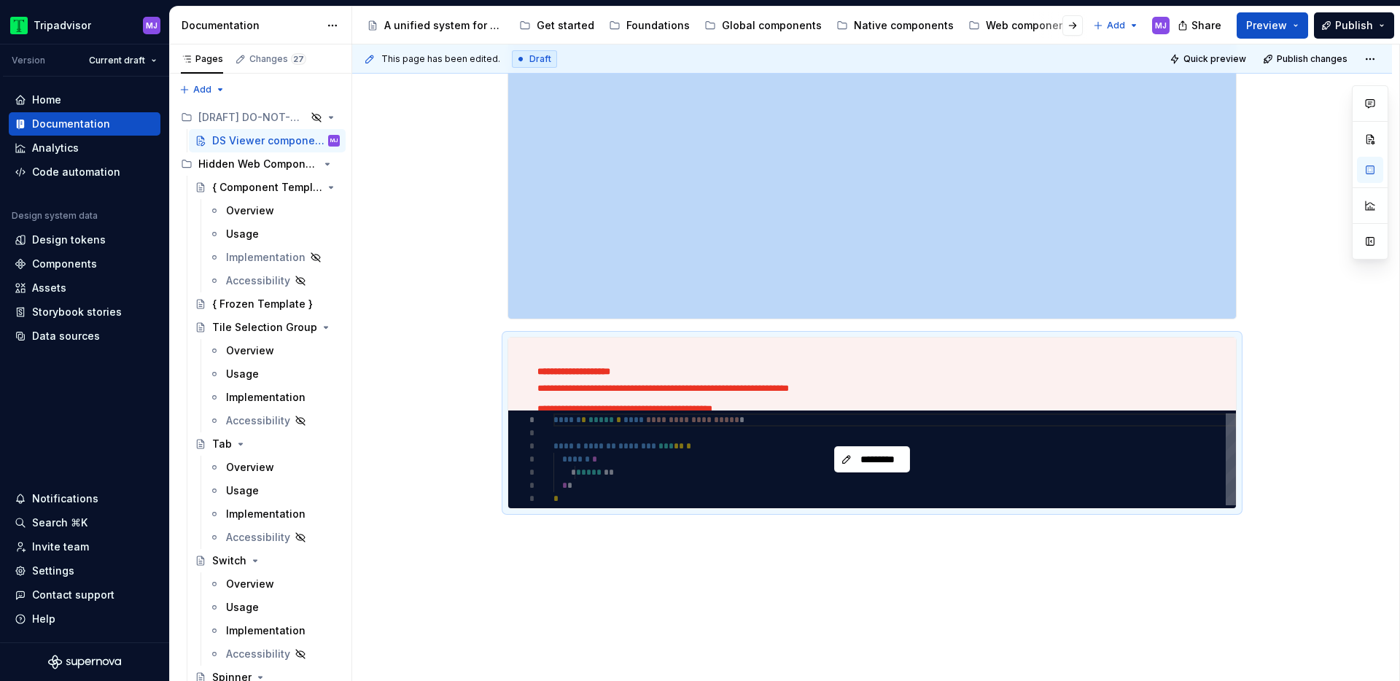
scroll to position [488, 0]
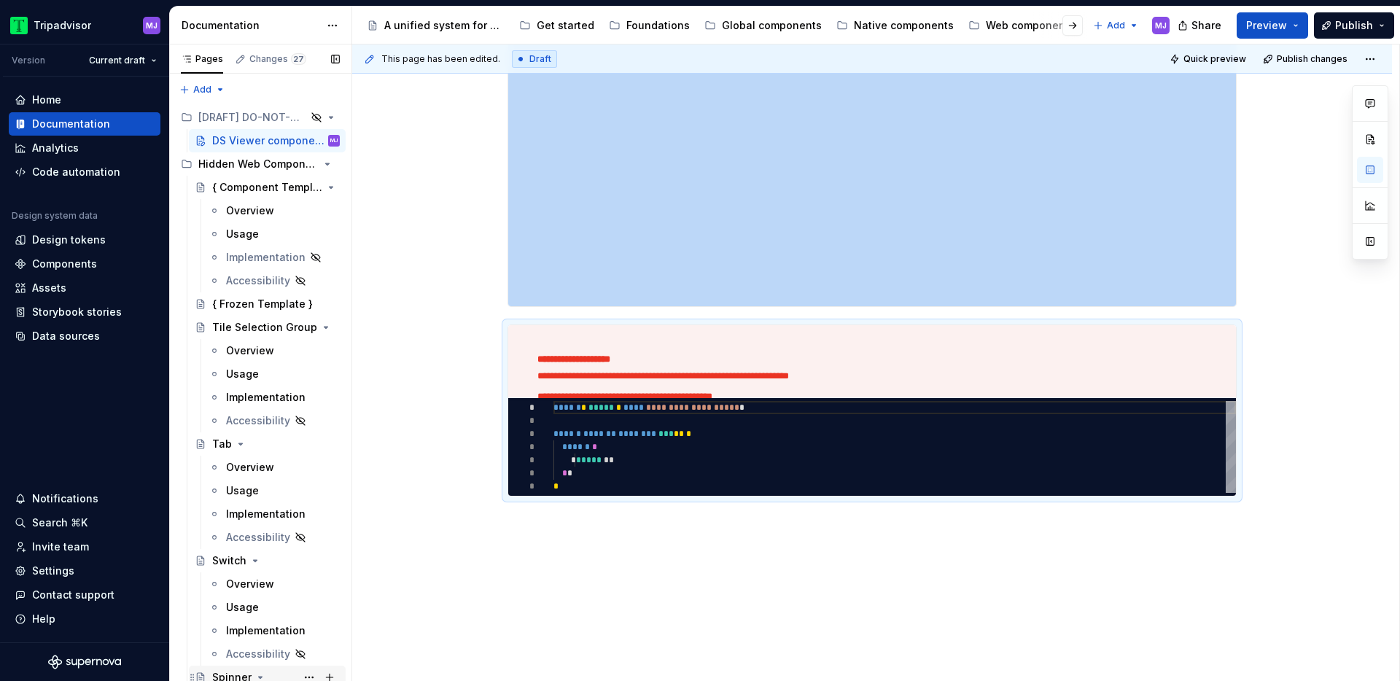
type textarea "*"
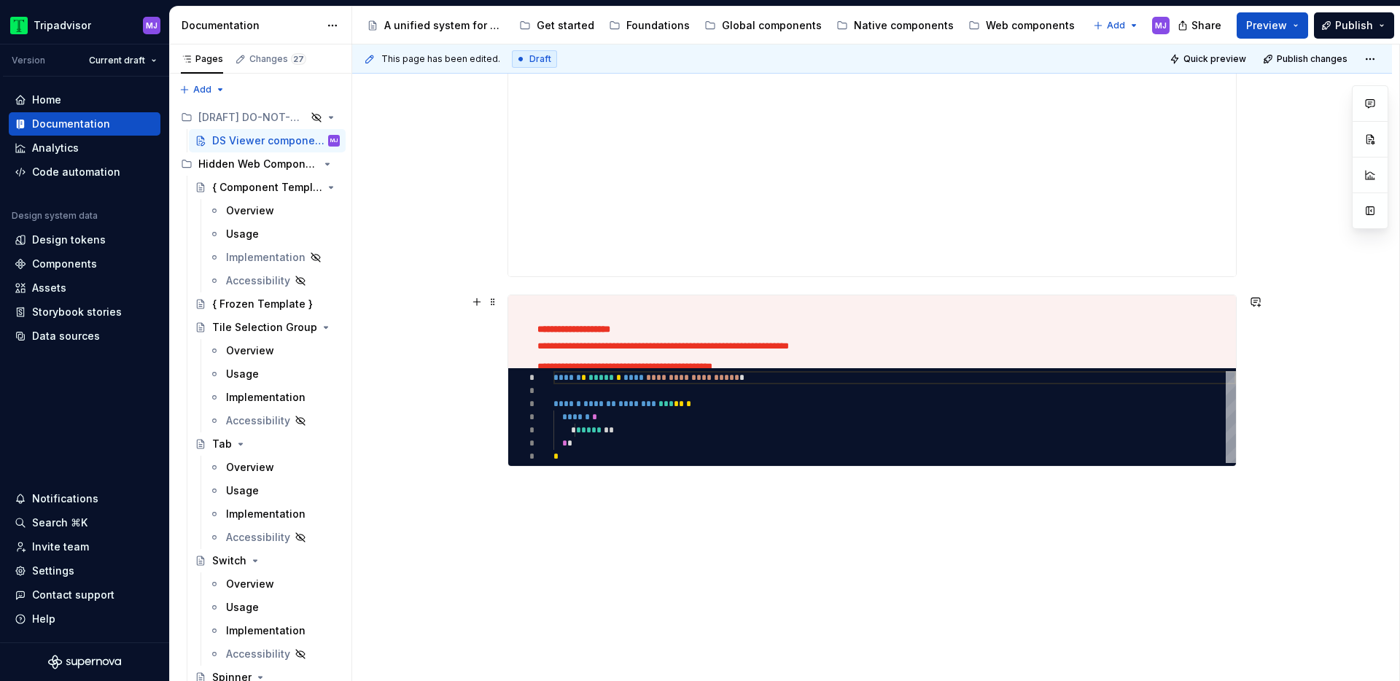
scroll to position [509, 0]
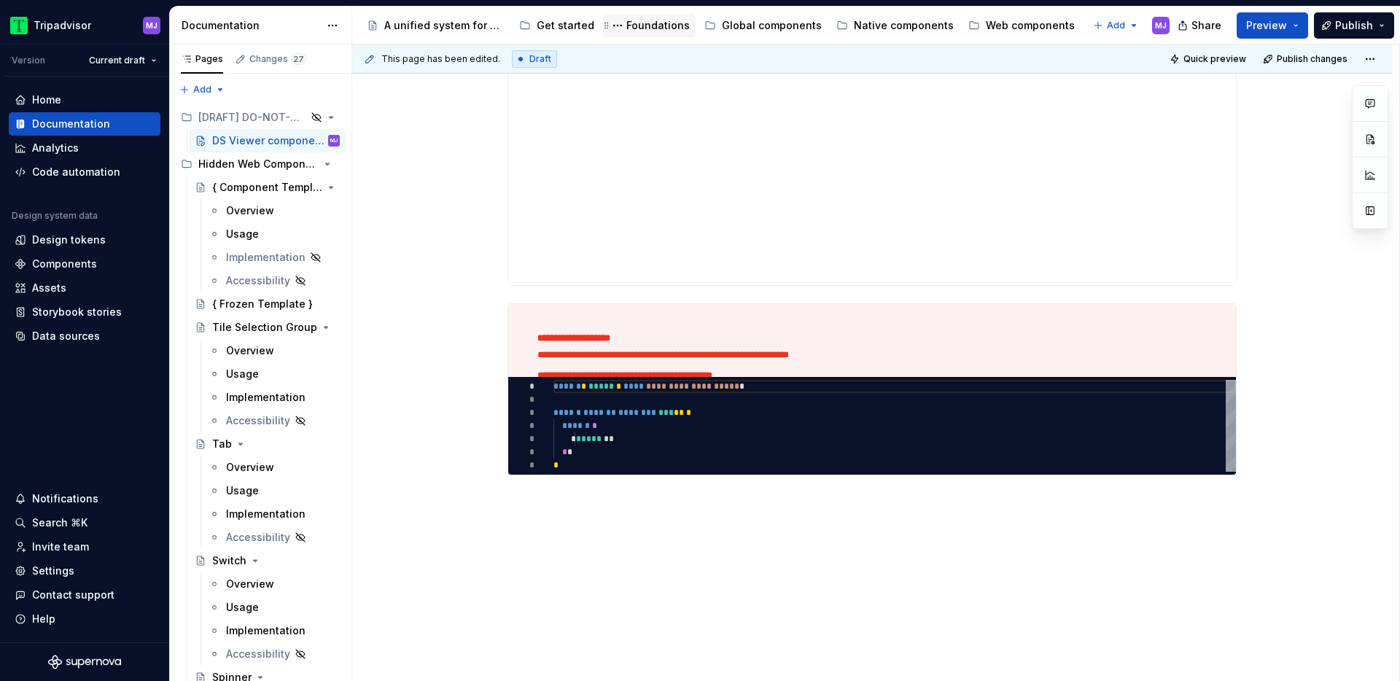
type textarea "*"
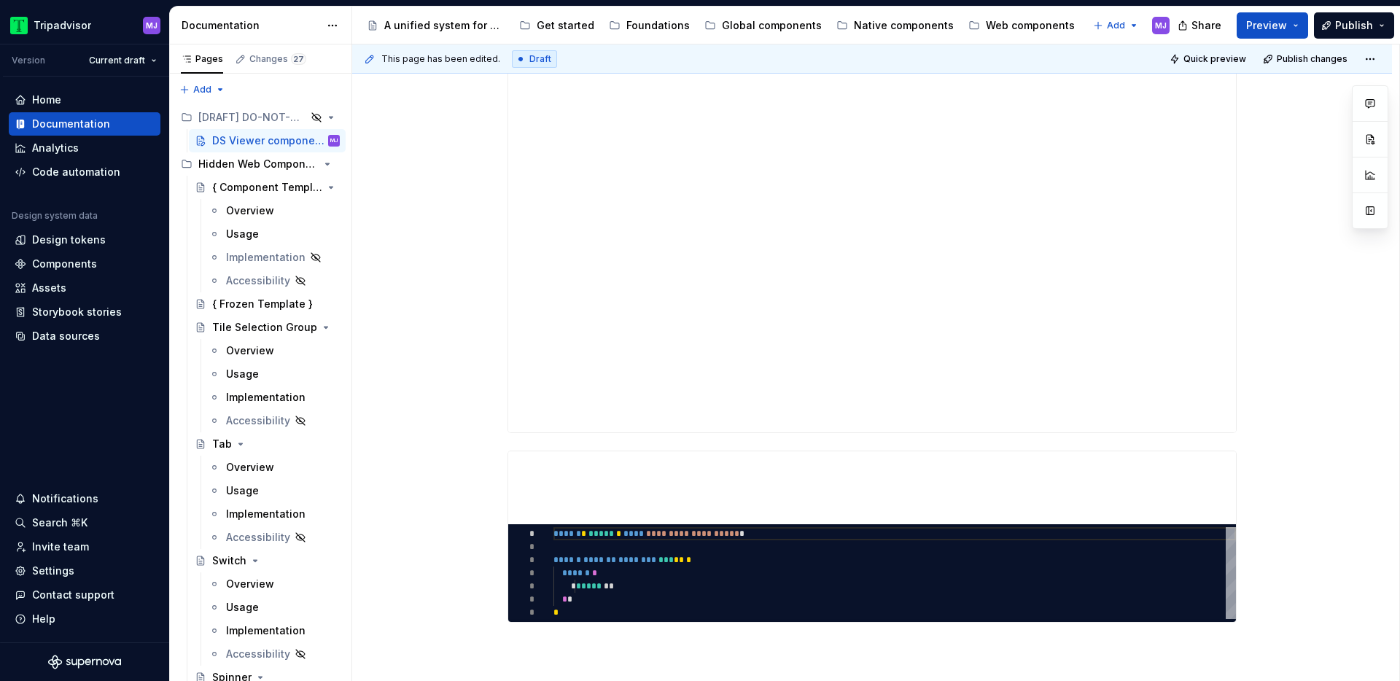
scroll to position [364, 0]
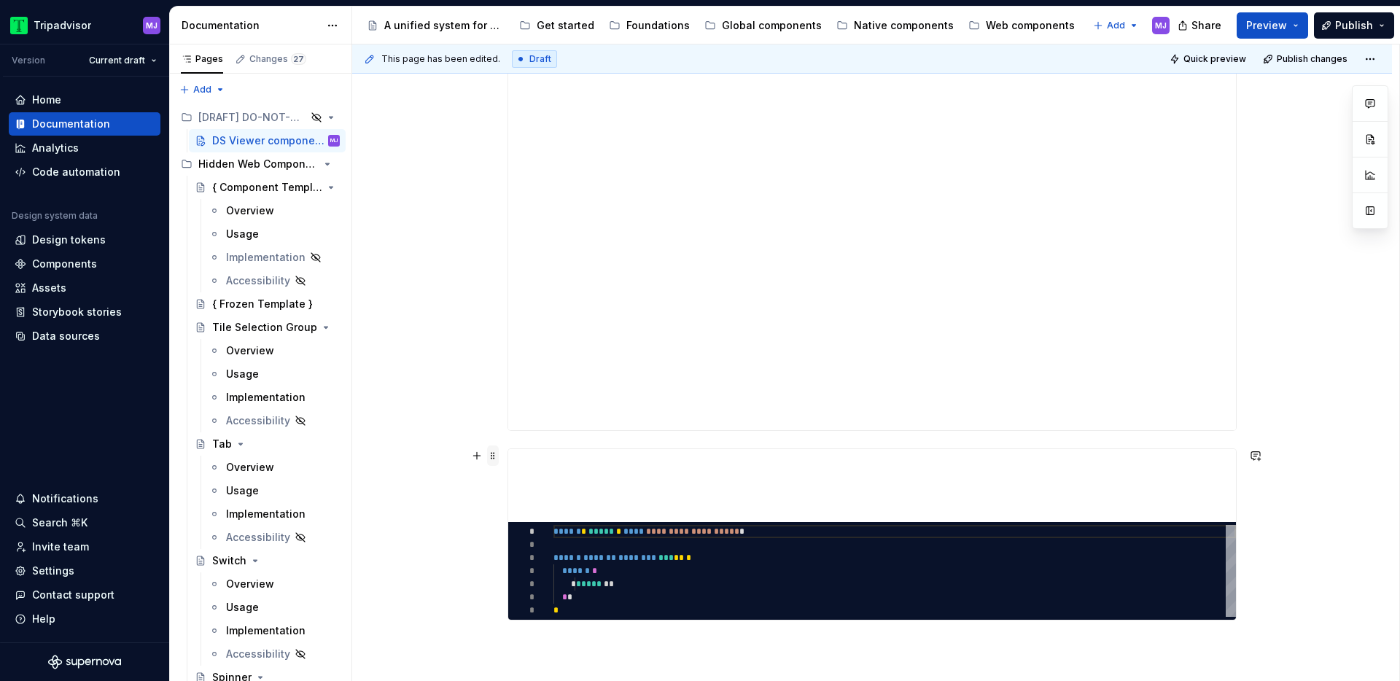
click at [498, 457] on span at bounding box center [493, 456] width 12 height 20
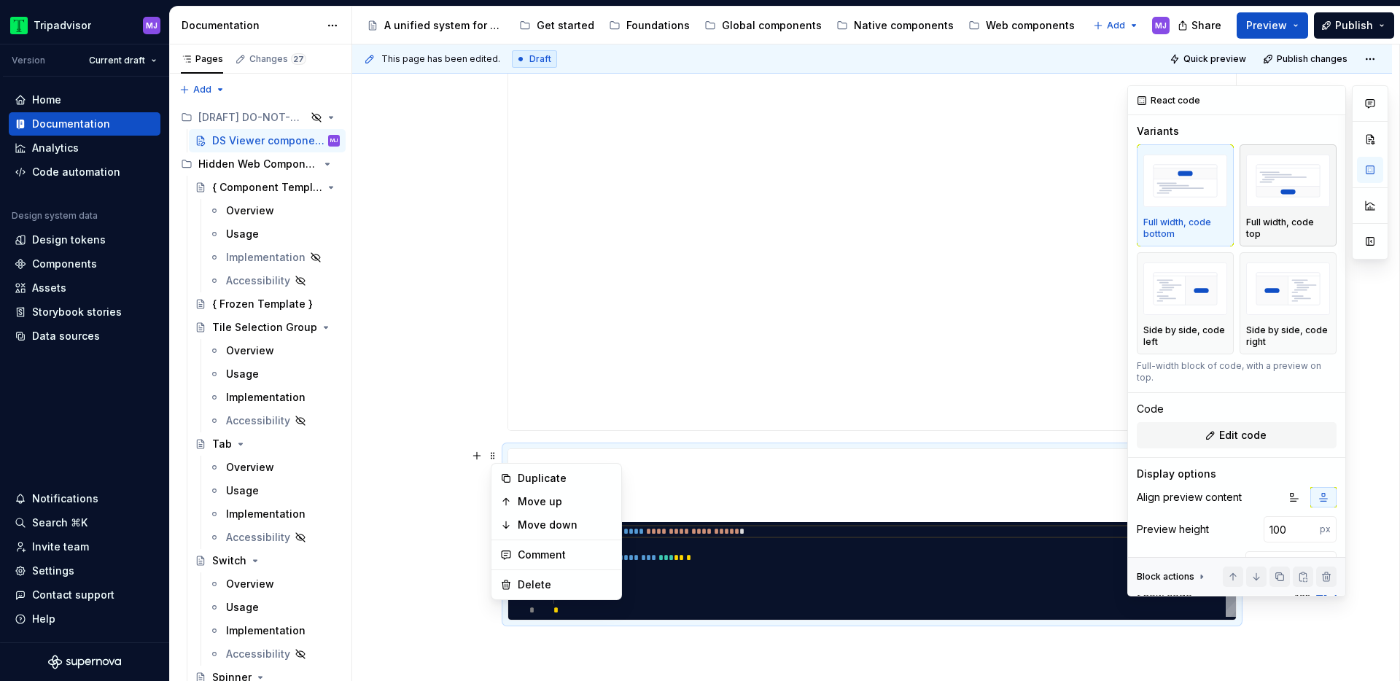
type textarea "*"
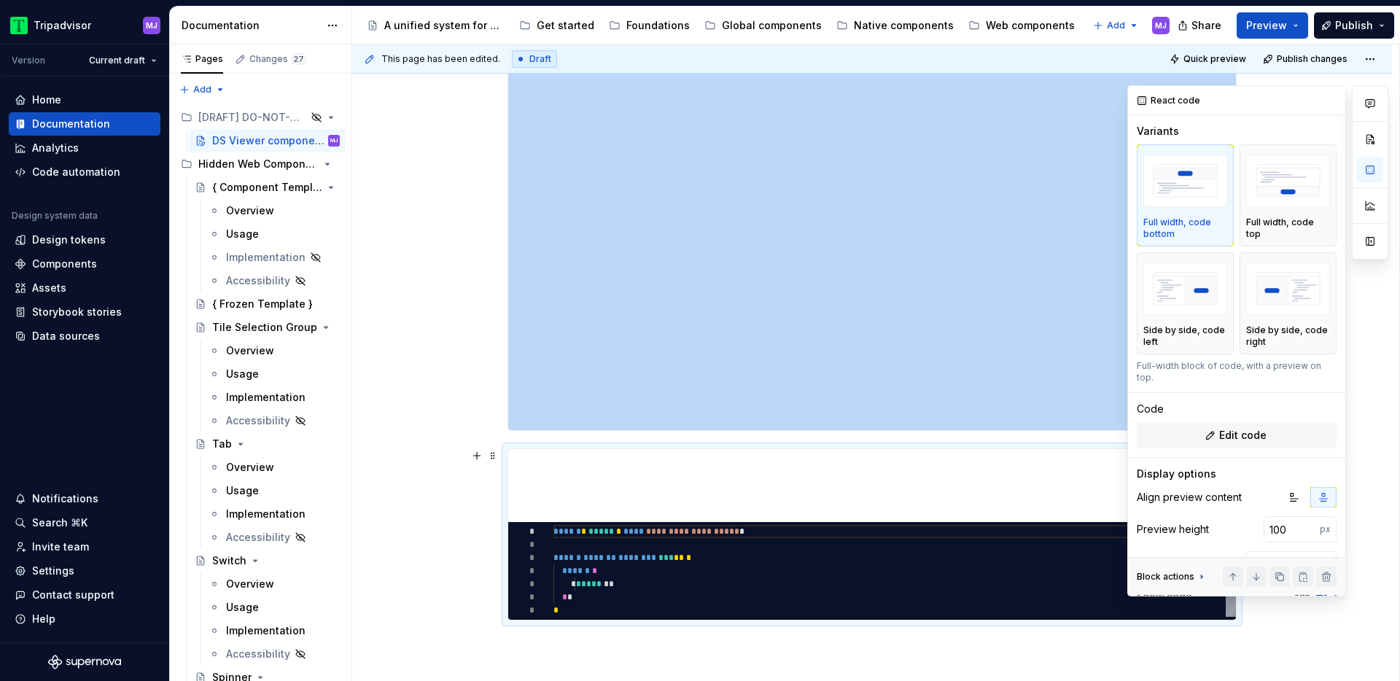
drag, startPoint x: 1294, startPoint y: 518, endPoint x: 1235, endPoint y: 518, distance: 58.3
click at [1235, 518] on div "Preview height 100 px" at bounding box center [1237, 529] width 200 height 26
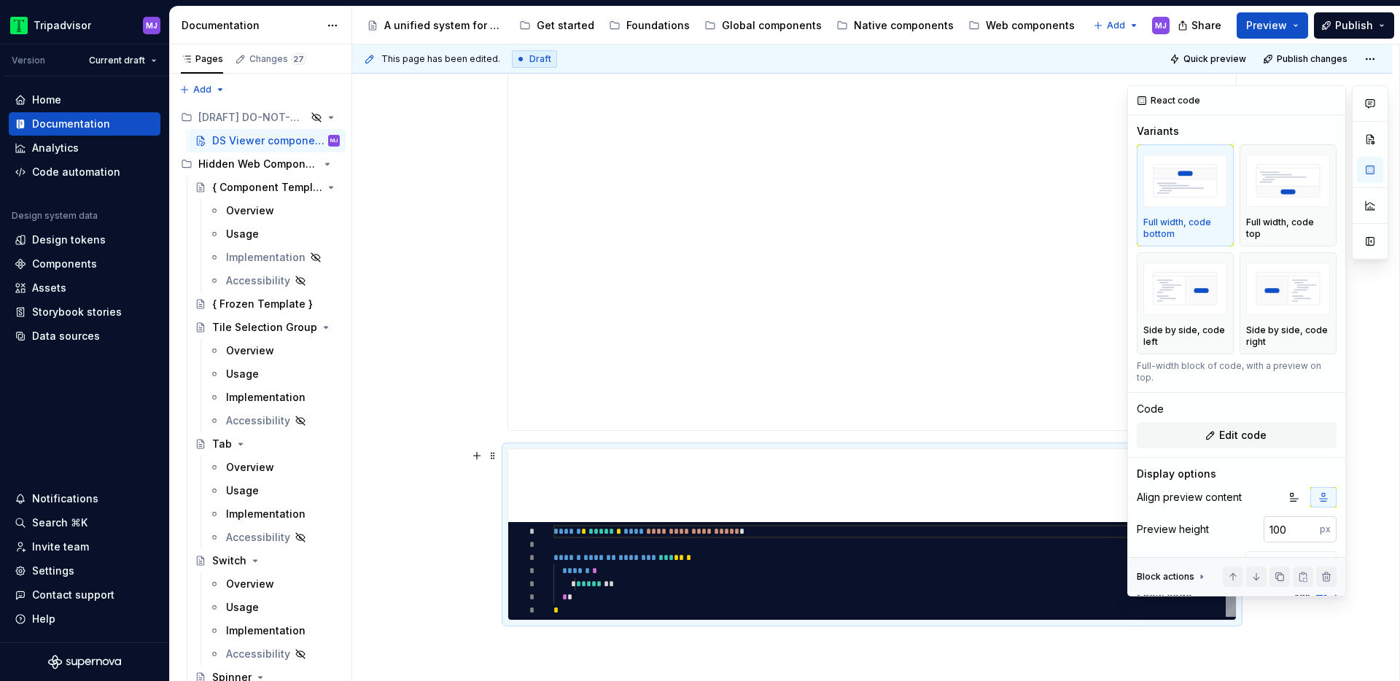
click at [1275, 516] on input "100" at bounding box center [1292, 529] width 56 height 26
type input "1000"
click at [1379, 560] on div at bounding box center [1370, 340] width 36 height 511
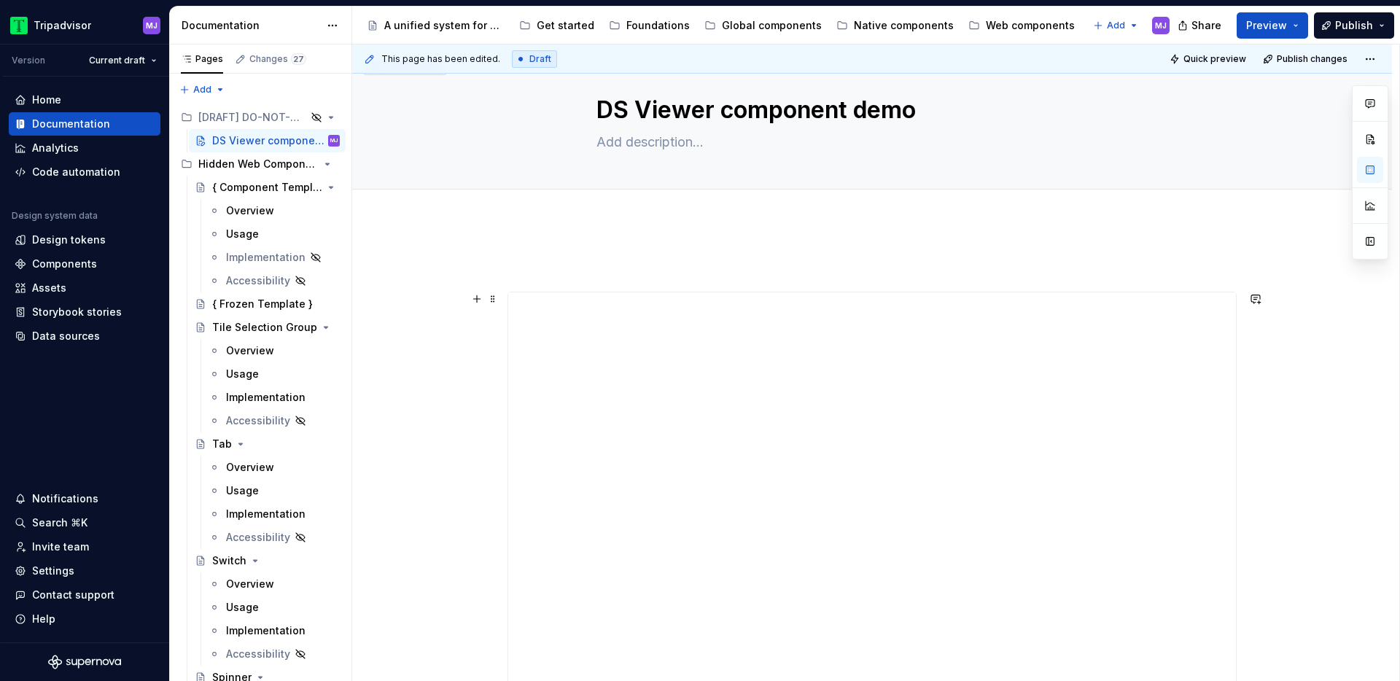
scroll to position [0, 0]
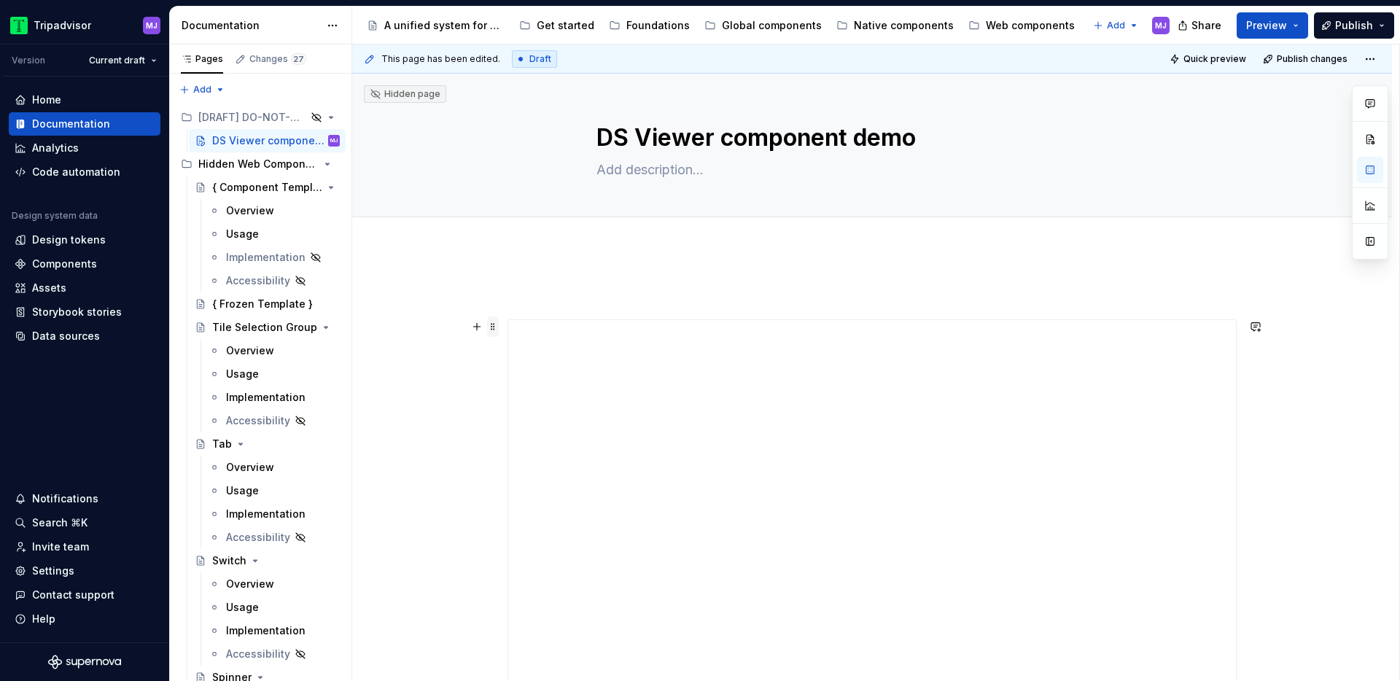
click at [493, 329] on span at bounding box center [493, 326] width 12 height 20
click at [530, 451] on div "Delete" at bounding box center [565, 455] width 95 height 15
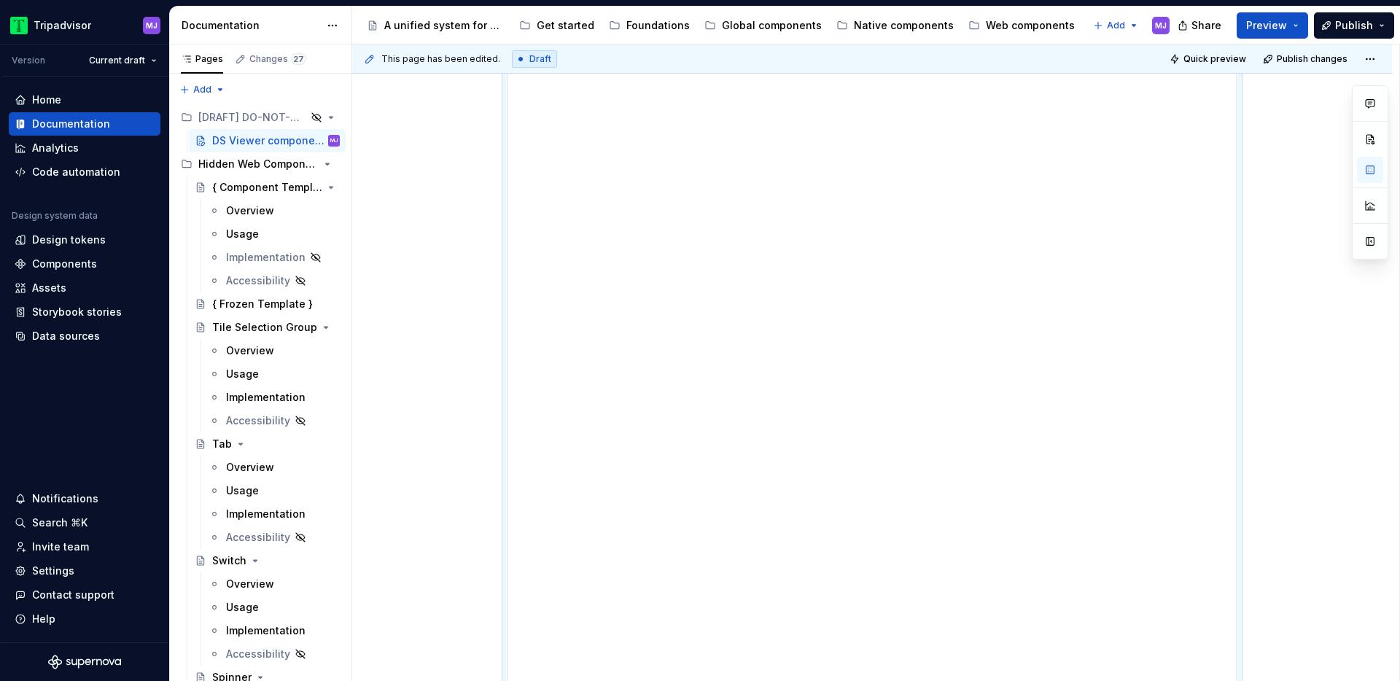
scroll to position [518, 0]
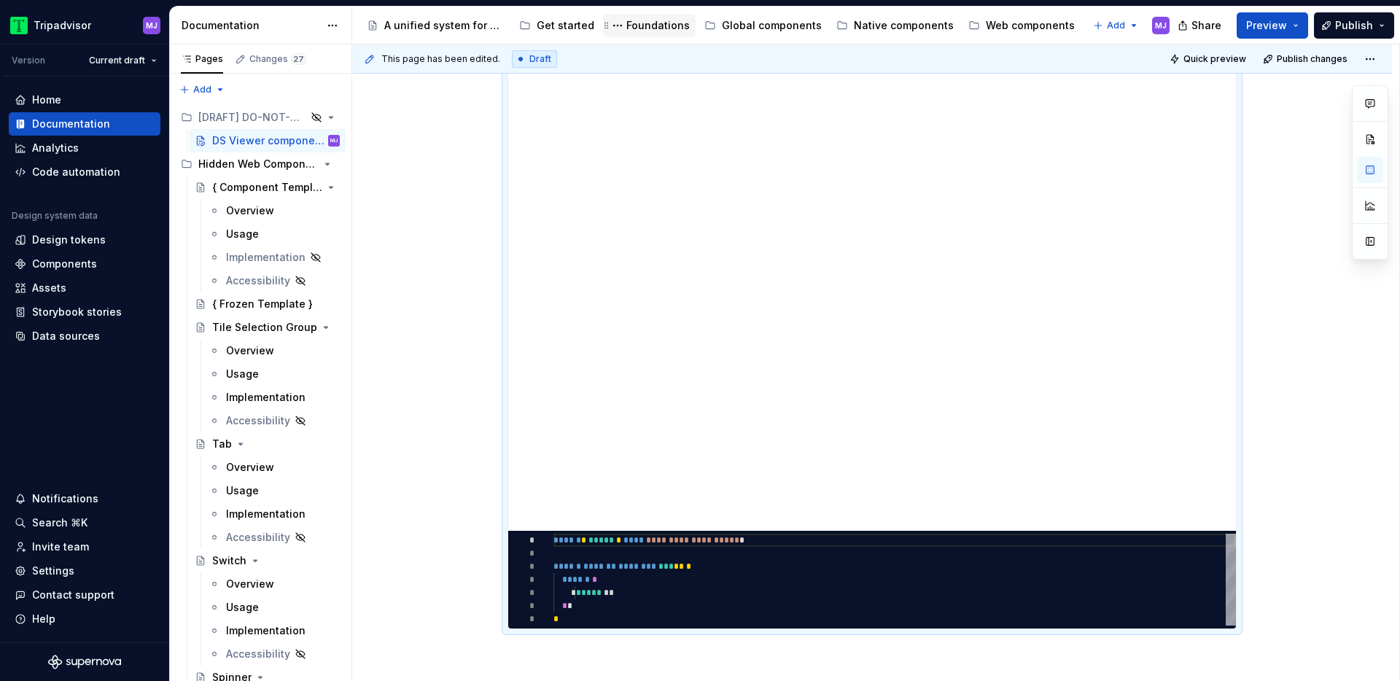
type textarea "*"
